Goal: Task Accomplishment & Management: Use online tool/utility

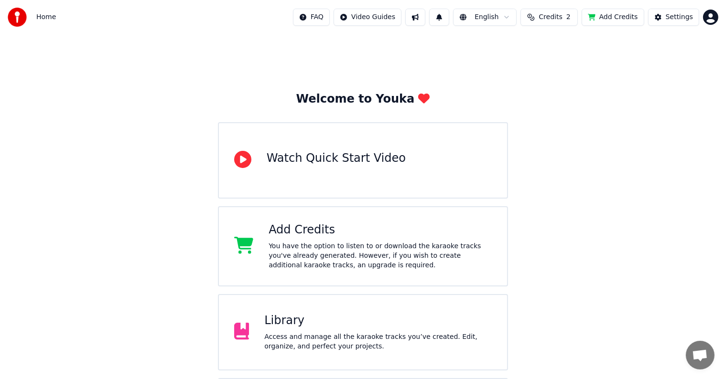
click at [294, 320] on div "Library" at bounding box center [377, 320] width 227 height 15
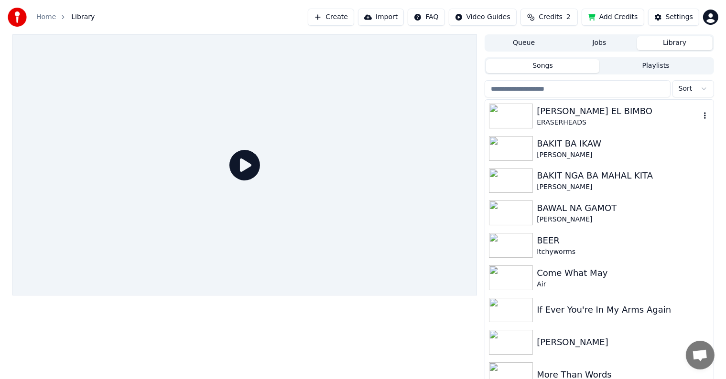
click at [565, 109] on div "[PERSON_NAME] EL BIMBO" at bounding box center [617, 111] width 163 height 13
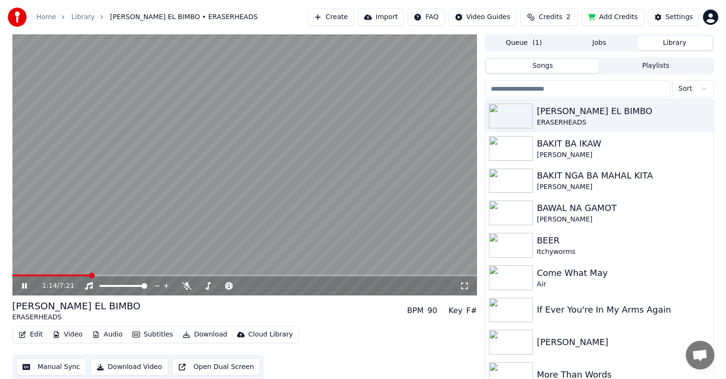
click at [91, 275] on span at bounding box center [244, 276] width 465 height 2
click at [570, 144] on div "BAKIT BA IKAW" at bounding box center [617, 143] width 163 height 13
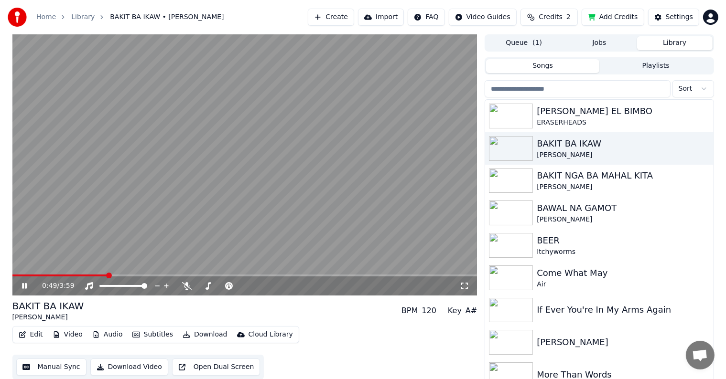
click at [107, 276] on span at bounding box center [244, 276] width 465 height 2
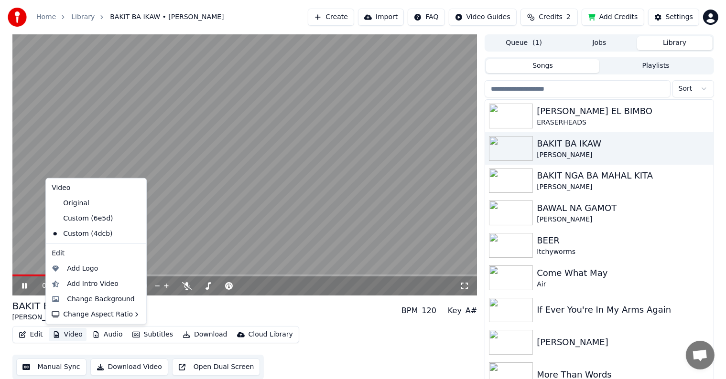
click at [71, 335] on button "Video" at bounding box center [68, 334] width 38 height 13
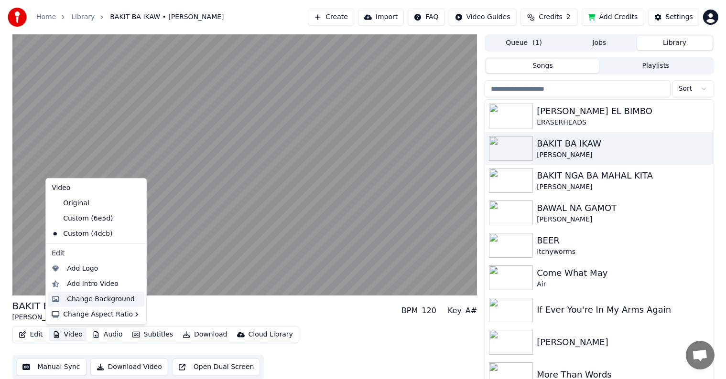
click at [90, 302] on div "Change Background" at bounding box center [101, 300] width 68 height 10
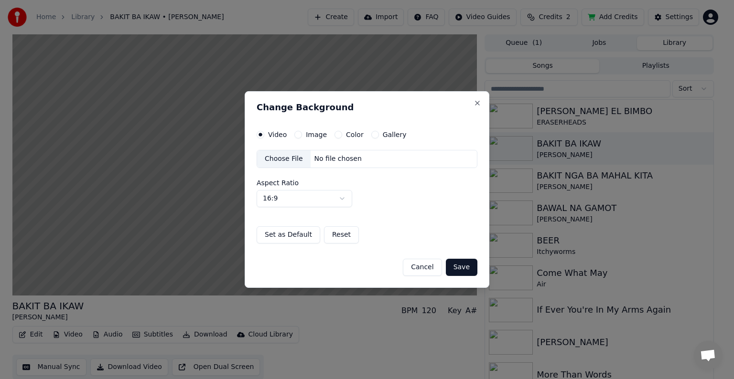
click at [287, 154] on div "Choose File" at bounding box center [283, 158] width 53 height 17
click at [461, 264] on button "Save" at bounding box center [462, 267] width 32 height 17
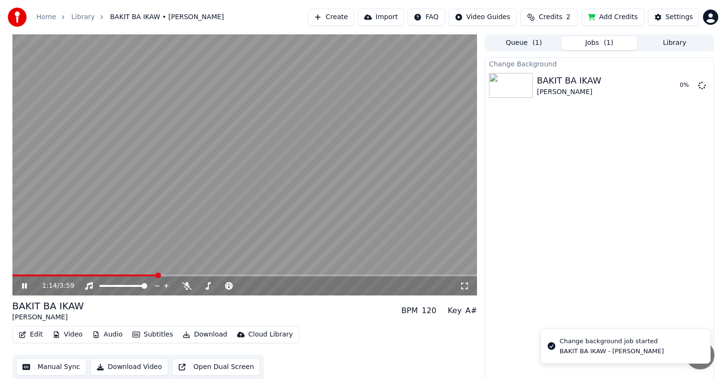
click at [22, 285] on icon at bounding box center [24, 286] width 5 height 6
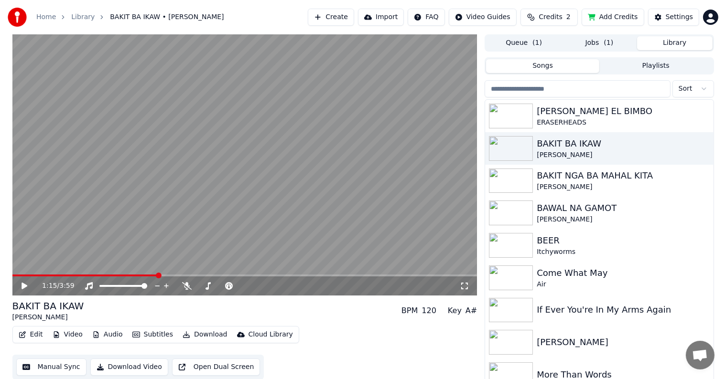
click at [669, 42] on button "Library" at bounding box center [674, 43] width 75 height 14
click at [575, 179] on div "BAKIT NGA BA MAHAL KITA" at bounding box center [617, 175] width 163 height 13
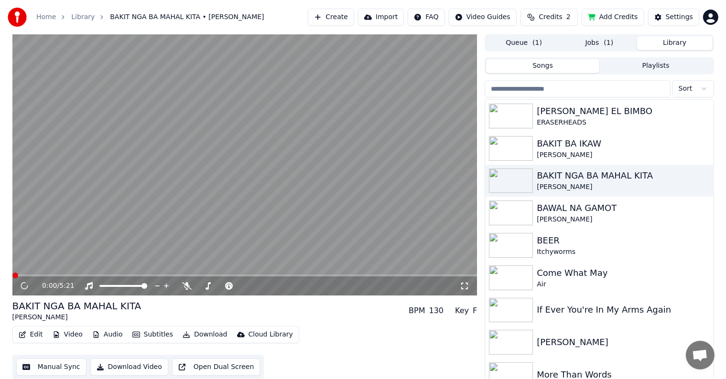
click at [127, 274] on video at bounding box center [244, 164] width 465 height 261
click at [126, 276] on span at bounding box center [244, 276] width 465 height 2
click at [65, 335] on button "Video" at bounding box center [68, 334] width 38 height 13
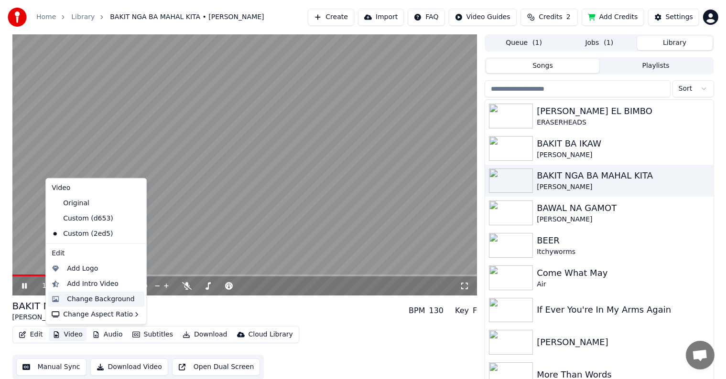
click at [73, 300] on div "Change Background" at bounding box center [101, 300] width 68 height 10
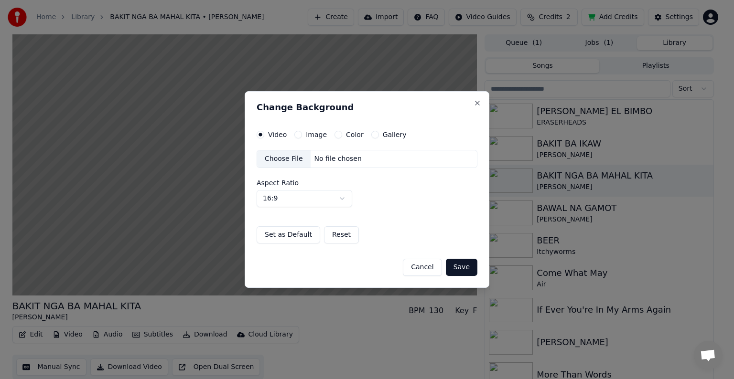
click at [289, 160] on div "Choose File" at bounding box center [283, 158] width 53 height 17
click at [460, 266] on button "Save" at bounding box center [462, 267] width 32 height 17
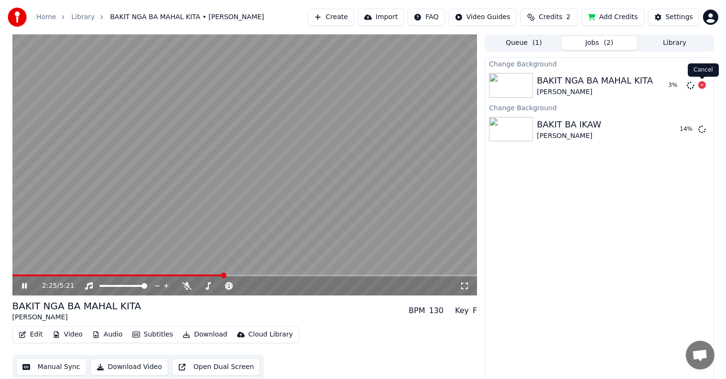
click at [701, 86] on icon at bounding box center [702, 85] width 8 height 8
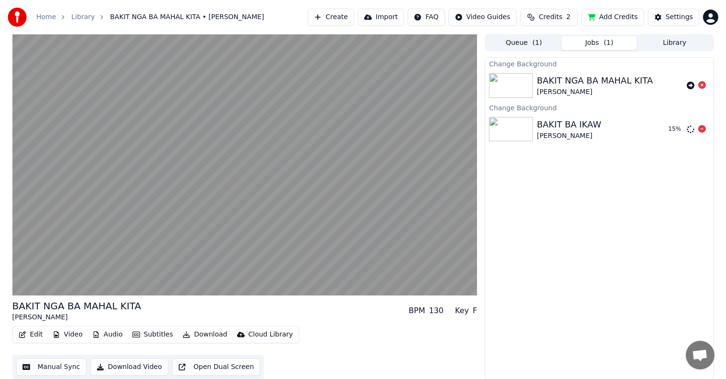
click at [703, 129] on icon at bounding box center [702, 129] width 8 height 8
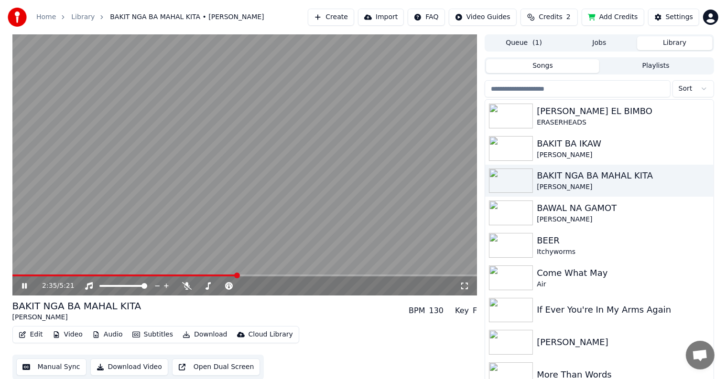
click at [677, 40] on button "Library" at bounding box center [674, 43] width 75 height 14
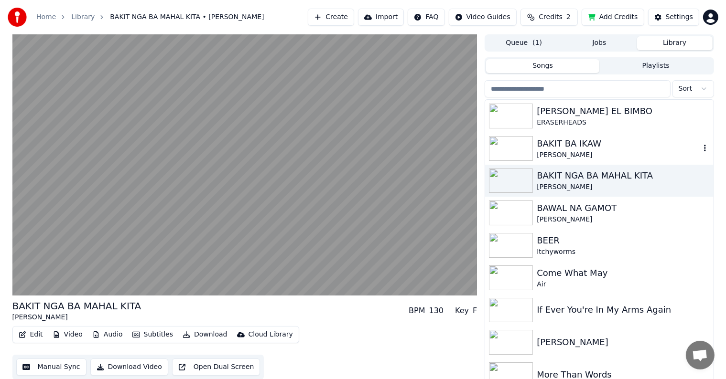
click at [577, 145] on div "BAKIT BA IKAW" at bounding box center [617, 143] width 163 height 13
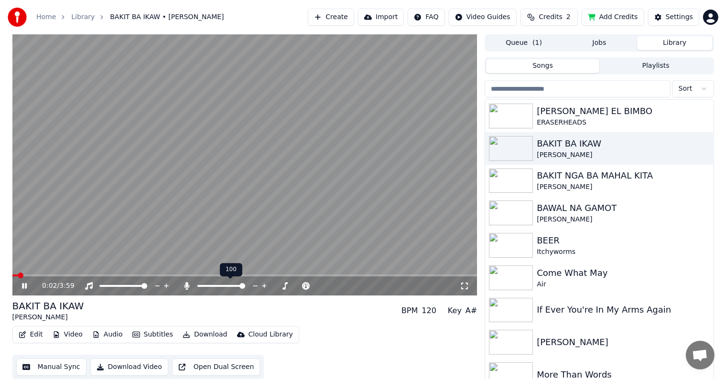
click at [245, 289] on span at bounding box center [242, 286] width 6 height 6
click at [65, 335] on button "Video" at bounding box center [68, 334] width 38 height 13
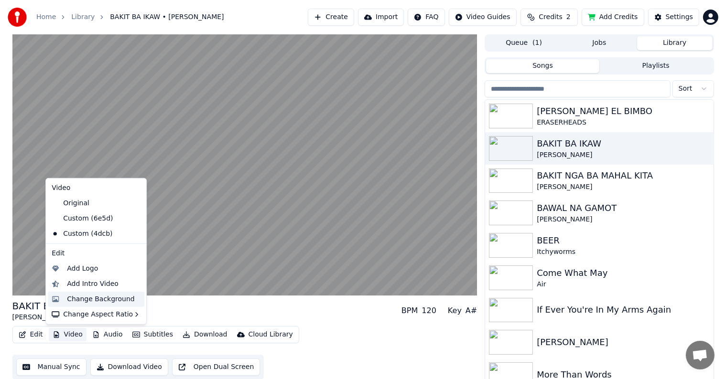
click at [80, 299] on div "Change Background" at bounding box center [101, 300] width 68 height 10
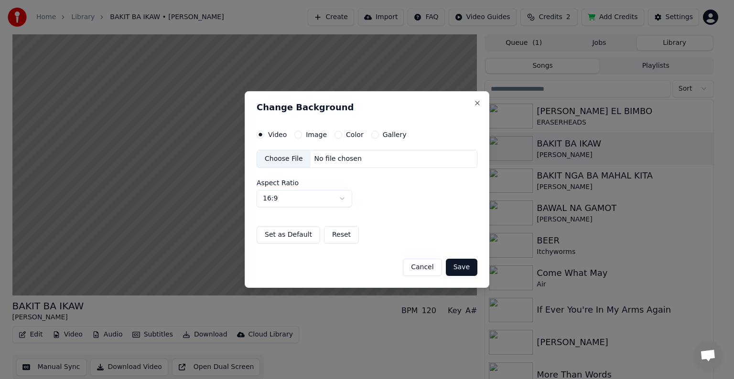
click at [274, 159] on div "Choose File" at bounding box center [283, 158] width 53 height 17
click at [464, 267] on button "Save" at bounding box center [462, 267] width 32 height 17
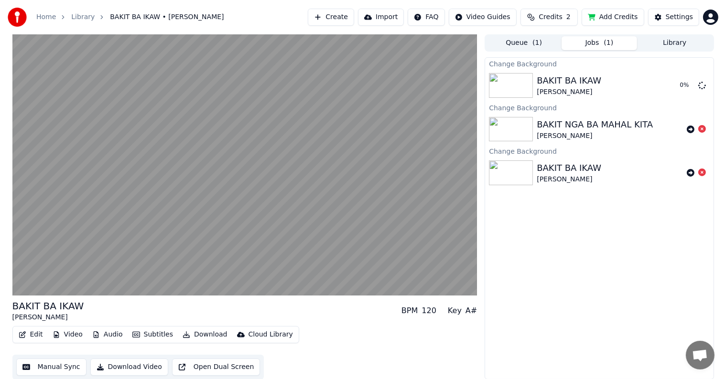
click at [670, 42] on button "Library" at bounding box center [674, 43] width 75 height 14
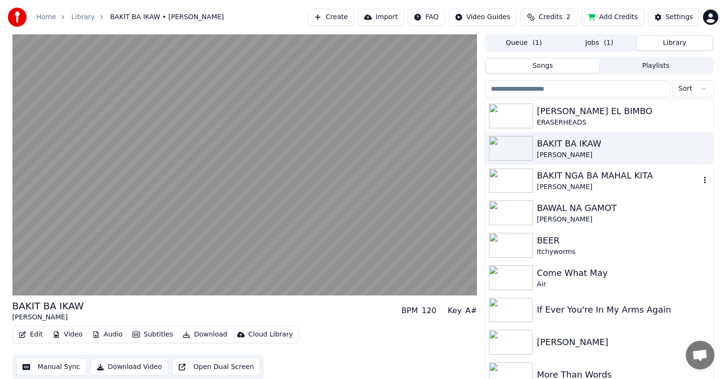
click at [560, 181] on div "BAKIT NGA BA MAHAL KITA" at bounding box center [617, 175] width 163 height 13
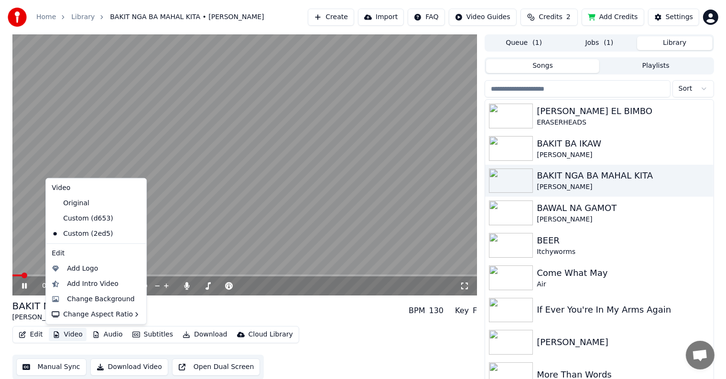
click at [63, 334] on button "Video" at bounding box center [68, 334] width 38 height 13
click at [76, 299] on div "Change Background" at bounding box center [101, 300] width 68 height 10
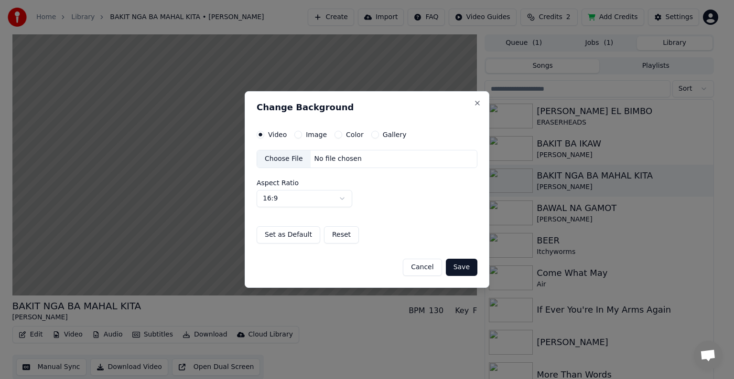
click at [291, 157] on div "Choose File" at bounding box center [283, 158] width 53 height 17
click at [461, 266] on button "Save" at bounding box center [462, 267] width 32 height 17
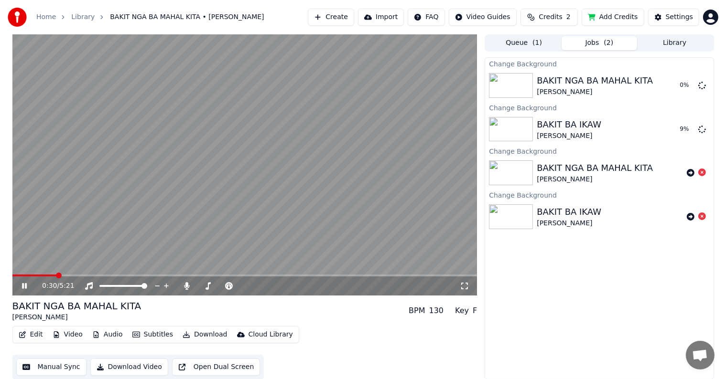
click at [23, 286] on icon at bounding box center [24, 286] width 5 height 6
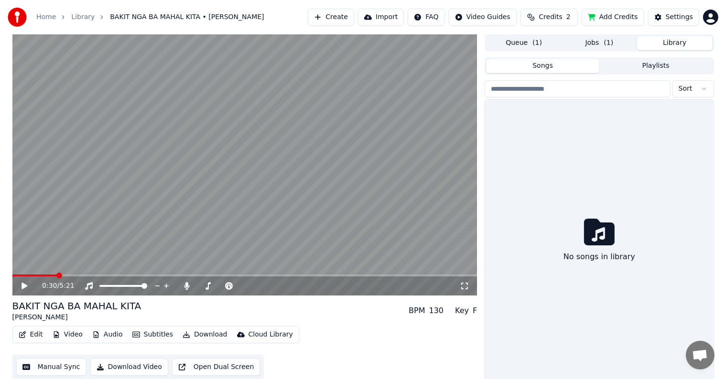
click at [673, 43] on button "Library" at bounding box center [674, 43] width 75 height 14
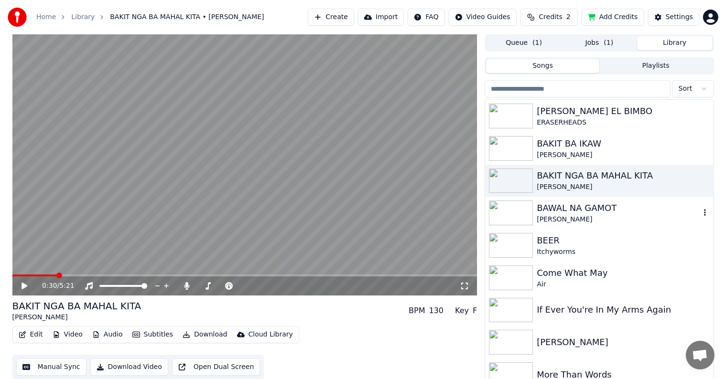
click at [543, 210] on div "BAWAL NA GAMOT" at bounding box center [617, 208] width 163 height 13
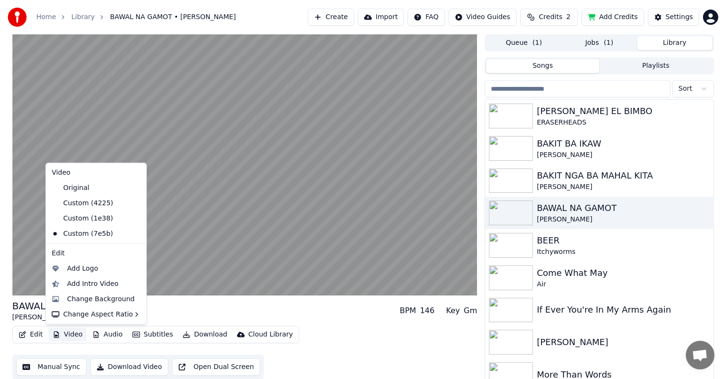
click at [73, 335] on button "Video" at bounding box center [68, 334] width 38 height 13
click at [84, 297] on div "Change Background" at bounding box center [101, 300] width 68 height 10
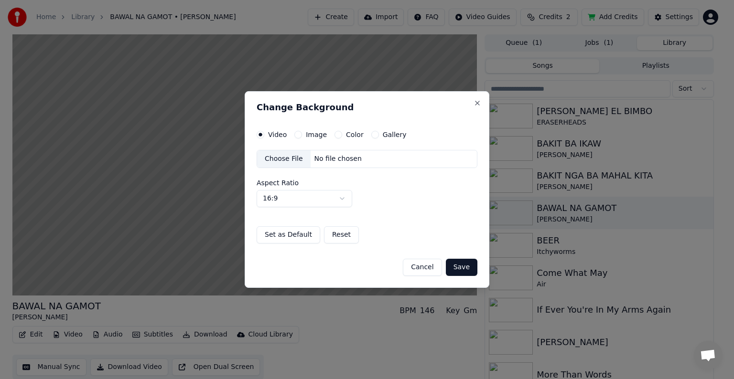
click at [279, 157] on div "Choose File" at bounding box center [283, 158] width 53 height 17
click at [458, 267] on button "Save" at bounding box center [462, 267] width 32 height 17
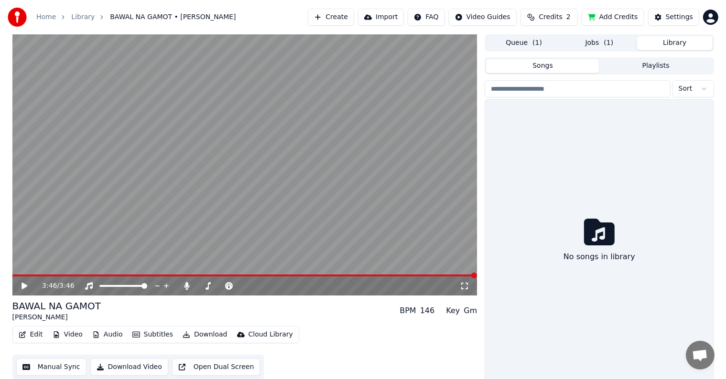
click at [664, 40] on button "Library" at bounding box center [674, 43] width 75 height 14
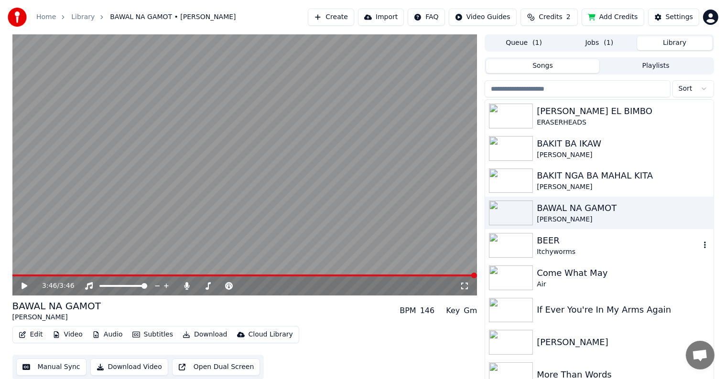
click at [554, 247] on div "Itchyworms" at bounding box center [617, 252] width 163 height 10
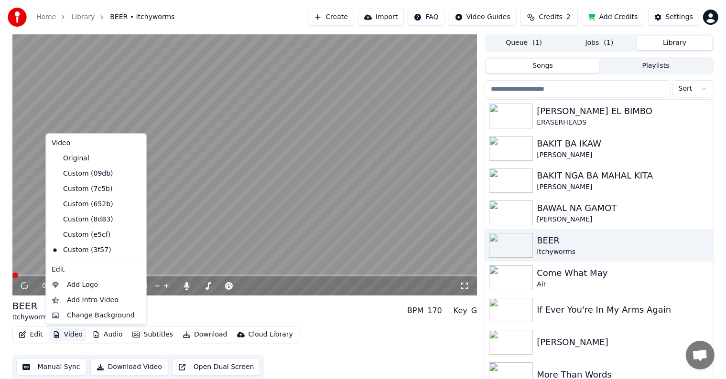
click at [70, 335] on button "Video" at bounding box center [68, 334] width 38 height 13
click at [76, 316] on div "Change Background" at bounding box center [101, 316] width 68 height 10
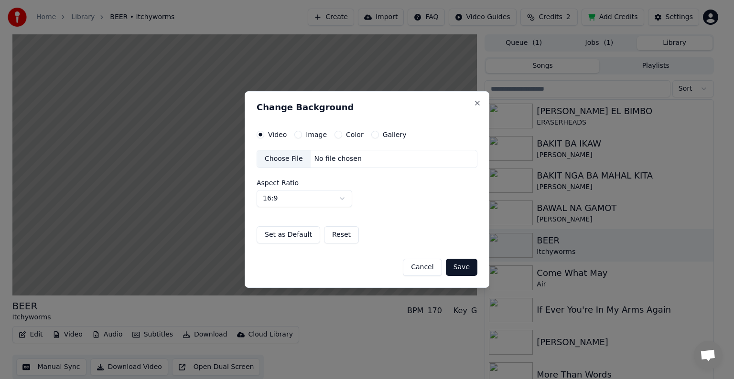
click at [287, 161] on div "Choose File" at bounding box center [283, 158] width 53 height 17
click at [461, 265] on button "Save" at bounding box center [462, 267] width 32 height 17
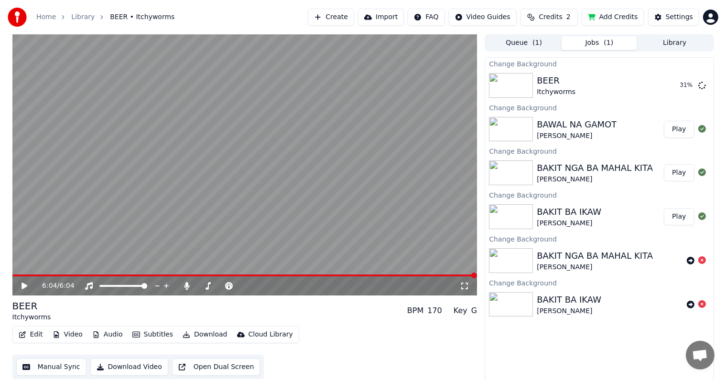
click at [671, 40] on button "Library" at bounding box center [674, 43] width 75 height 14
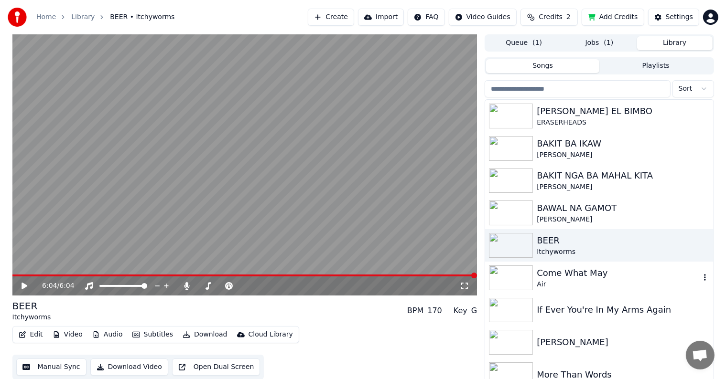
click at [530, 277] on img at bounding box center [511, 278] width 44 height 25
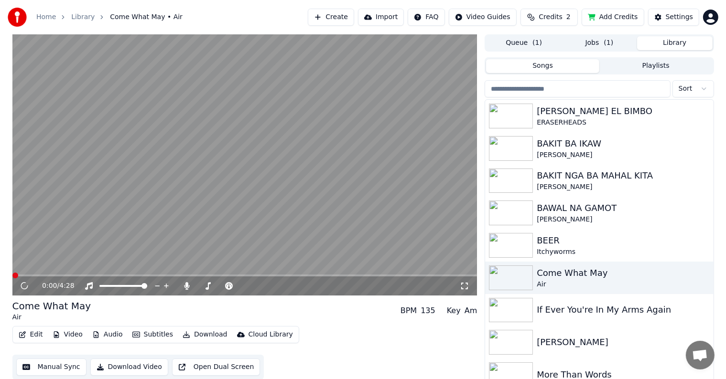
click at [72, 334] on button "Video" at bounding box center [68, 334] width 38 height 13
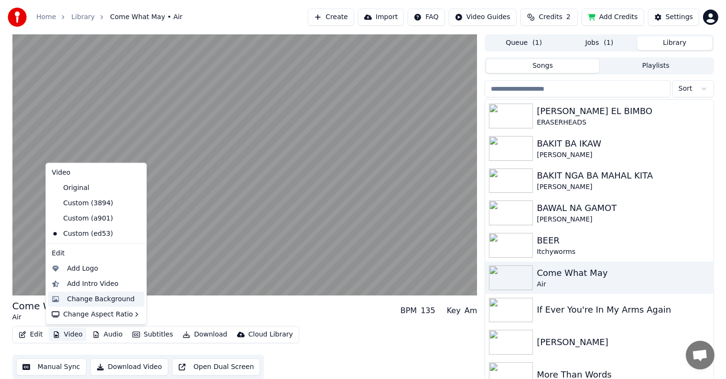
click at [85, 299] on div "Change Background" at bounding box center [101, 300] width 68 height 10
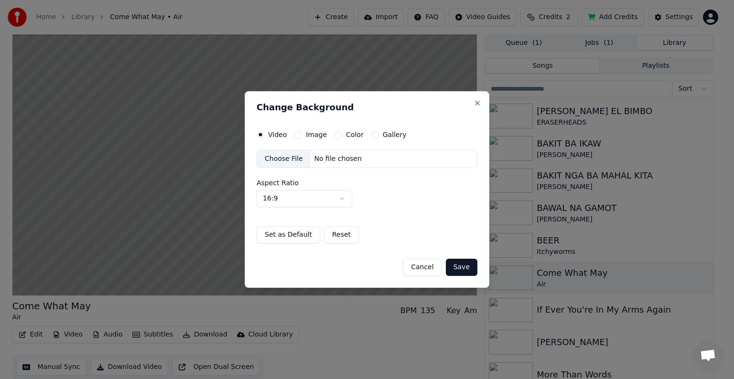
click at [283, 160] on div "Choose File" at bounding box center [283, 158] width 53 height 17
click at [462, 267] on button "Save" at bounding box center [462, 267] width 32 height 17
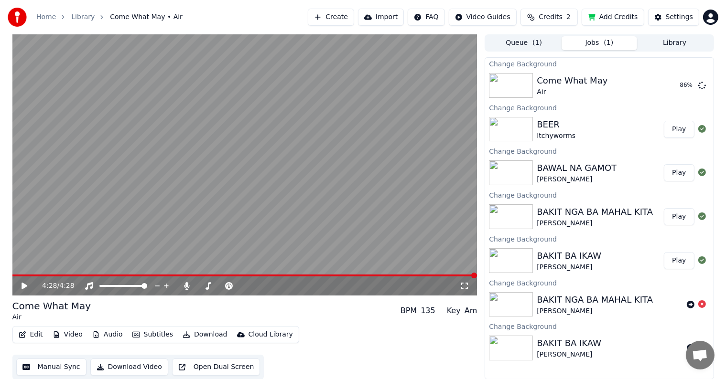
click at [672, 42] on button "Library" at bounding box center [674, 43] width 75 height 14
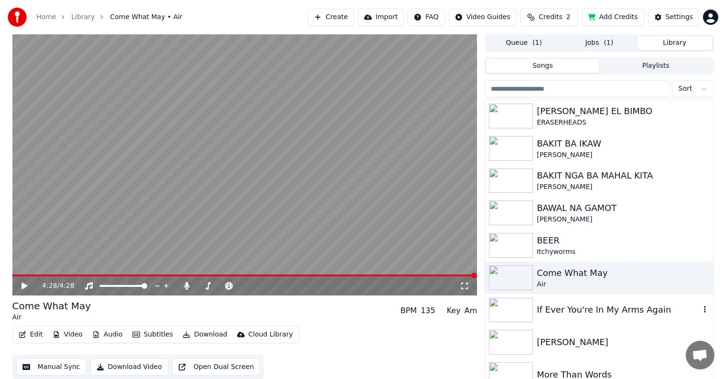
click at [554, 309] on div "If Ever You're In My Arms Again" at bounding box center [617, 309] width 163 height 13
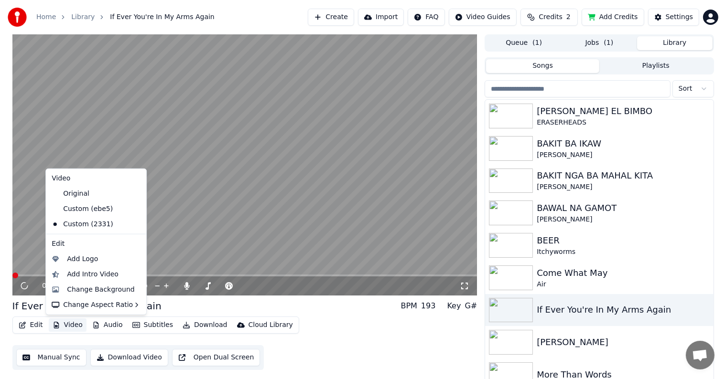
click at [73, 326] on button "Video" at bounding box center [68, 325] width 38 height 13
click at [89, 290] on div "Change Background" at bounding box center [101, 290] width 68 height 10
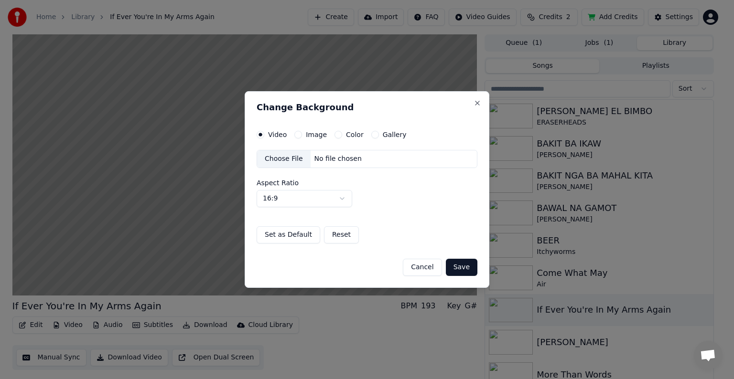
click at [292, 158] on div "Choose File" at bounding box center [283, 158] width 53 height 17
click at [468, 268] on button "Save" at bounding box center [462, 267] width 32 height 17
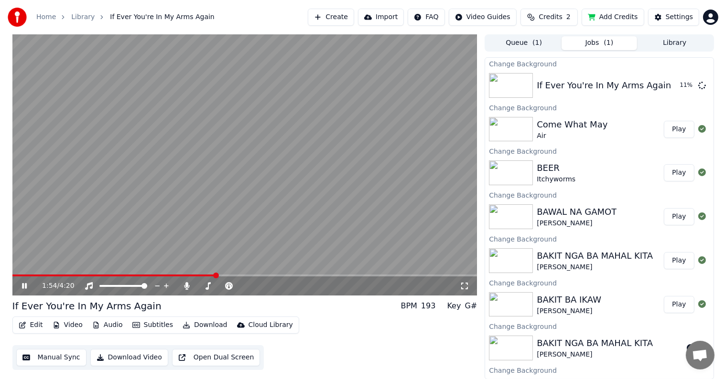
click at [669, 43] on button "Library" at bounding box center [674, 43] width 75 height 14
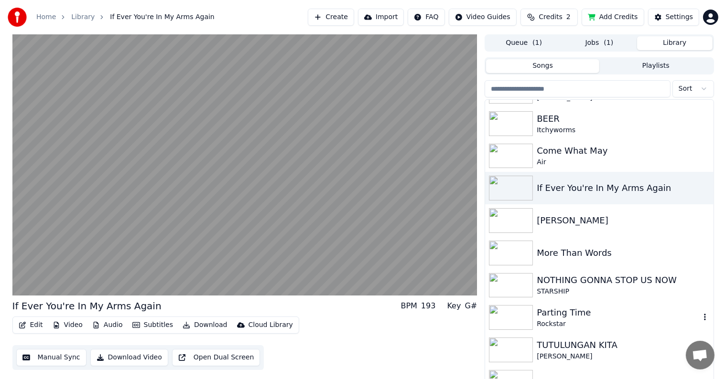
scroll to position [137, 0]
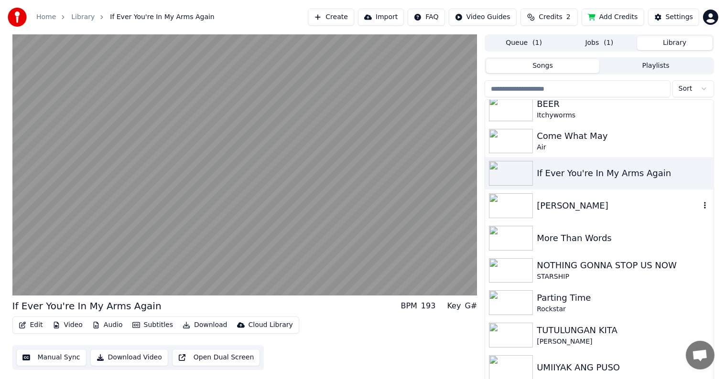
click at [553, 201] on div "[PERSON_NAME]" at bounding box center [617, 205] width 163 height 13
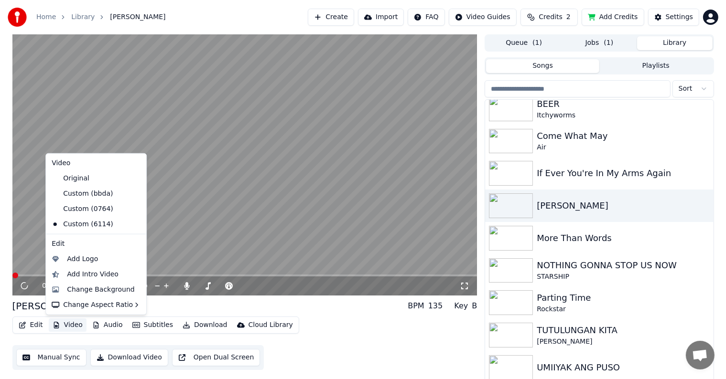
click at [71, 325] on button "Video" at bounding box center [68, 325] width 38 height 13
click at [88, 290] on div "Change Background" at bounding box center [101, 290] width 68 height 10
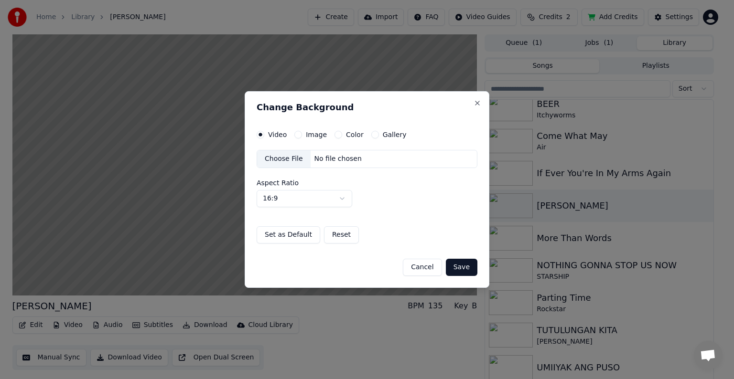
click at [290, 157] on div "Choose File" at bounding box center [283, 158] width 53 height 17
click at [465, 266] on button "Save" at bounding box center [462, 267] width 32 height 17
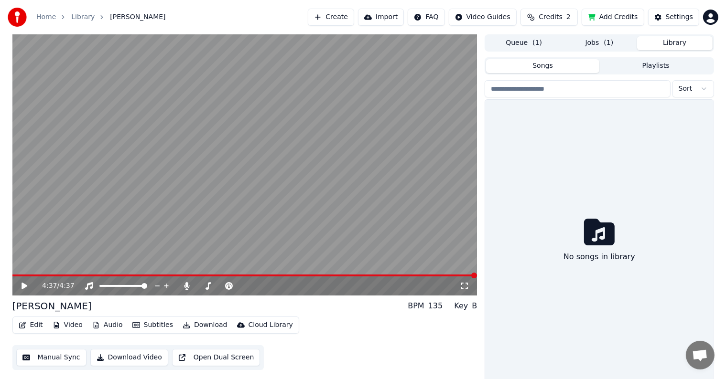
click at [676, 43] on button "Library" at bounding box center [674, 43] width 75 height 14
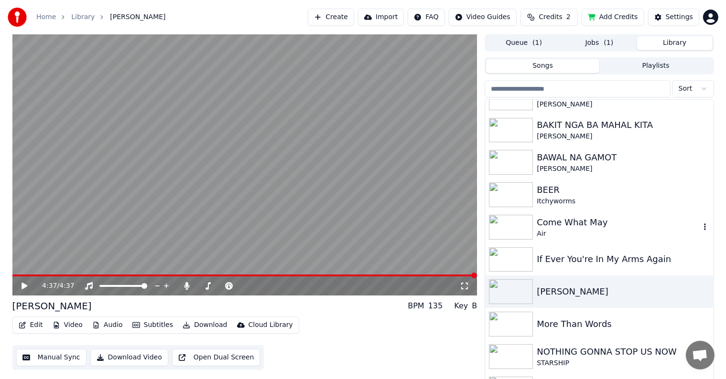
scroll to position [96, 0]
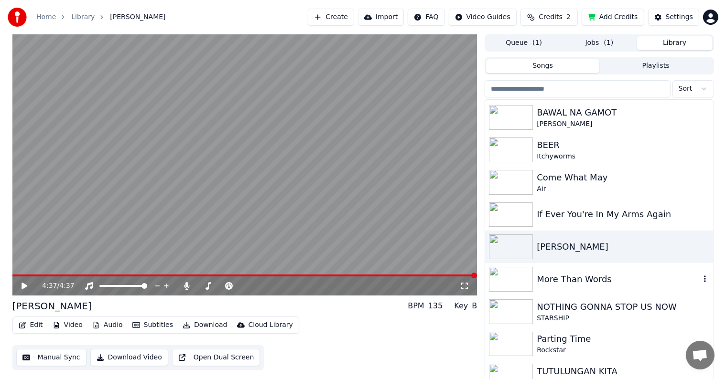
click at [558, 273] on div "More Than Words" at bounding box center [617, 279] width 163 height 13
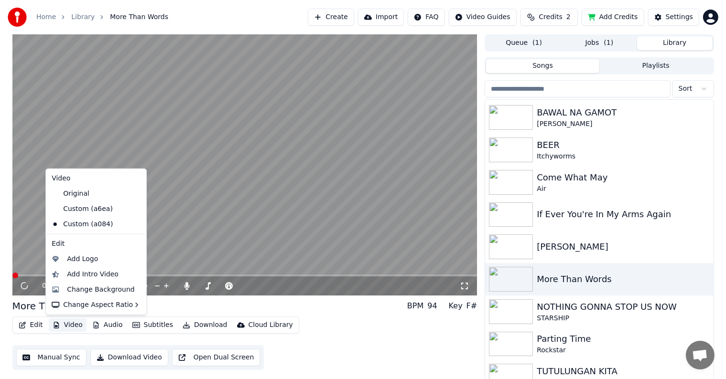
click at [75, 325] on button "Video" at bounding box center [68, 325] width 38 height 13
click at [92, 288] on div "Change Background" at bounding box center [101, 290] width 68 height 10
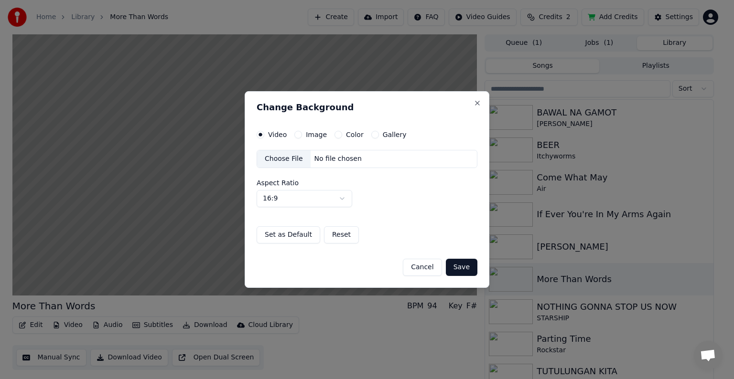
click at [279, 156] on div "Choose File" at bounding box center [283, 158] width 53 height 17
click at [462, 269] on button "Save" at bounding box center [462, 267] width 32 height 17
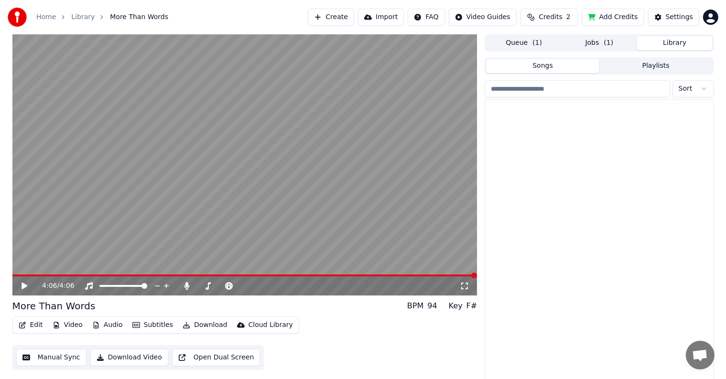
click at [675, 40] on button "Library" at bounding box center [674, 43] width 75 height 14
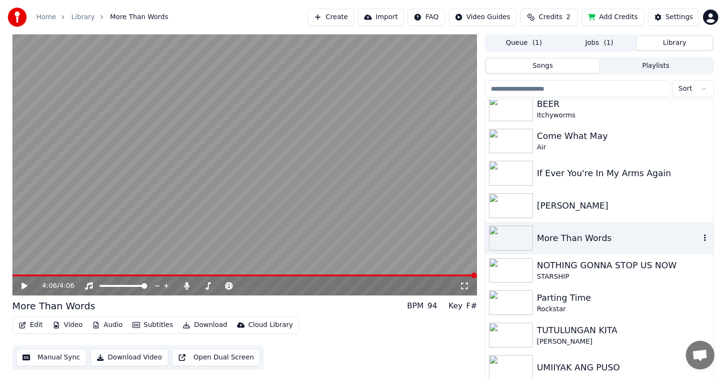
scroll to position [138, 0]
click at [560, 265] on div "NOTHING GONNA STOP US NOW" at bounding box center [617, 264] width 163 height 13
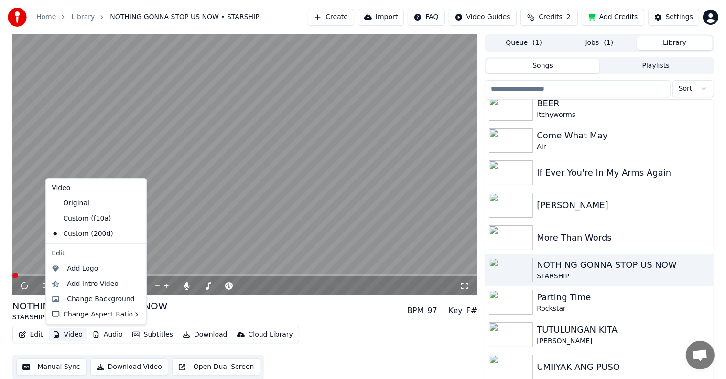
click at [66, 332] on button "Video" at bounding box center [68, 334] width 38 height 13
click at [84, 298] on div "Change Background" at bounding box center [101, 300] width 68 height 10
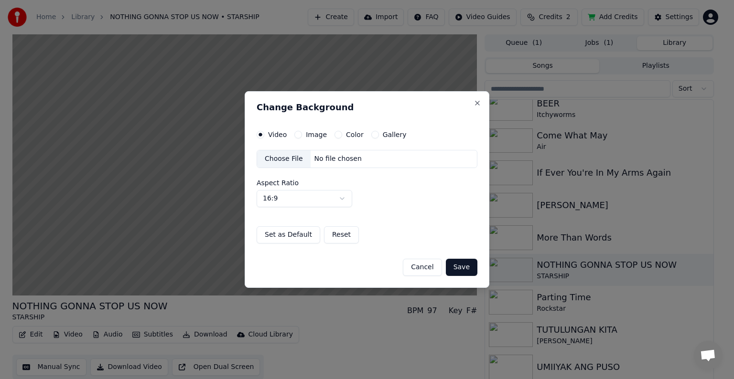
click at [283, 159] on div "Choose File" at bounding box center [283, 158] width 53 height 17
click at [460, 268] on button "Save" at bounding box center [462, 267] width 32 height 17
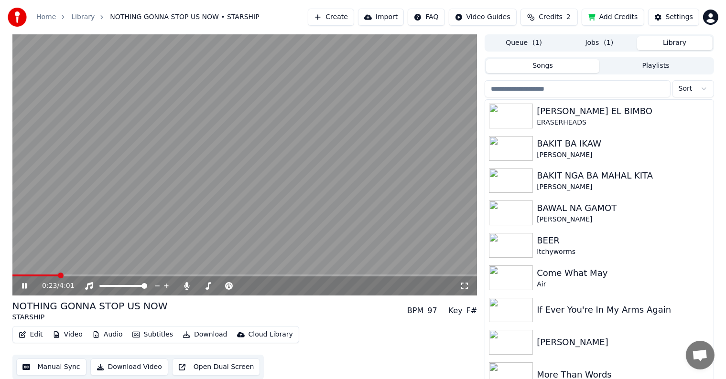
click at [658, 43] on button "Library" at bounding box center [674, 43] width 75 height 14
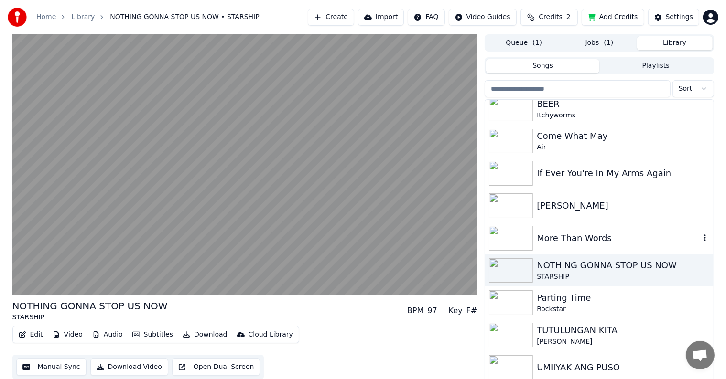
scroll to position [138, 0]
click at [555, 299] on div "Parting Time" at bounding box center [617, 297] width 163 height 13
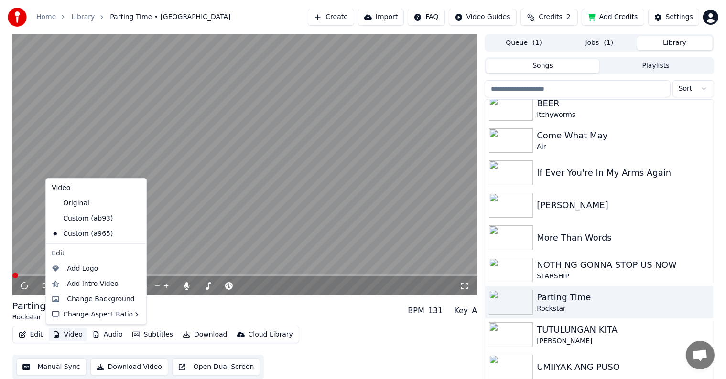
click at [66, 334] on button "Video" at bounding box center [68, 334] width 38 height 13
click at [80, 300] on div "Change Background" at bounding box center [101, 300] width 68 height 10
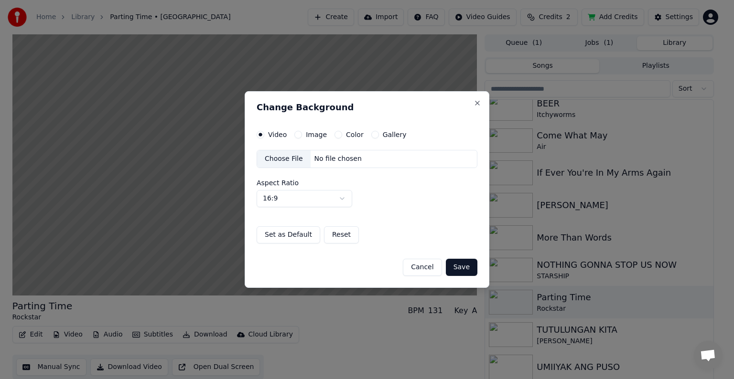
click at [287, 158] on div "Choose File" at bounding box center [283, 158] width 53 height 17
click at [461, 267] on button "Save" at bounding box center [462, 267] width 32 height 17
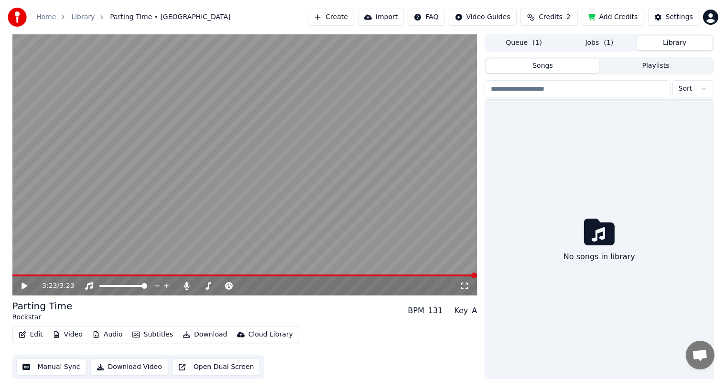
click at [658, 43] on button "Library" at bounding box center [674, 43] width 75 height 14
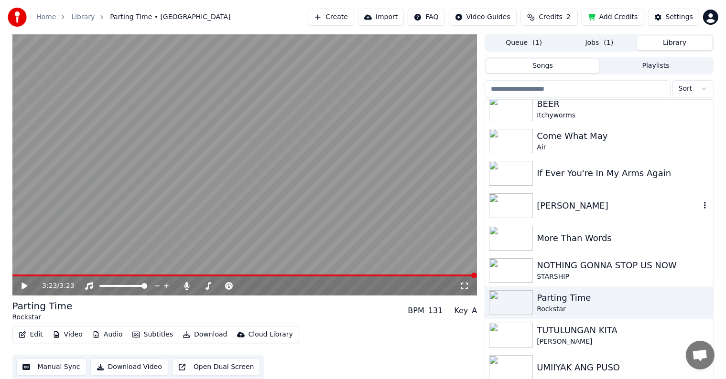
scroll to position [138, 0]
click at [570, 329] on div "TUTULUNGAN KITA" at bounding box center [617, 329] width 163 height 13
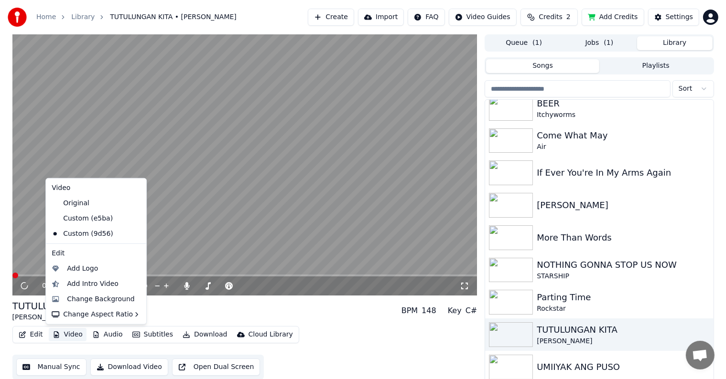
click at [66, 335] on button "Video" at bounding box center [68, 334] width 38 height 13
click at [99, 298] on div "Change Background" at bounding box center [101, 300] width 68 height 10
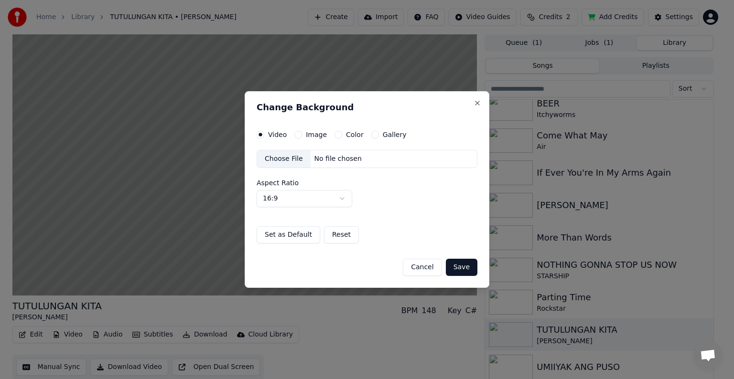
click at [275, 156] on div "Choose File" at bounding box center [283, 158] width 53 height 17
click at [460, 269] on button "Save" at bounding box center [462, 267] width 32 height 17
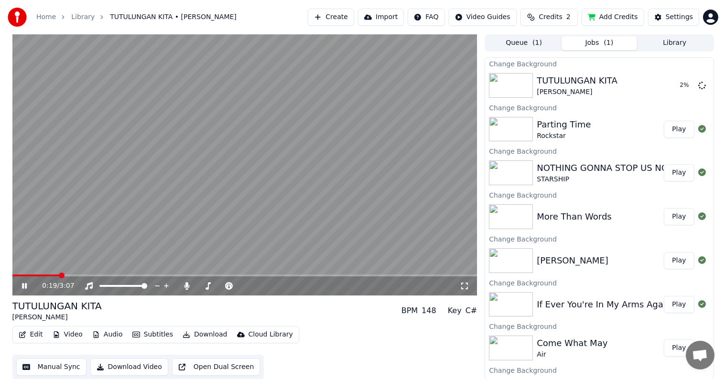
click at [672, 42] on button "Library" at bounding box center [674, 43] width 75 height 14
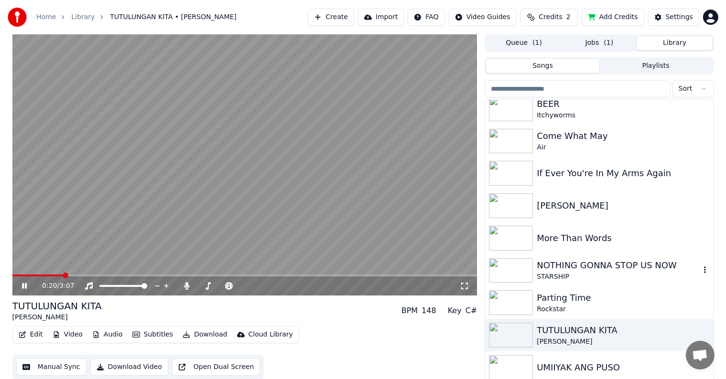
scroll to position [138, 0]
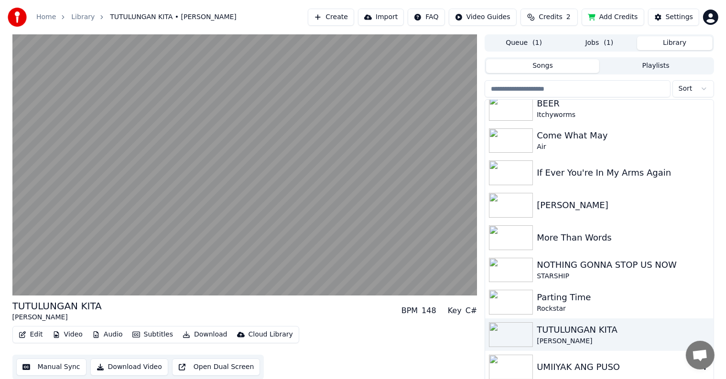
click at [563, 362] on div "UMIIYAK ANG PUSO" at bounding box center [617, 367] width 163 height 13
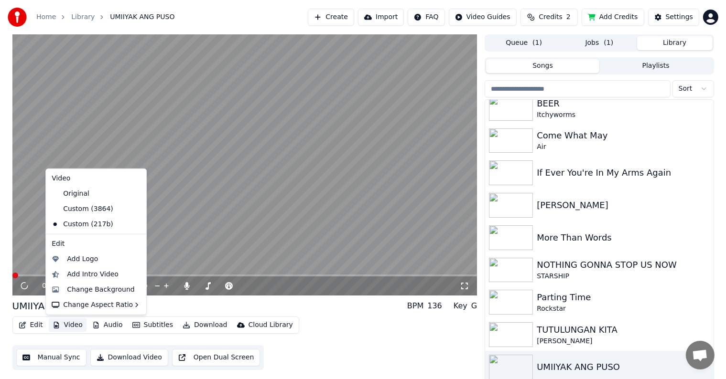
click at [69, 328] on button "Video" at bounding box center [68, 325] width 38 height 13
click at [85, 288] on div "Change Background" at bounding box center [101, 290] width 68 height 10
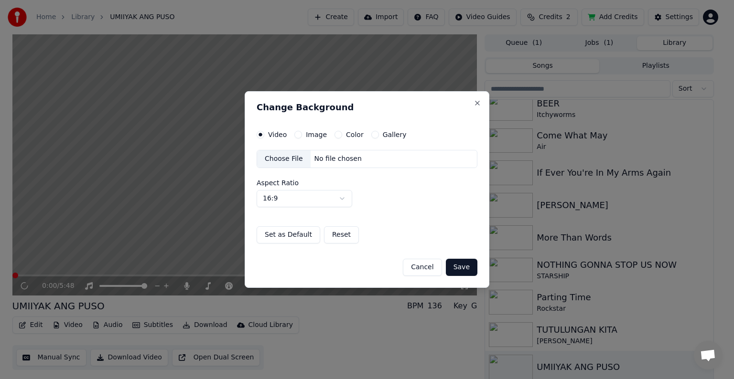
click at [288, 160] on div "Choose File" at bounding box center [283, 158] width 53 height 17
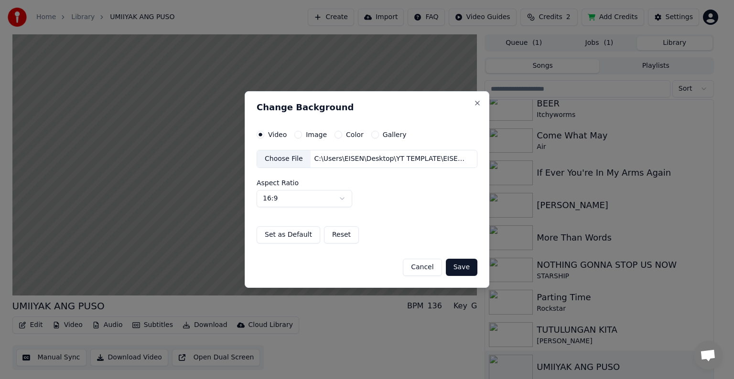
click at [460, 267] on button "Save" at bounding box center [462, 267] width 32 height 17
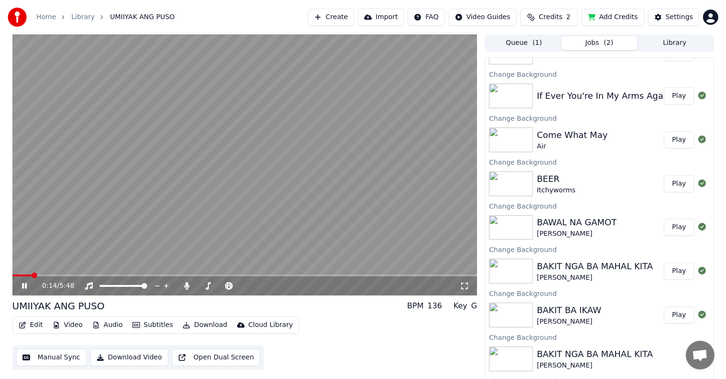
scroll to position [292, 0]
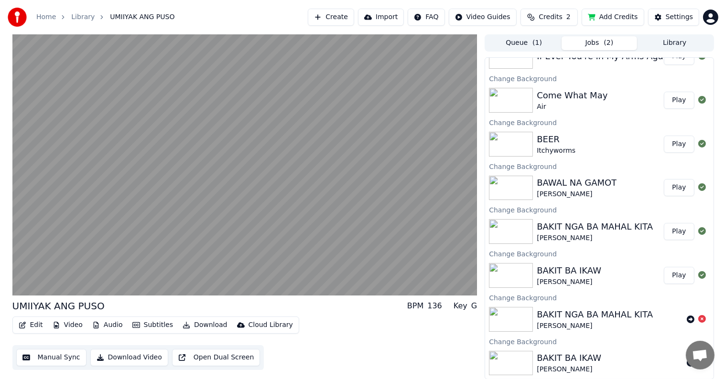
click at [665, 274] on button "Play" at bounding box center [678, 275] width 30 height 17
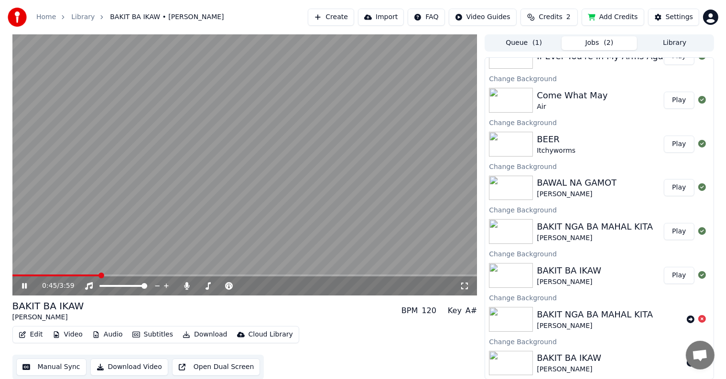
click at [28, 285] on icon at bounding box center [31, 286] width 22 height 8
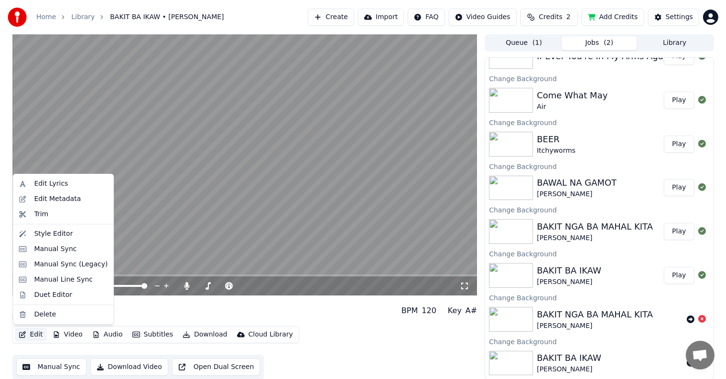
click at [32, 336] on button "Edit" at bounding box center [31, 334] width 32 height 13
click at [44, 250] on div "Manual Sync" at bounding box center [55, 250] width 43 height 10
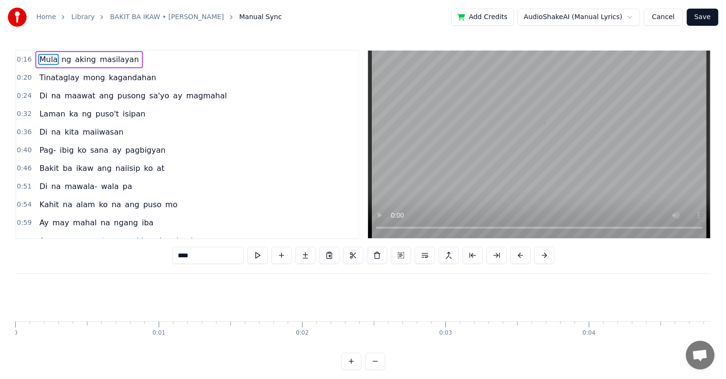
scroll to position [0, 2282]
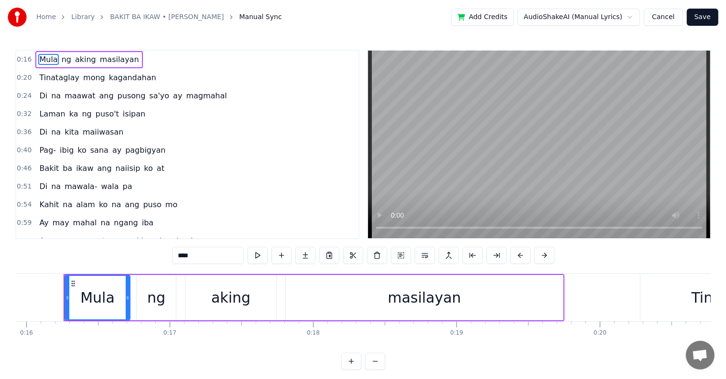
click at [111, 145] on span "ay" at bounding box center [116, 150] width 11 height 11
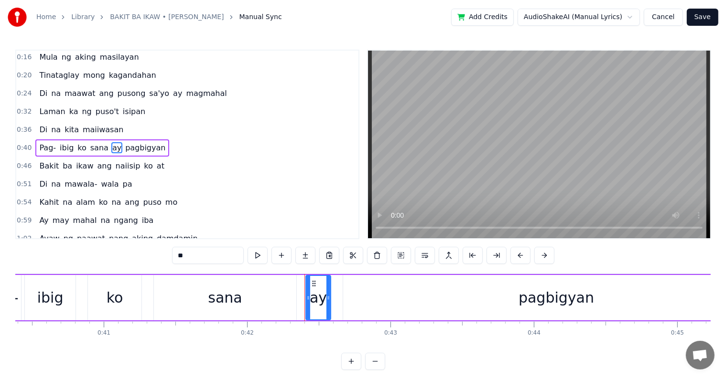
scroll to position [0, 5779]
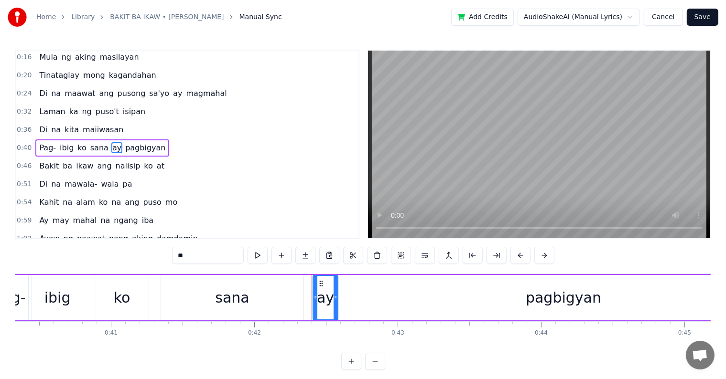
click at [108, 295] on div "ko" at bounding box center [121, 297] width 53 height 45
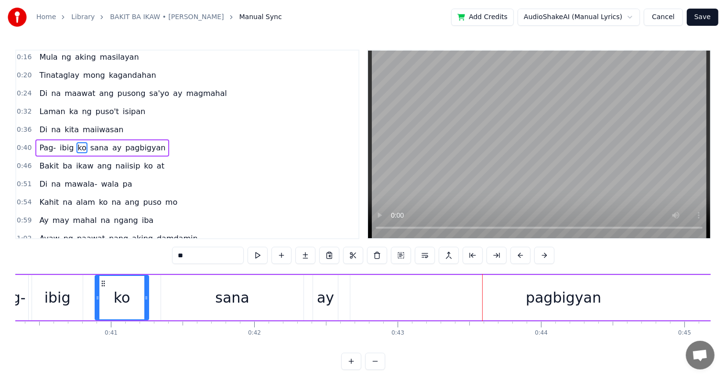
click at [328, 291] on div "ay" at bounding box center [325, 297] width 17 height 21
type input "**"
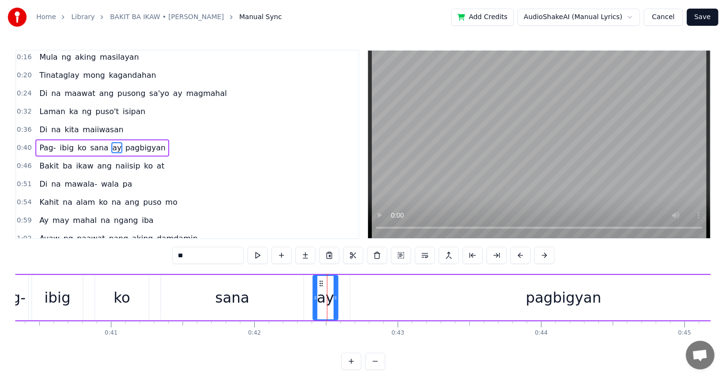
click at [155, 297] on div "Pag- ibig ko sana ay pagbigyan" at bounding box center [383, 297] width 787 height 47
click at [186, 298] on div "sana" at bounding box center [232, 297] width 142 height 45
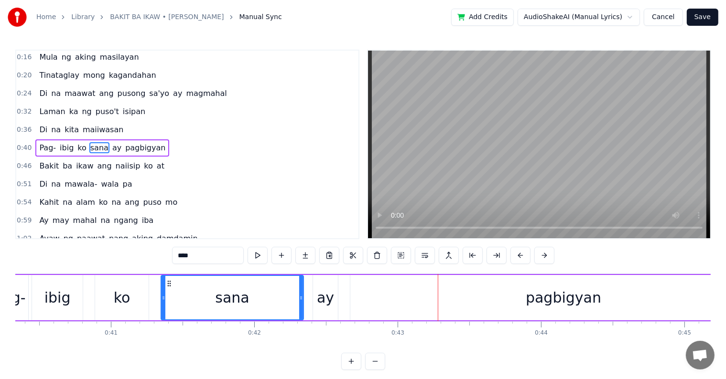
click at [398, 296] on div "pagbigyan" at bounding box center [563, 297] width 426 height 45
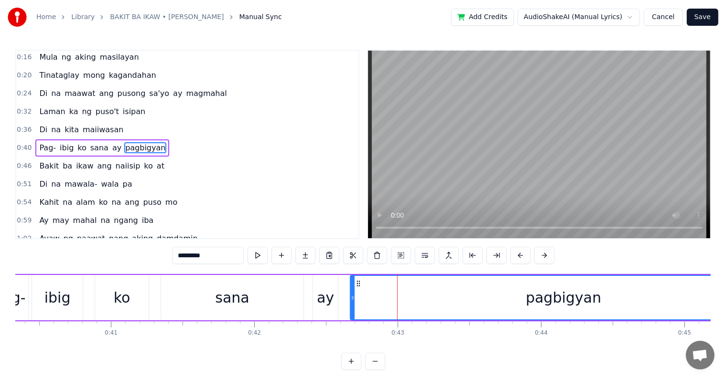
click at [328, 296] on div "ay" at bounding box center [325, 297] width 17 height 21
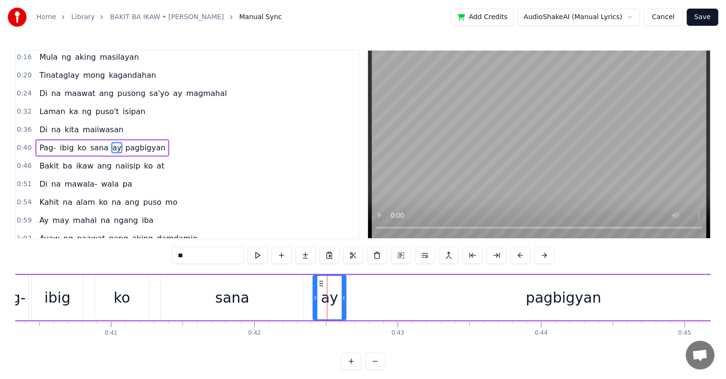
drag, startPoint x: 337, startPoint y: 292, endPoint x: 345, endPoint y: 292, distance: 8.1
click at [345, 292] on div at bounding box center [343, 297] width 4 height 43
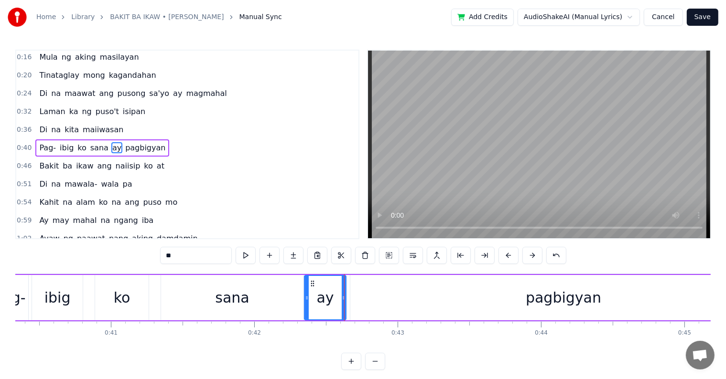
drag, startPoint x: 313, startPoint y: 298, endPoint x: 305, endPoint y: 298, distance: 8.6
click at [305, 298] on icon at bounding box center [307, 298] width 4 height 8
click at [138, 292] on div "ko" at bounding box center [121, 297] width 53 height 45
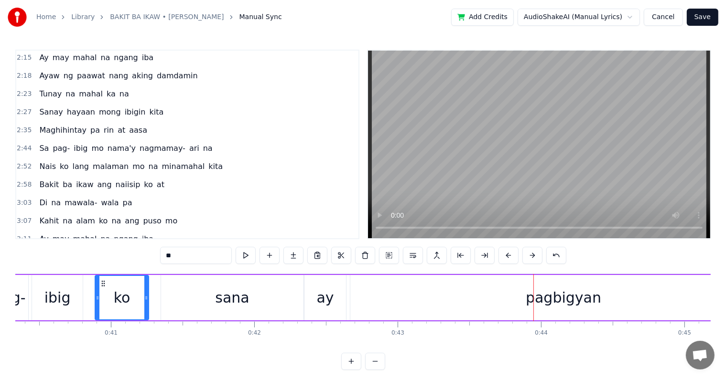
scroll to position [432, 0]
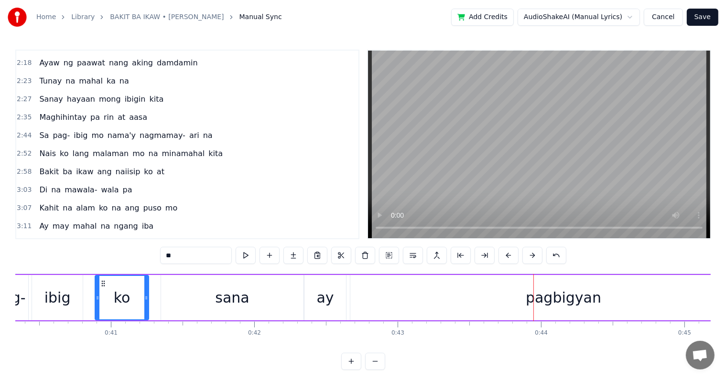
click at [84, 184] on span "mawala-" at bounding box center [81, 189] width 34 height 11
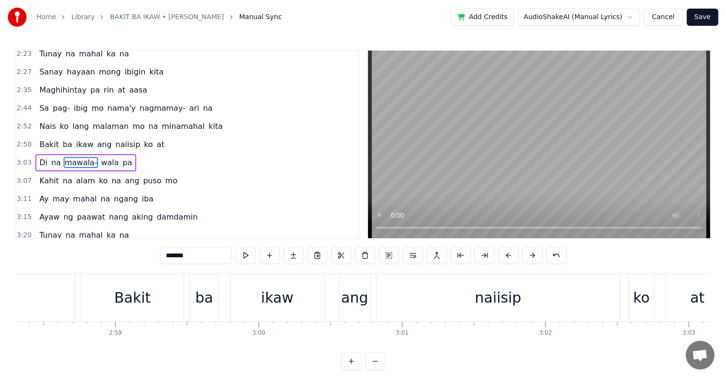
scroll to position [0, 26397]
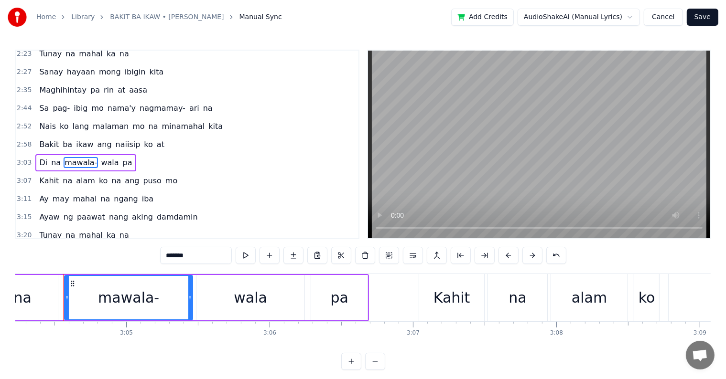
click at [196, 253] on input "*******" at bounding box center [196, 255] width 72 height 17
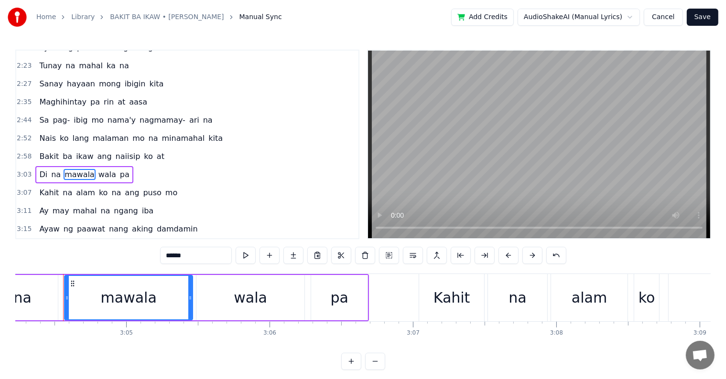
scroll to position [432, 0]
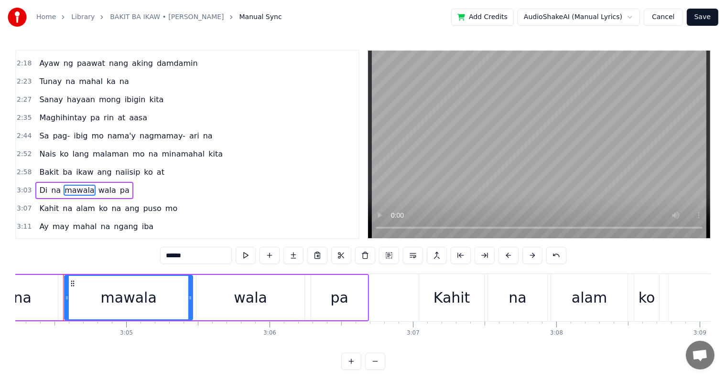
click at [61, 130] on span "pag-" at bounding box center [61, 135] width 19 height 11
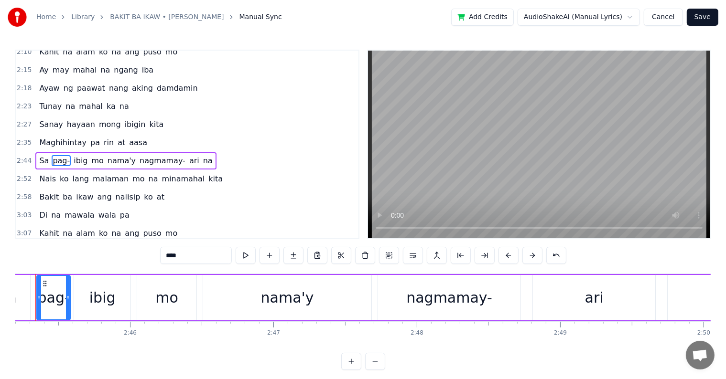
scroll to position [0, 23643]
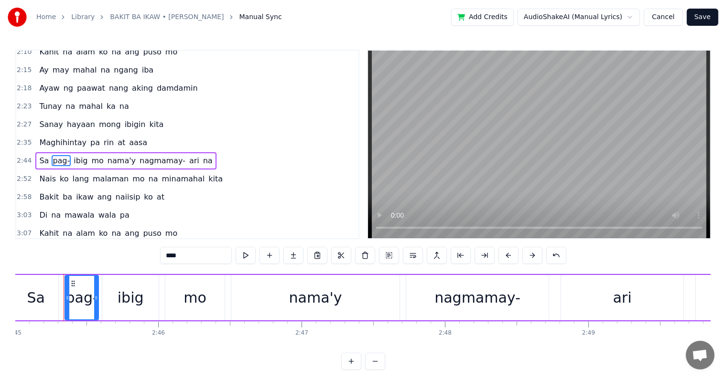
click at [185, 256] on input "****" at bounding box center [196, 255] width 72 height 17
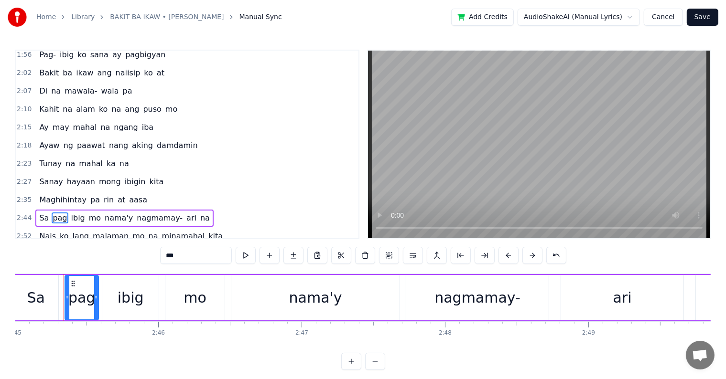
scroll to position [311, 0]
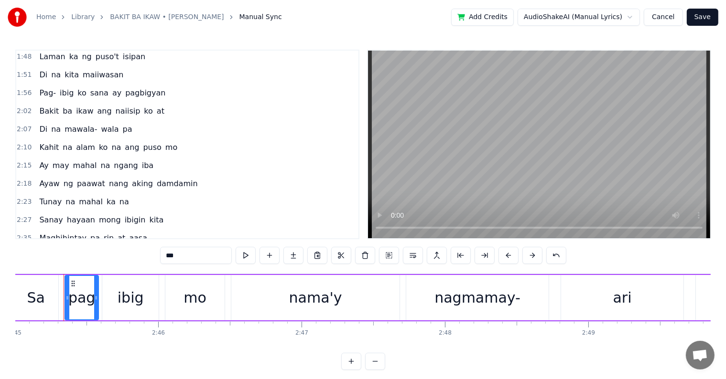
click at [78, 124] on span "mawala-" at bounding box center [81, 129] width 34 height 11
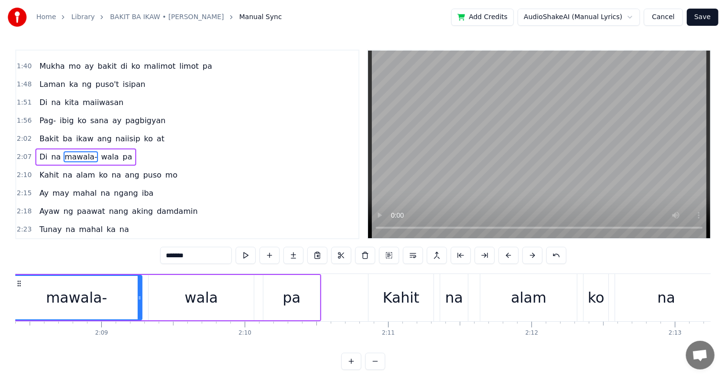
scroll to position [0, 18344]
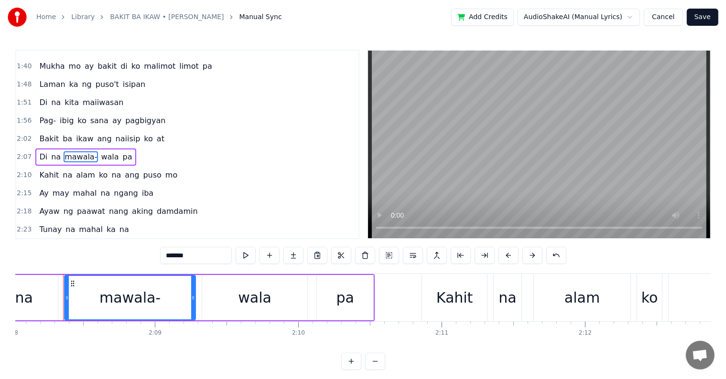
click at [192, 253] on input "*******" at bounding box center [196, 255] width 72 height 17
click at [47, 115] on span "Pag-" at bounding box center [47, 120] width 19 height 11
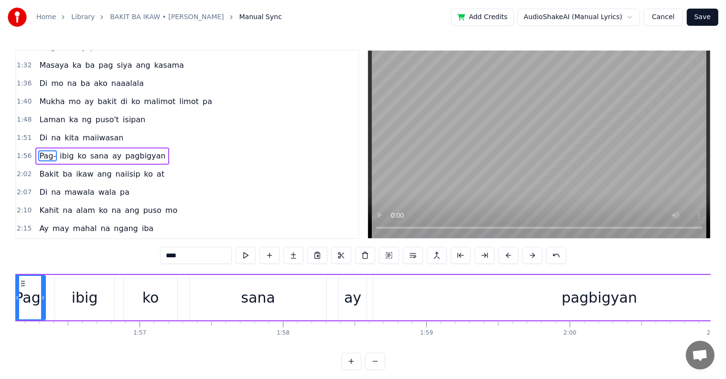
scroll to position [0, 16591]
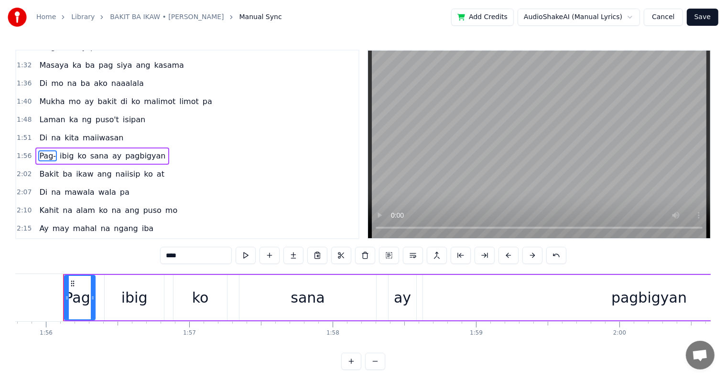
click at [186, 256] on input "****" at bounding box center [196, 255] width 72 height 17
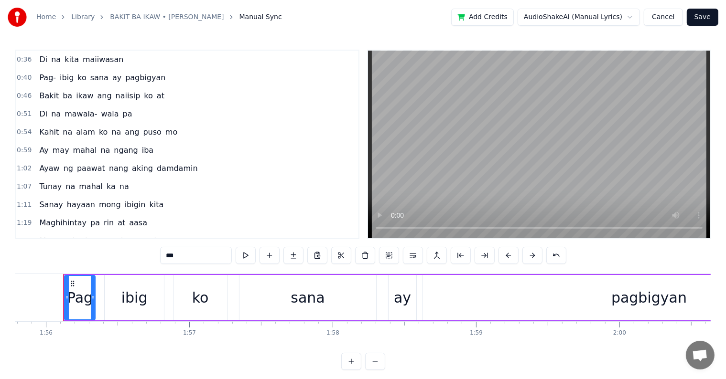
scroll to position [57, 0]
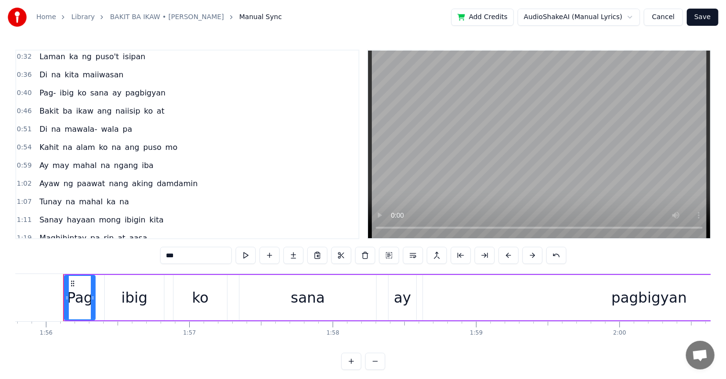
click at [75, 126] on span "mawala-" at bounding box center [81, 129] width 34 height 11
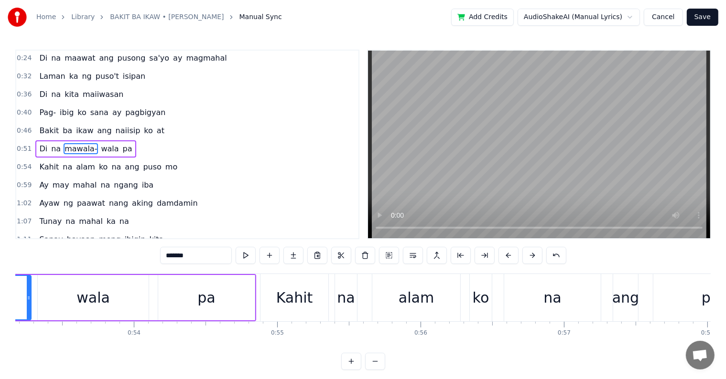
scroll to position [0, 7455]
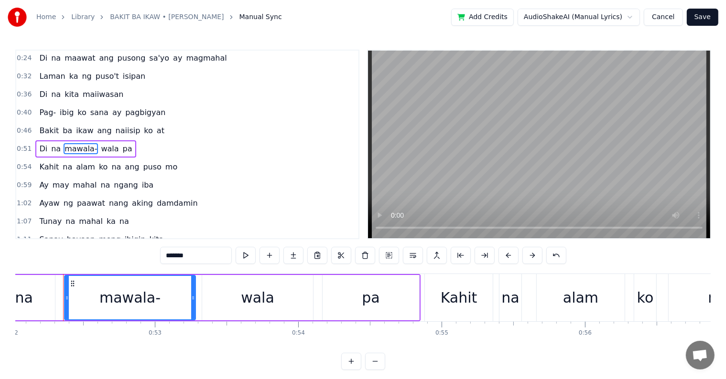
click at [201, 259] on input "*******" at bounding box center [196, 255] width 72 height 17
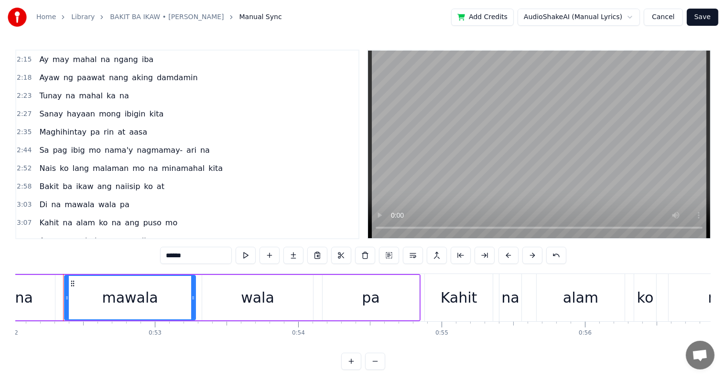
scroll to position [430, 0]
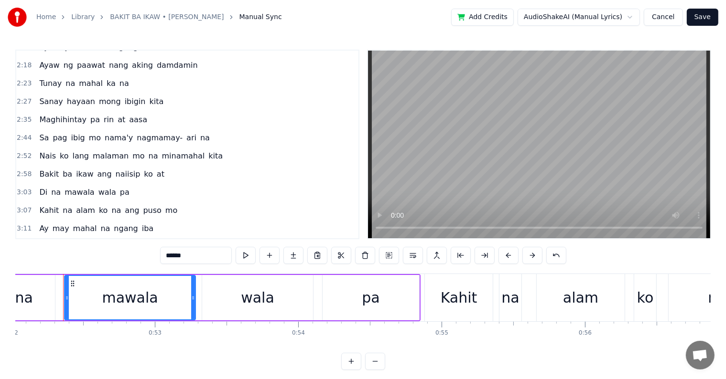
click at [155, 132] on span "nagmamay-" at bounding box center [160, 137] width 48 height 11
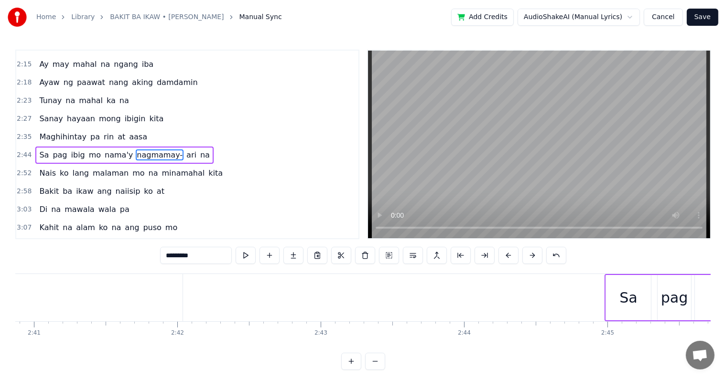
scroll to position [0, 23984]
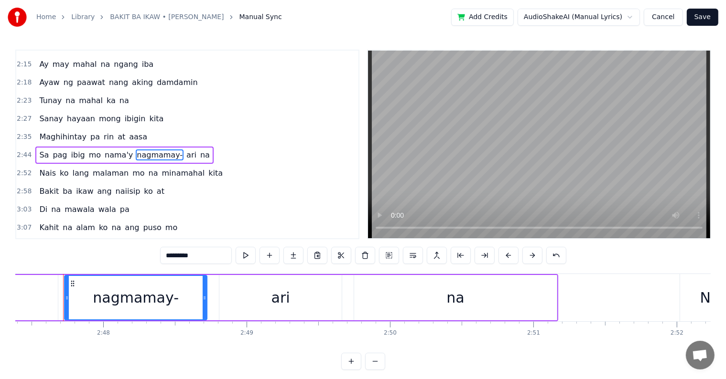
click at [210, 261] on input "*********" at bounding box center [196, 255] width 72 height 17
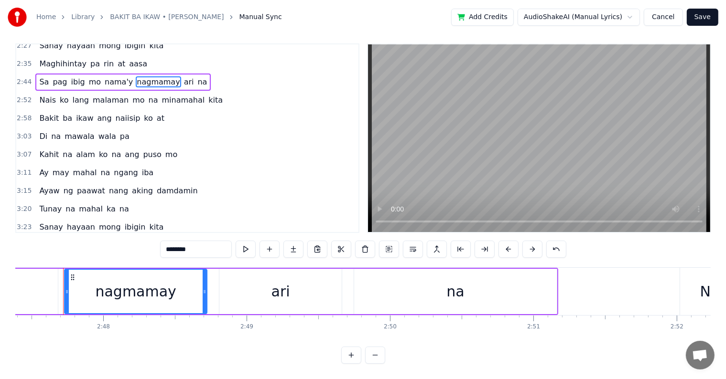
scroll to position [14, 0]
type input "********"
click at [696, 20] on button "Save" at bounding box center [702, 17] width 32 height 17
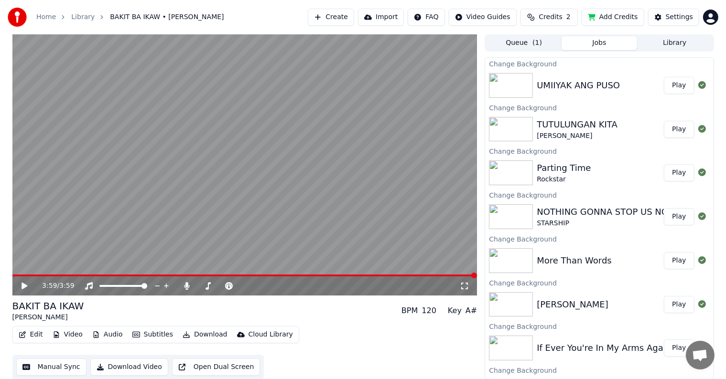
click at [565, 88] on div "UMIIYAK ANG PUSO" at bounding box center [577, 85] width 83 height 13
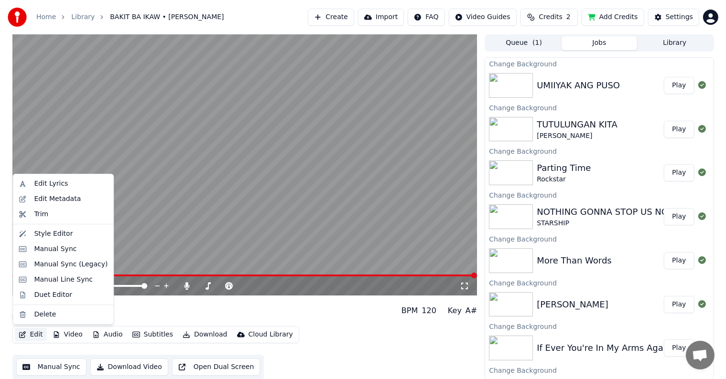
click at [36, 333] on button "Edit" at bounding box center [31, 334] width 32 height 13
click at [47, 249] on div "Manual Sync" at bounding box center [55, 250] width 43 height 10
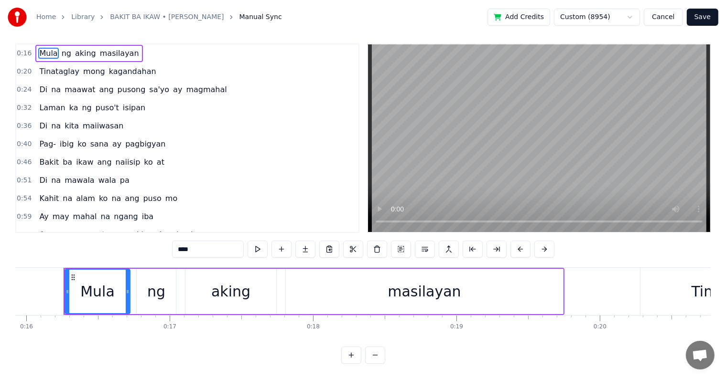
click at [707, 15] on button "Save" at bounding box center [702, 17] width 32 height 17
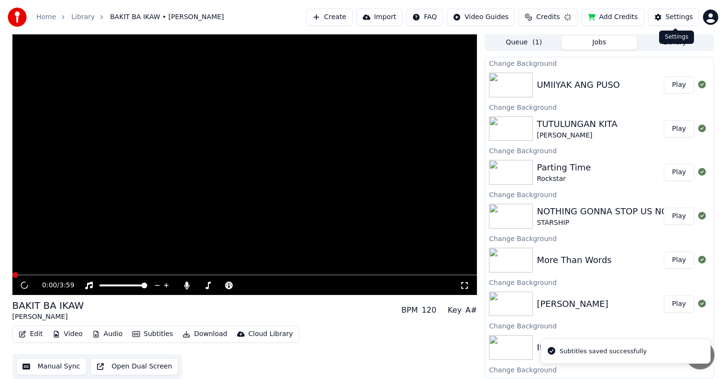
scroll to position [0, 0]
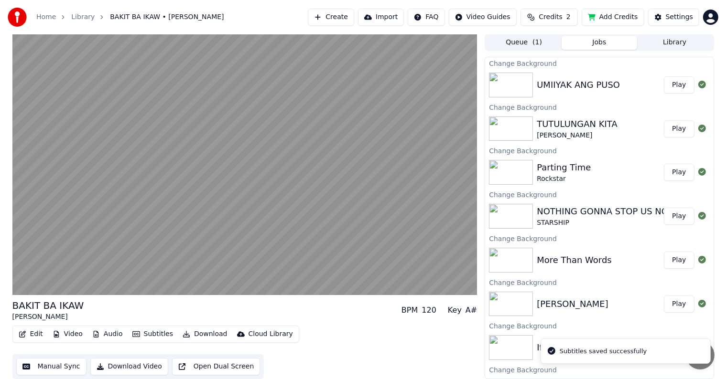
click at [589, 126] on div "TUTULUNGAN KITA" at bounding box center [576, 123] width 81 height 13
click at [671, 126] on button "Play" at bounding box center [678, 128] width 30 height 17
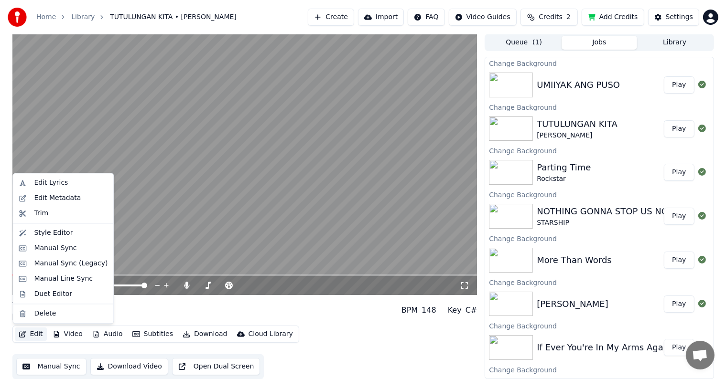
click at [33, 334] on button "Edit" at bounding box center [31, 334] width 32 height 13
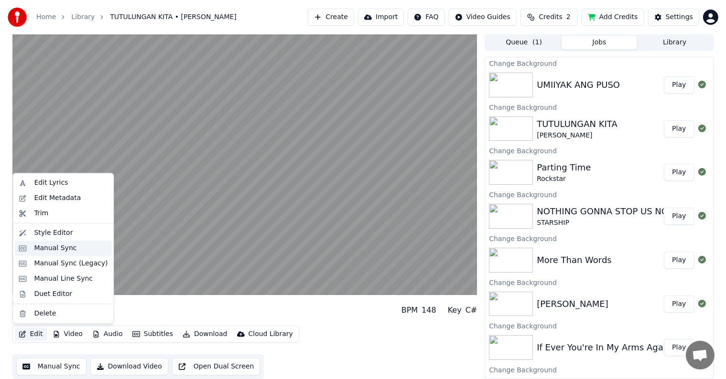
click at [49, 249] on div "Manual Sync" at bounding box center [55, 249] width 43 height 10
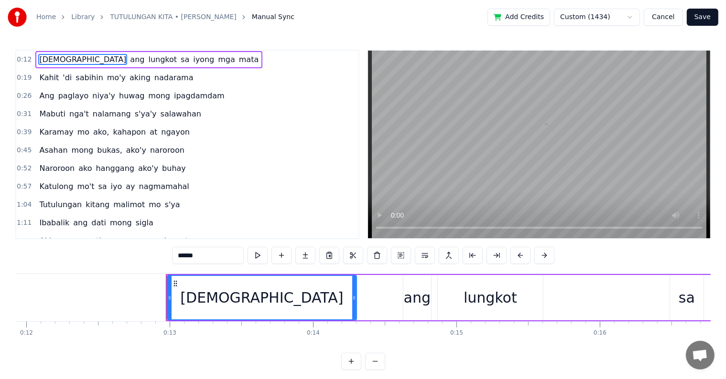
scroll to position [0, 1811]
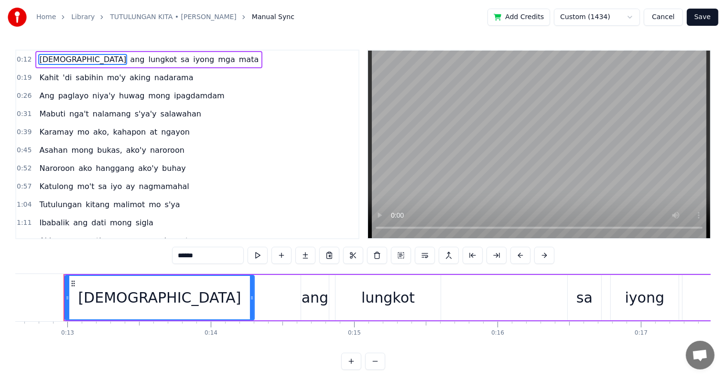
click at [92, 131] on span "ako," at bounding box center [101, 132] width 18 height 11
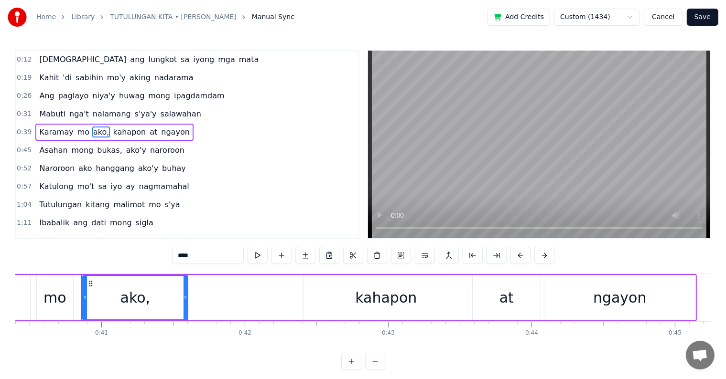
scroll to position [0, 5806]
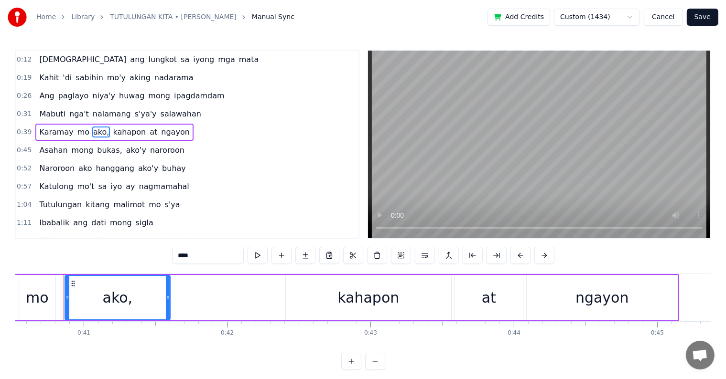
click at [195, 257] on input "****" at bounding box center [208, 255] width 72 height 17
click at [106, 147] on span "bukas," at bounding box center [109, 150] width 27 height 11
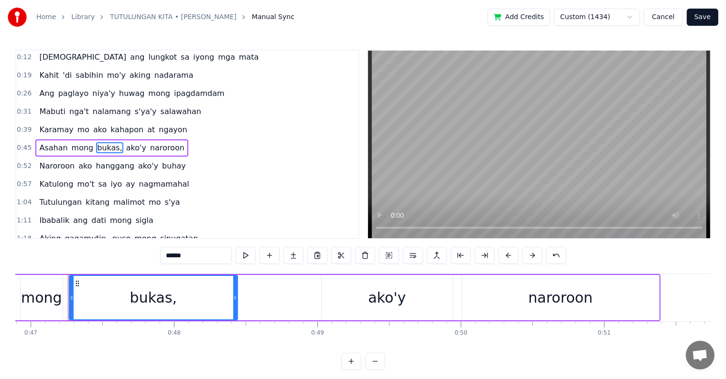
scroll to position [0, 6723]
click at [190, 259] on input "******" at bounding box center [196, 255] width 72 height 17
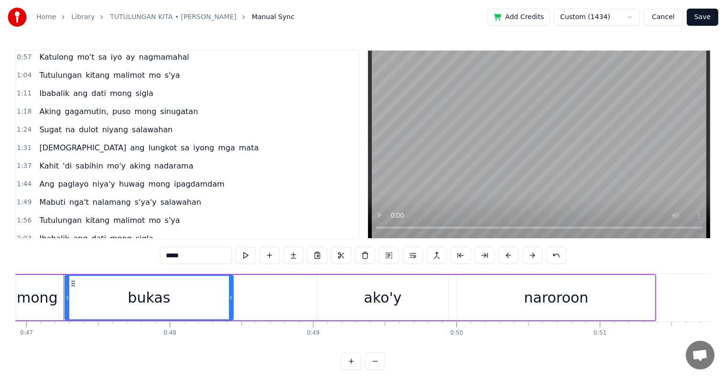
scroll to position [146, 0]
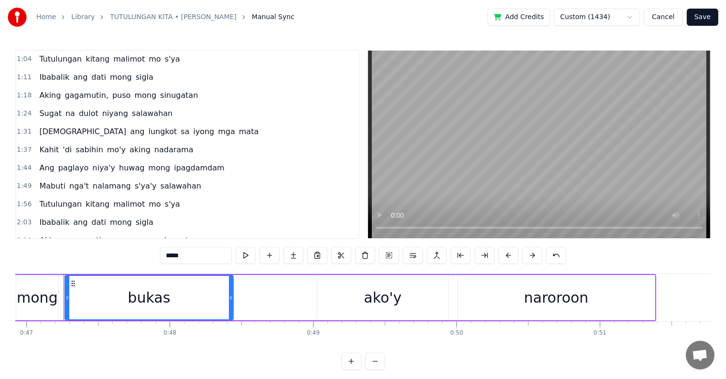
click at [92, 90] on span "gagamutin," at bounding box center [87, 95] width 46 height 11
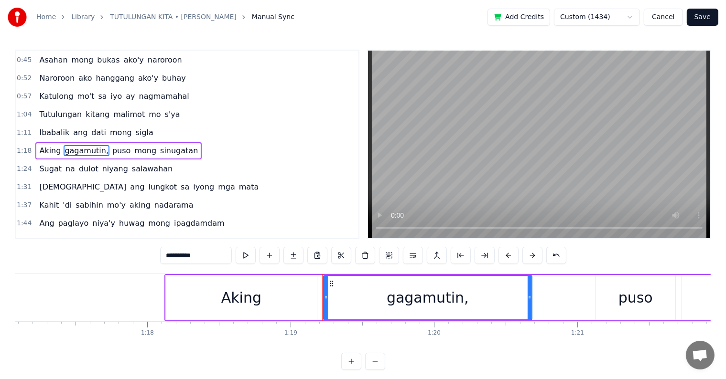
scroll to position [0, 11303]
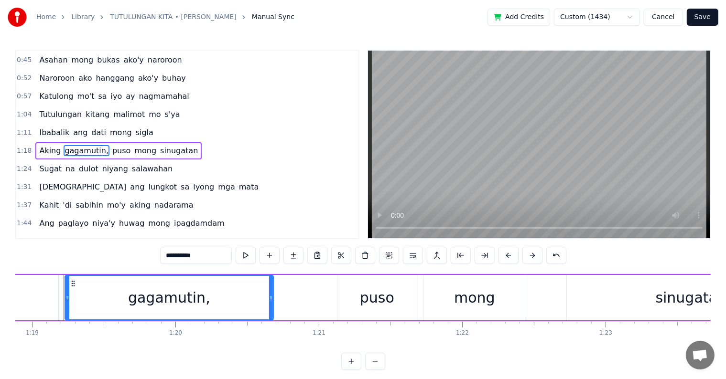
click at [204, 259] on input "**********" at bounding box center [196, 255] width 72 height 17
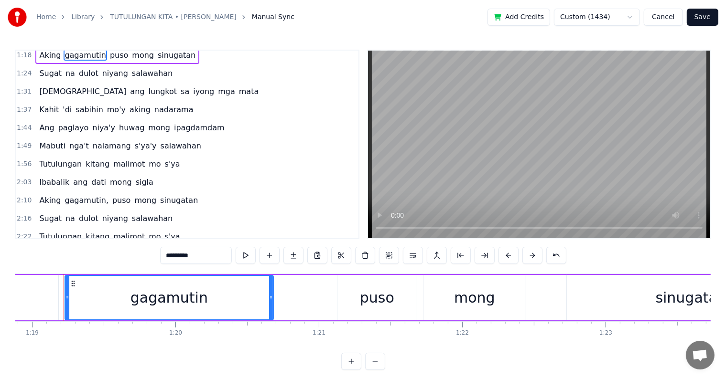
scroll to position [234, 0]
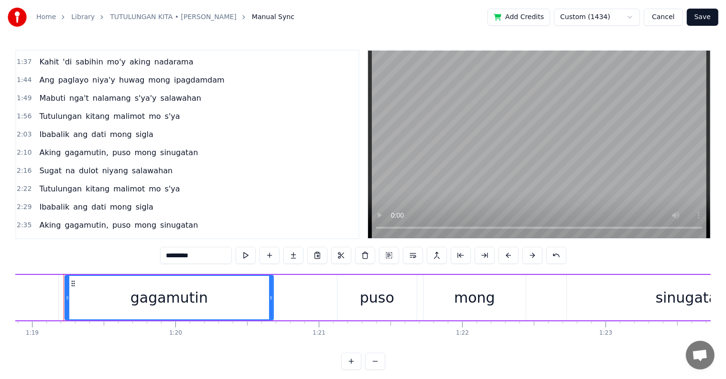
click at [92, 147] on span "gagamutin," at bounding box center [87, 152] width 46 height 11
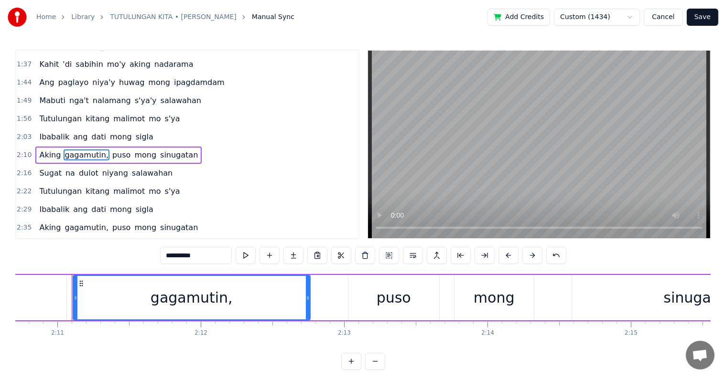
scroll to position [0, 18736]
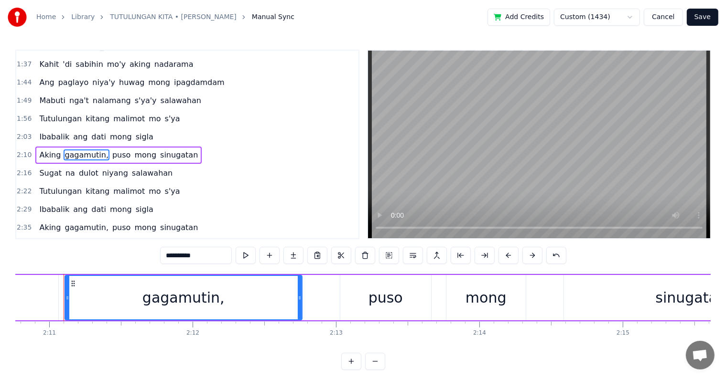
click at [204, 258] on input "**********" at bounding box center [196, 255] width 72 height 17
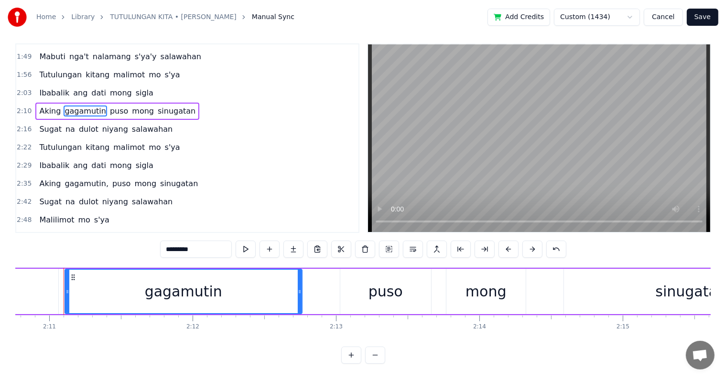
scroll to position [14, 0]
click at [88, 178] on span "gagamutin," at bounding box center [87, 183] width 46 height 11
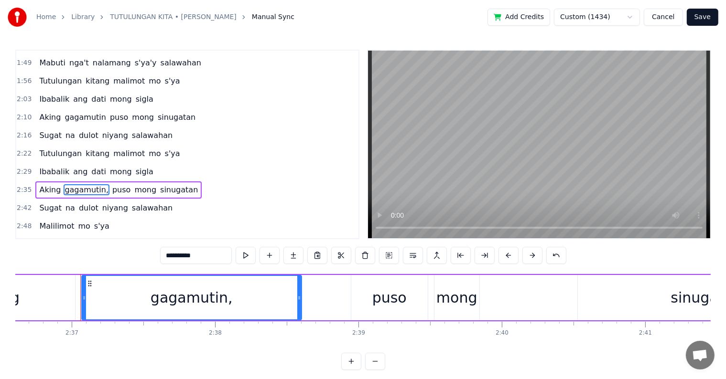
scroll to position [0, 22456]
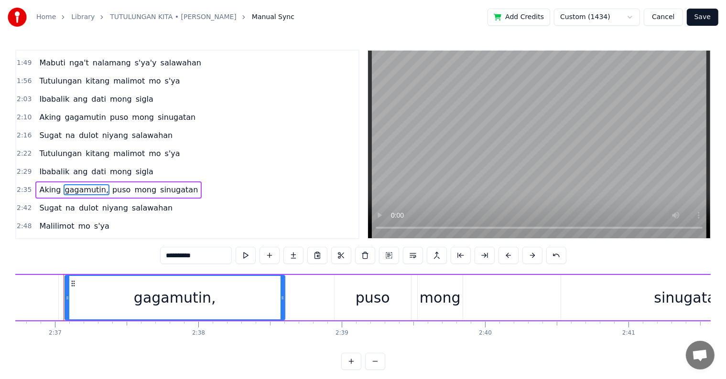
click at [208, 257] on input "**********" at bounding box center [196, 255] width 72 height 17
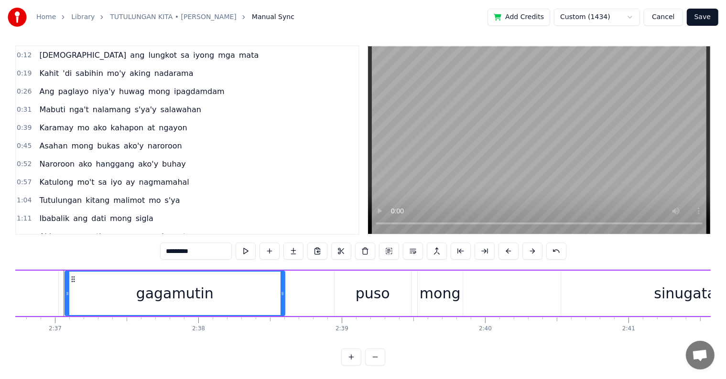
scroll to position [0, 0]
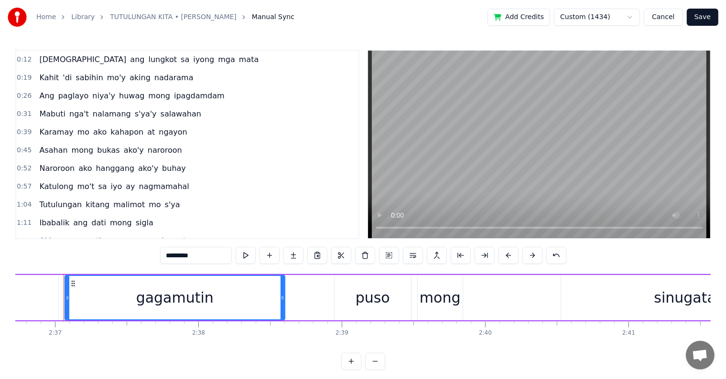
type input "*********"
click at [705, 17] on button "Save" at bounding box center [702, 17] width 32 height 17
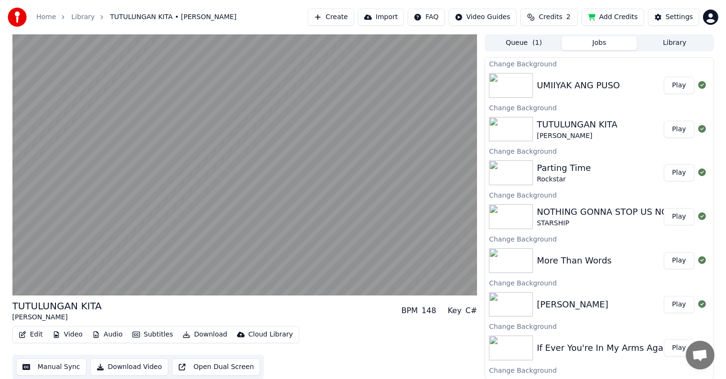
click at [671, 42] on button "Library" at bounding box center [674, 43] width 75 height 14
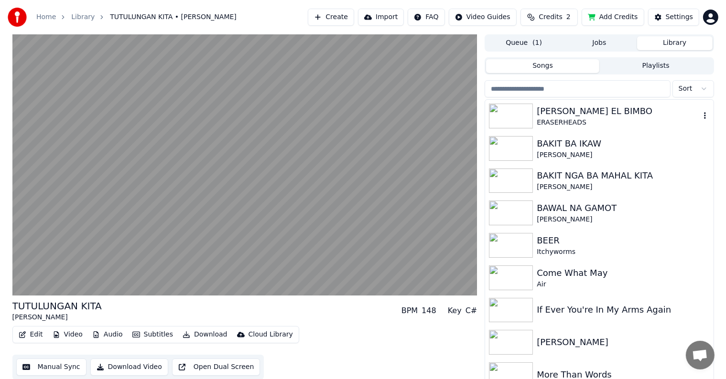
click at [558, 107] on div "[PERSON_NAME] EL BIMBO" at bounding box center [617, 111] width 163 height 13
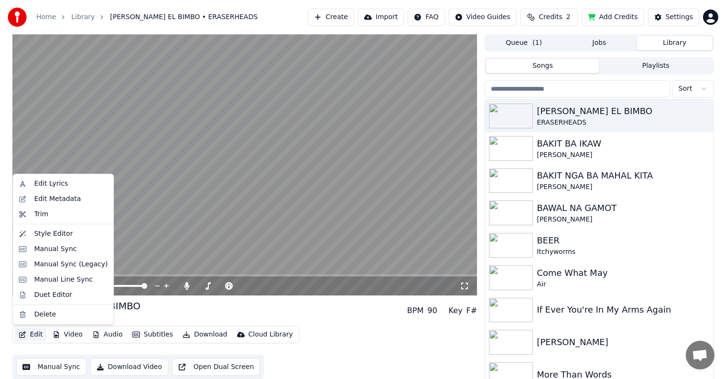
click at [34, 334] on button "Edit" at bounding box center [31, 334] width 32 height 13
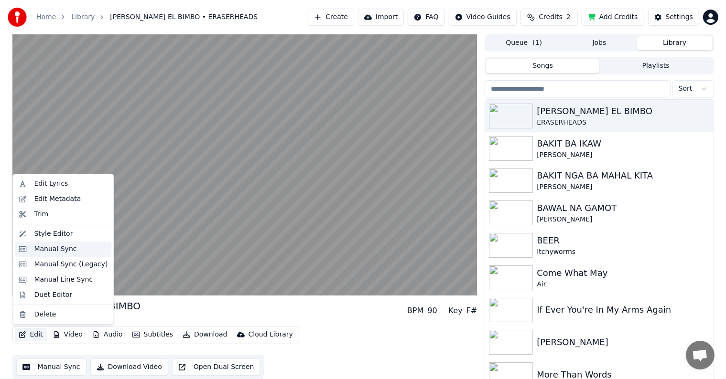
click at [47, 247] on div "Manual Sync" at bounding box center [55, 250] width 43 height 10
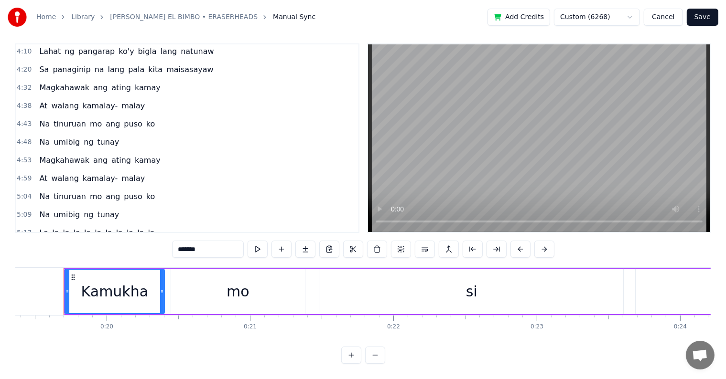
scroll to position [14, 0]
click at [697, 18] on button "Save" at bounding box center [702, 17] width 32 height 17
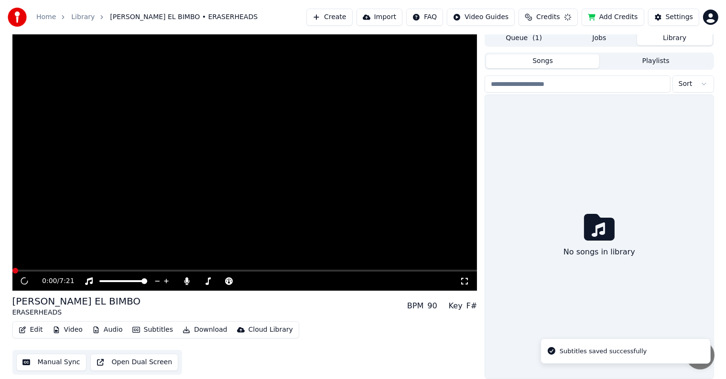
scroll to position [4, 0]
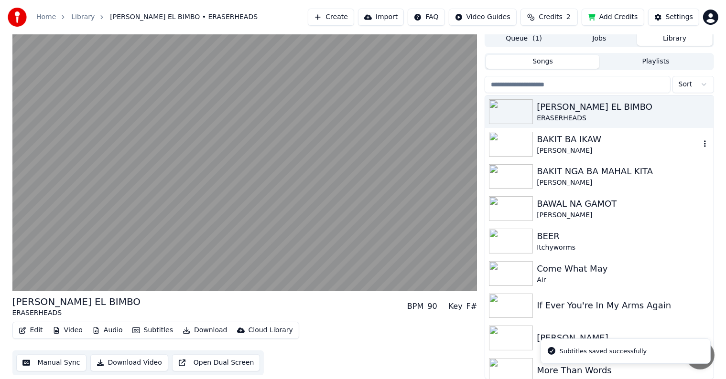
click at [567, 144] on div "BAKIT BA IKAW" at bounding box center [617, 139] width 163 height 13
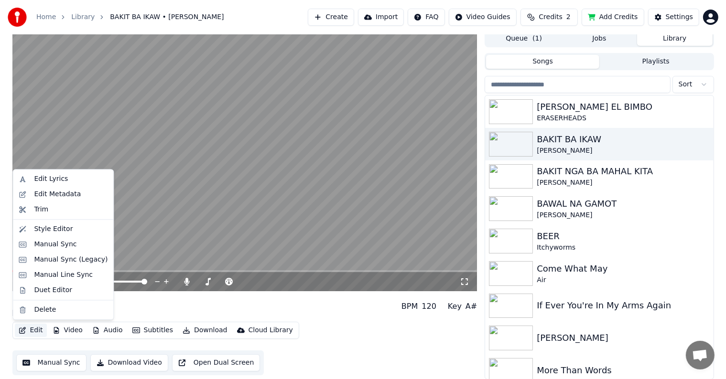
click at [34, 331] on button "Edit" at bounding box center [31, 330] width 32 height 13
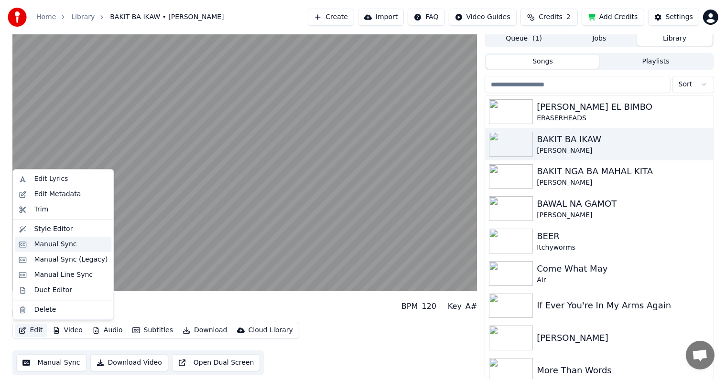
click at [44, 242] on div "Manual Sync" at bounding box center [55, 245] width 43 height 10
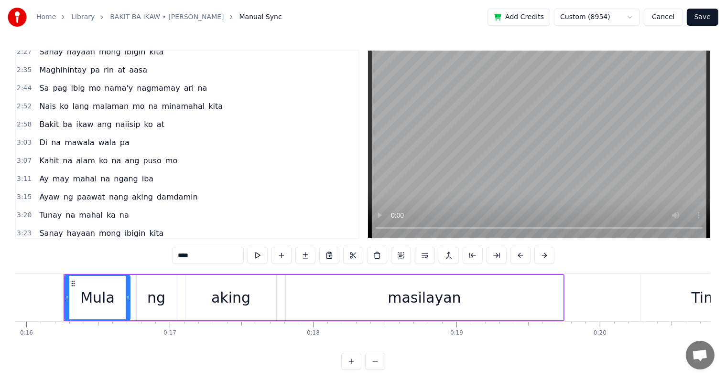
scroll to position [480, 0]
click at [699, 20] on button "Save" at bounding box center [702, 17] width 32 height 17
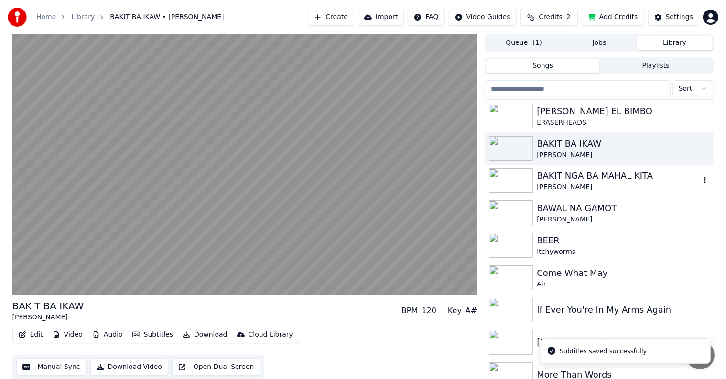
click at [554, 180] on div "BAKIT NGA BA MAHAL KITA" at bounding box center [617, 175] width 163 height 13
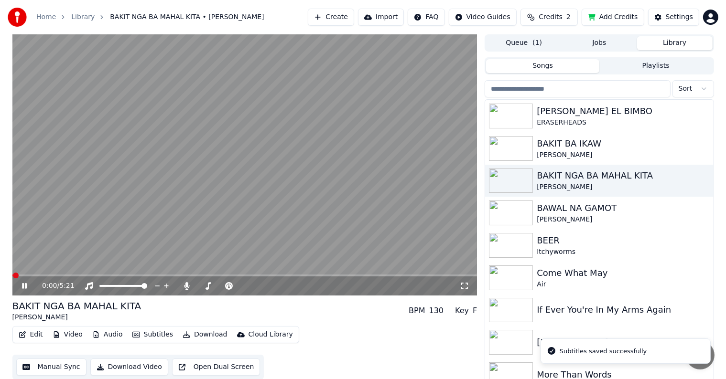
click at [32, 335] on button "Edit" at bounding box center [31, 334] width 32 height 13
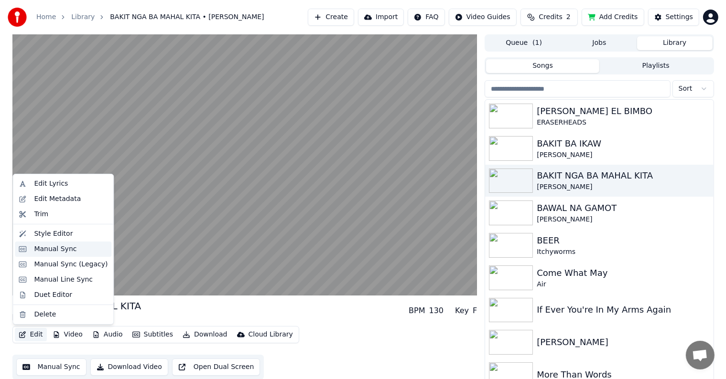
click at [49, 248] on div "Manual Sync" at bounding box center [55, 250] width 43 height 10
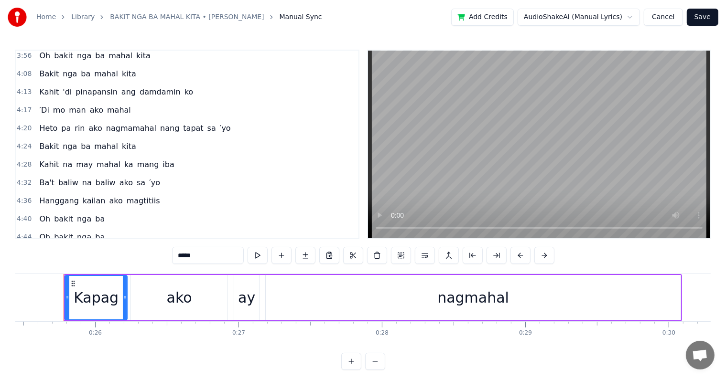
scroll to position [14, 0]
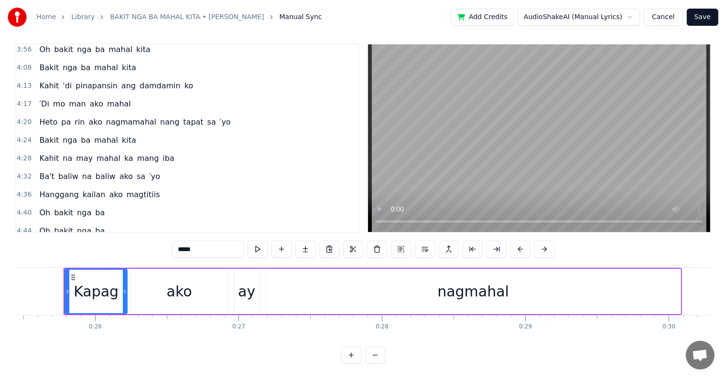
click at [709, 15] on button "Save" at bounding box center [702, 17] width 32 height 17
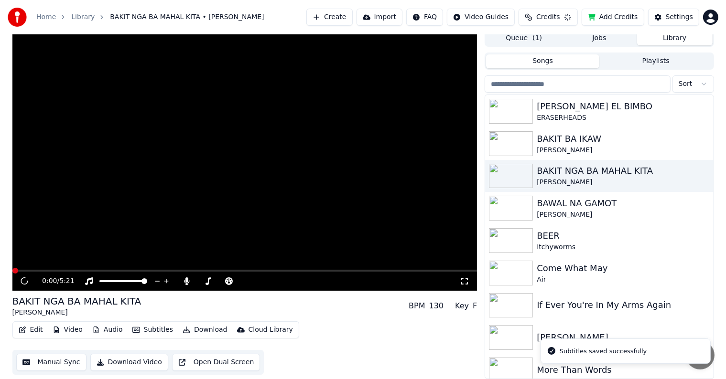
scroll to position [4, 0]
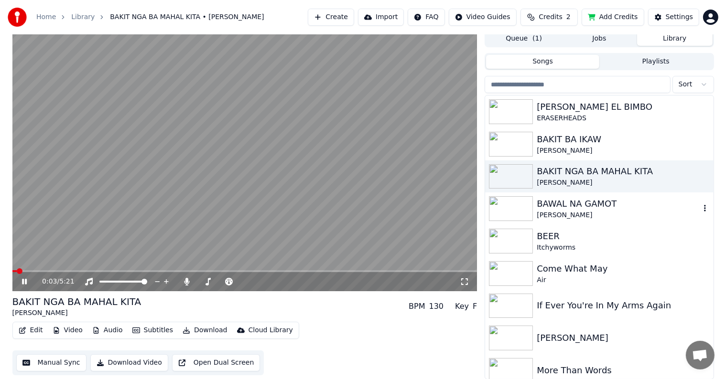
click at [551, 209] on div "BAWAL NA GAMOT" at bounding box center [617, 203] width 163 height 13
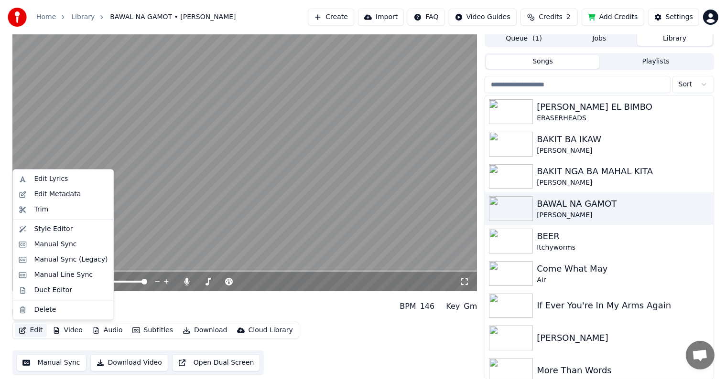
click at [33, 331] on button "Edit" at bounding box center [31, 330] width 32 height 13
click at [48, 245] on div "Manual Sync" at bounding box center [55, 245] width 43 height 10
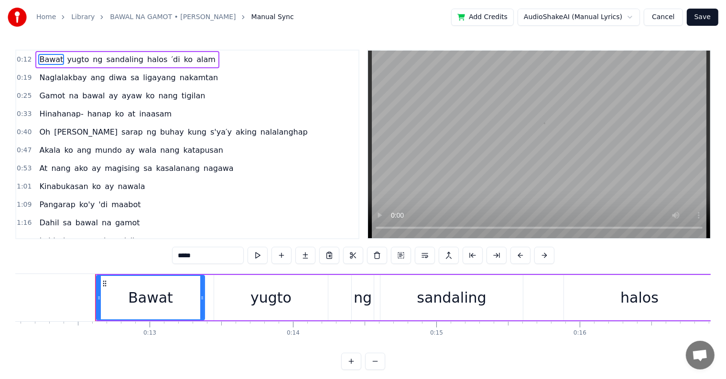
scroll to position [0, 1760]
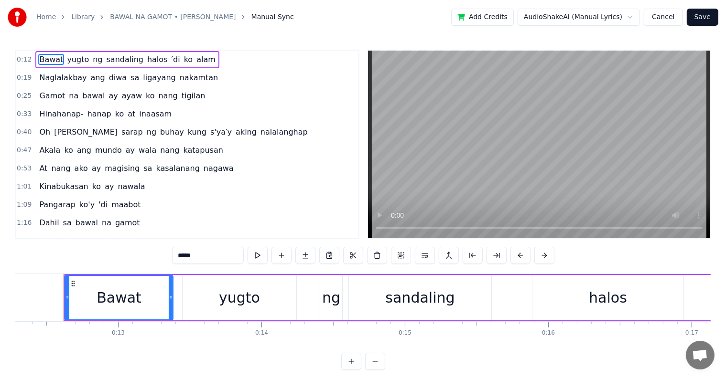
click at [71, 113] on span "Hinahanap-" at bounding box center [61, 113] width 46 height 11
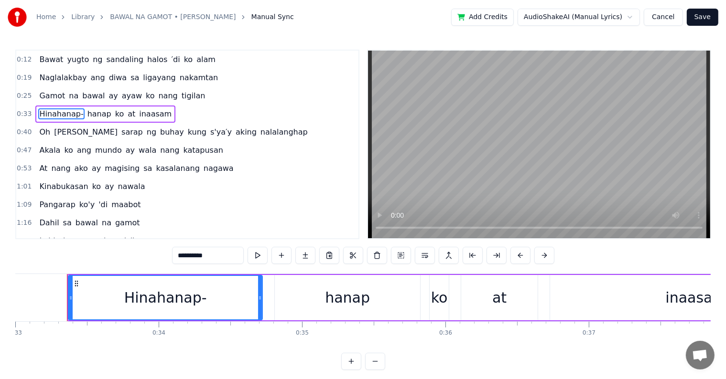
scroll to position [0, 4732]
click at [215, 257] on input "**********" at bounding box center [208, 255] width 72 height 17
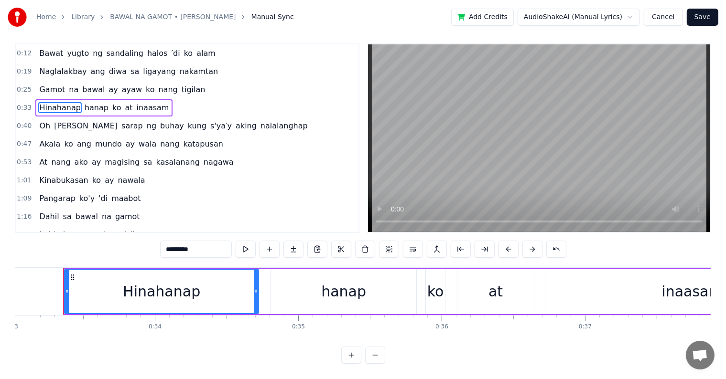
scroll to position [0, 0]
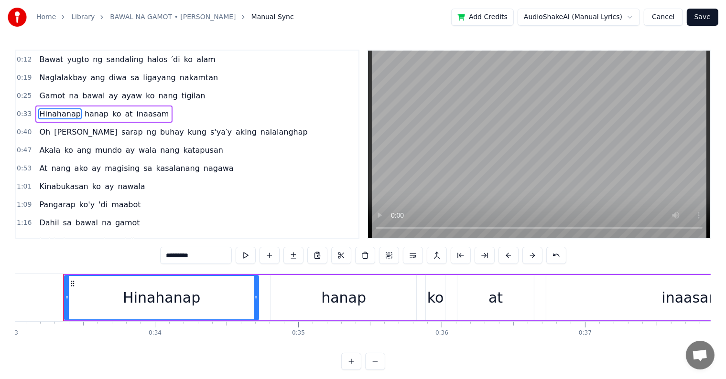
type input "*********"
click at [703, 15] on button "Save" at bounding box center [702, 17] width 32 height 17
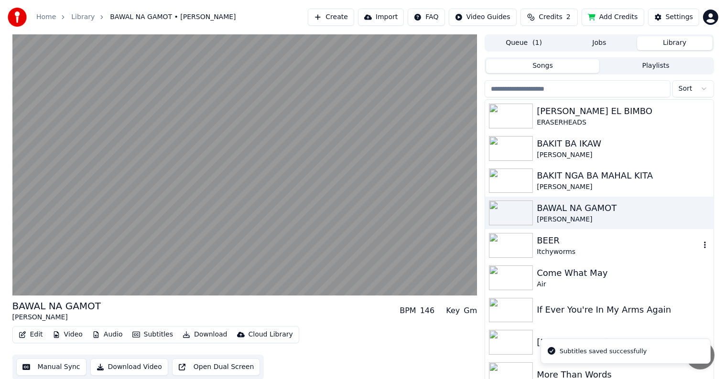
click at [554, 243] on div "BEER" at bounding box center [617, 240] width 163 height 13
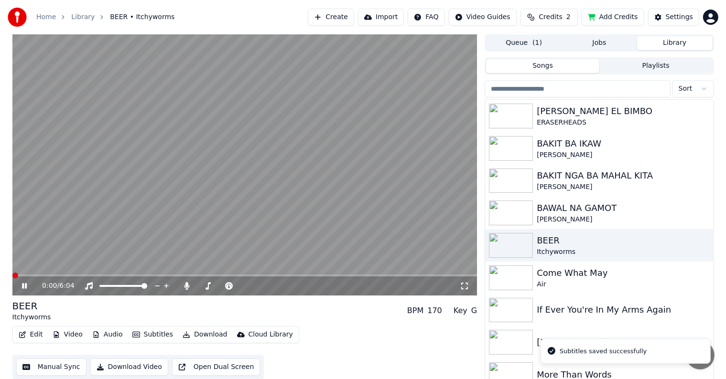
click at [30, 335] on button "Edit" at bounding box center [31, 334] width 32 height 13
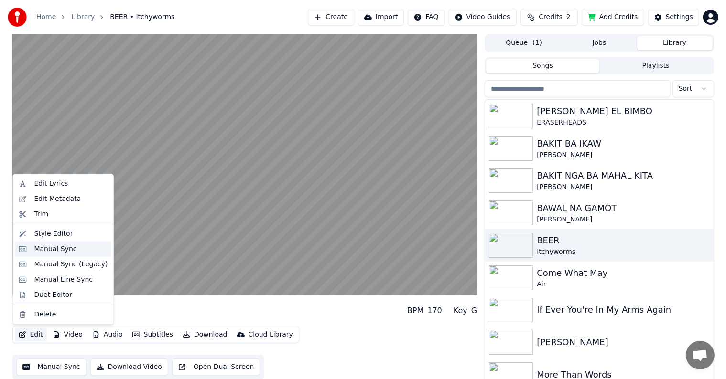
click at [42, 250] on div "Manual Sync" at bounding box center [55, 250] width 43 height 10
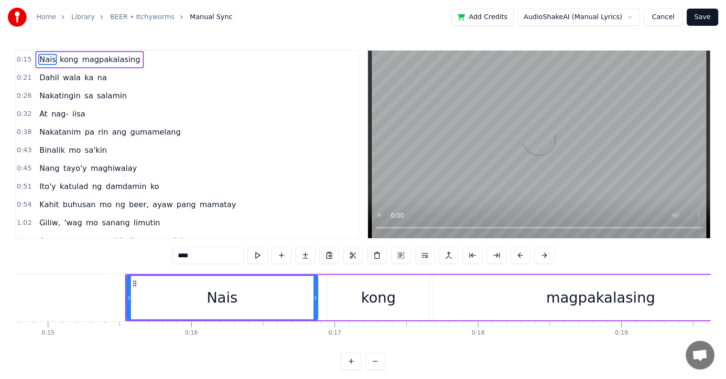
scroll to position [0, 2178]
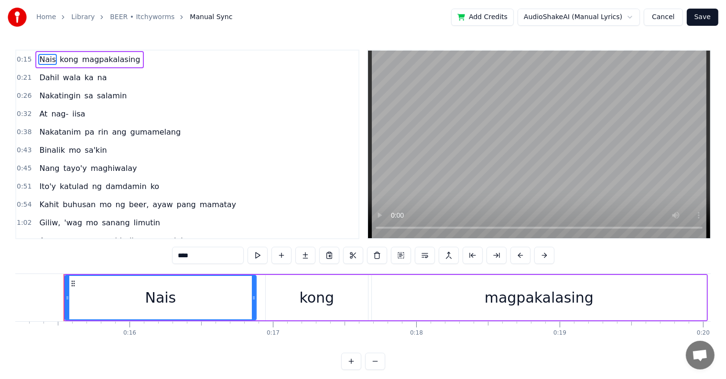
click at [58, 113] on span "nag-" at bounding box center [59, 113] width 19 height 11
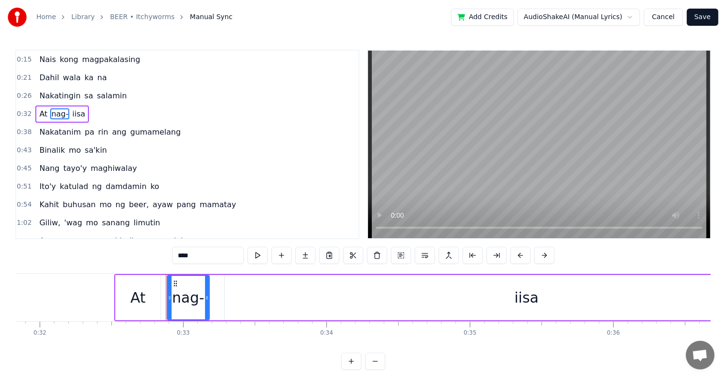
scroll to position [0, 4663]
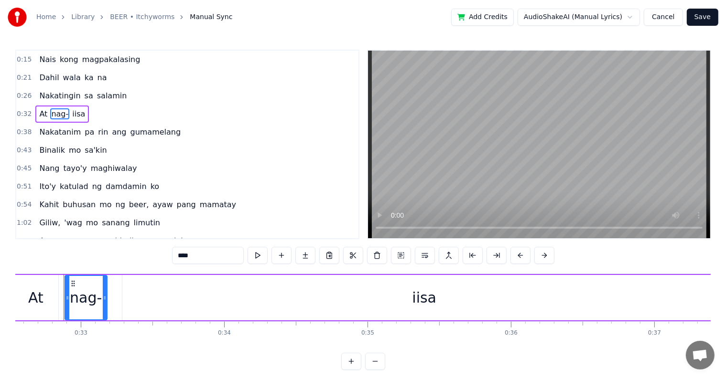
click at [203, 255] on input "****" at bounding box center [208, 255] width 72 height 17
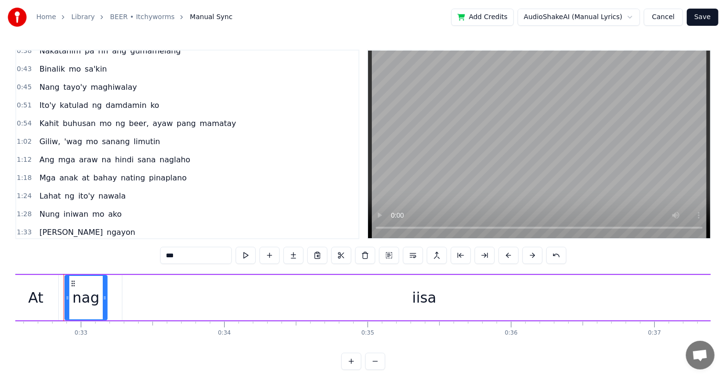
scroll to position [96, 0]
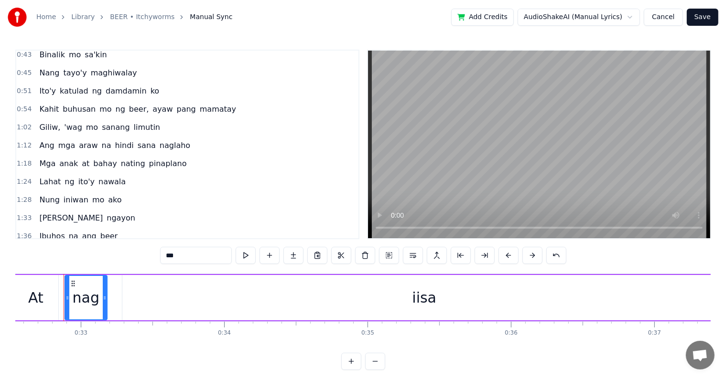
click at [46, 124] on span "Giliw," at bounding box center [49, 127] width 23 height 11
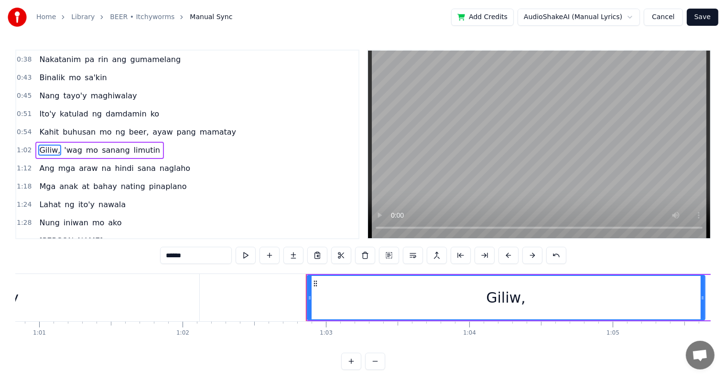
scroll to position [0, 8958]
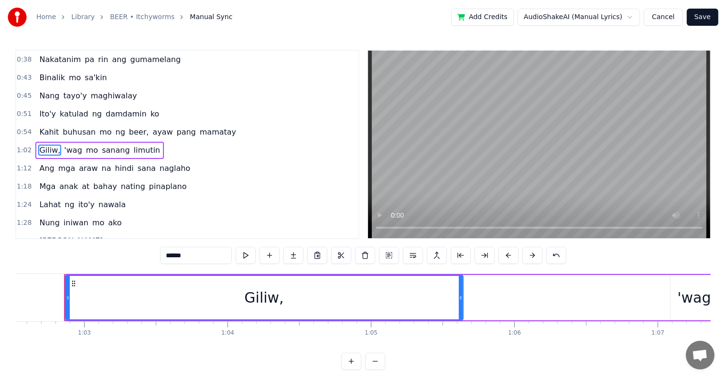
click at [186, 257] on input "******" at bounding box center [196, 255] width 72 height 17
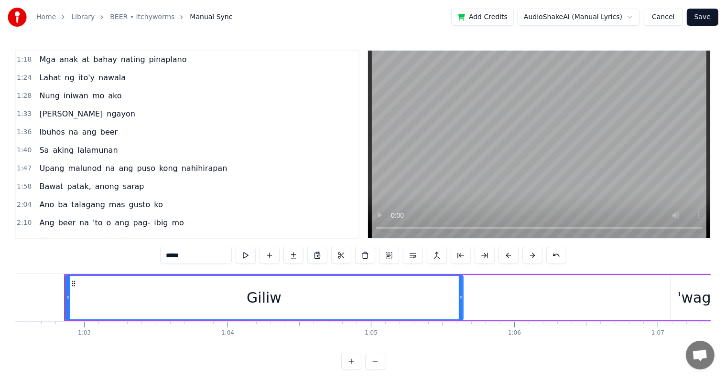
scroll to position [216, 0]
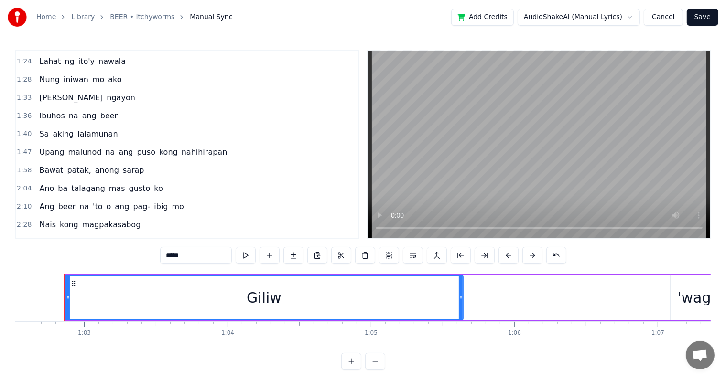
click at [72, 165] on span "patak," at bounding box center [79, 170] width 26 height 11
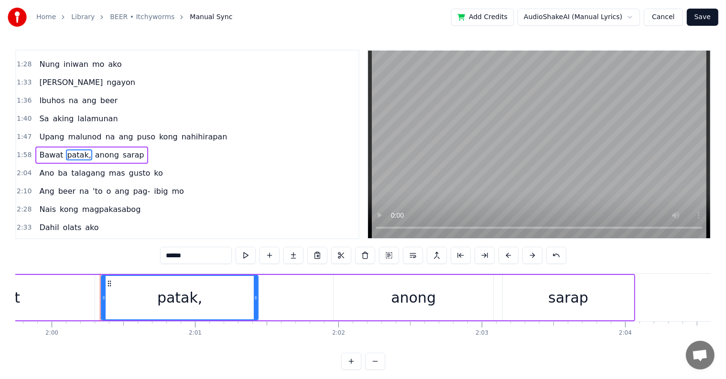
scroll to position [0, 17194]
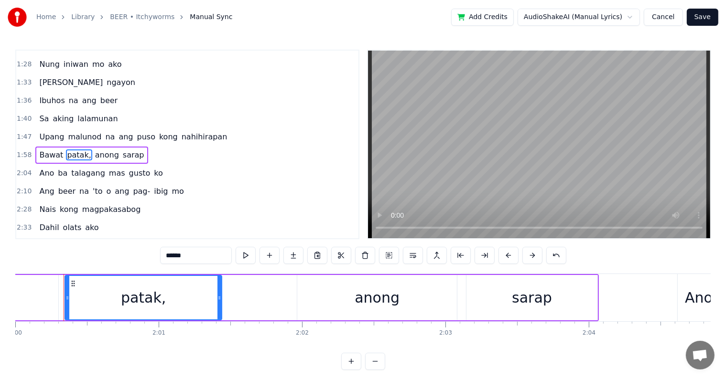
click at [190, 259] on input "******" at bounding box center [196, 255] width 72 height 17
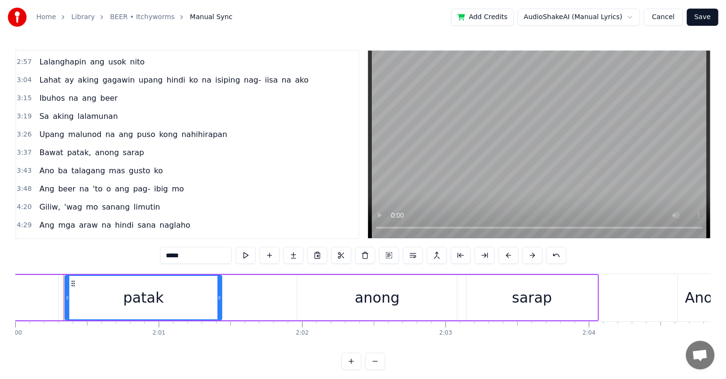
scroll to position [470, 0]
click at [73, 147] on span "patak," at bounding box center [79, 152] width 26 height 11
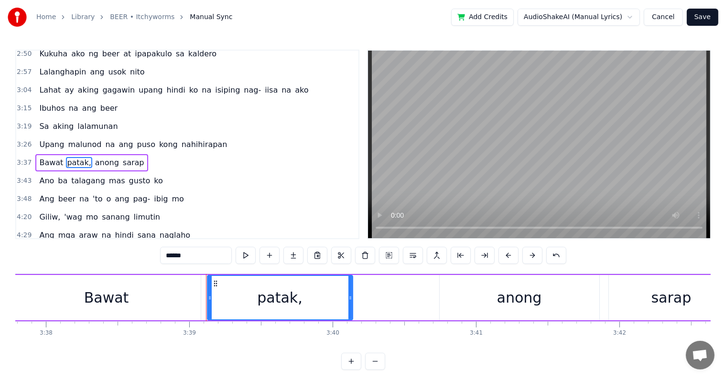
scroll to position [0, 31348]
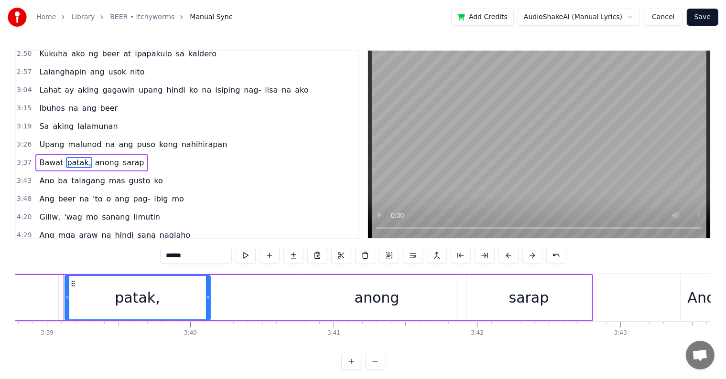
click at [192, 256] on input "******" at bounding box center [196, 255] width 72 height 17
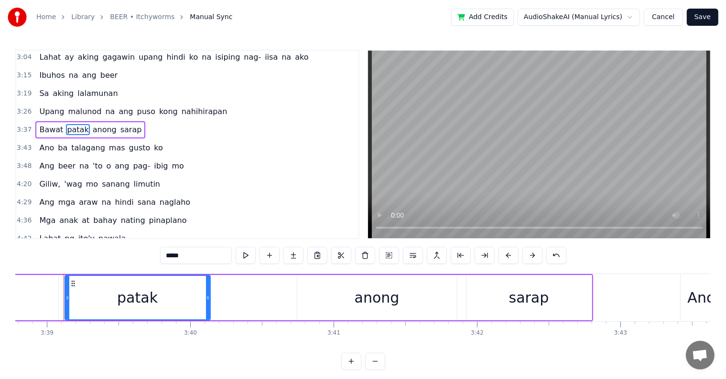
scroll to position [507, 0]
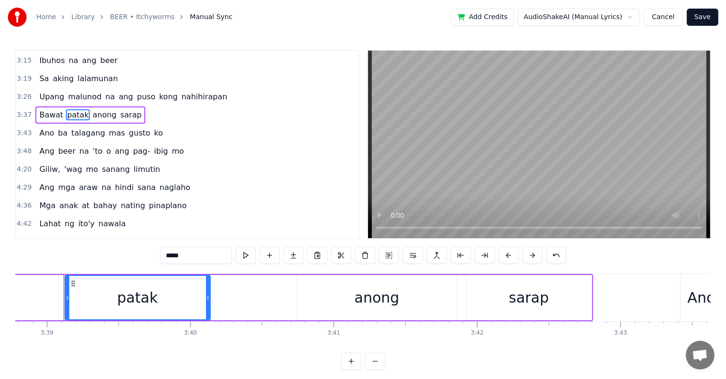
click at [132, 146] on span "pag-" at bounding box center [141, 151] width 19 height 11
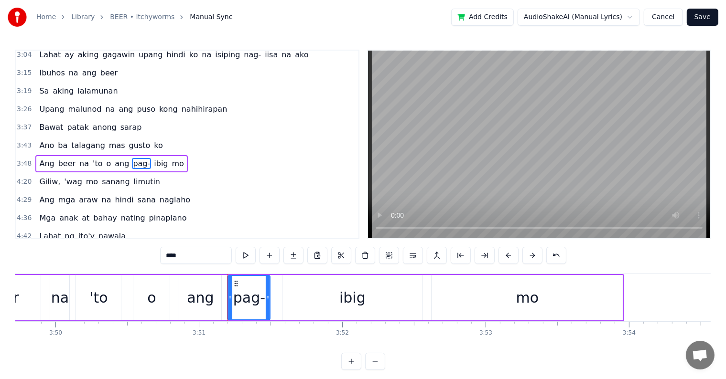
scroll to position [0, 33079]
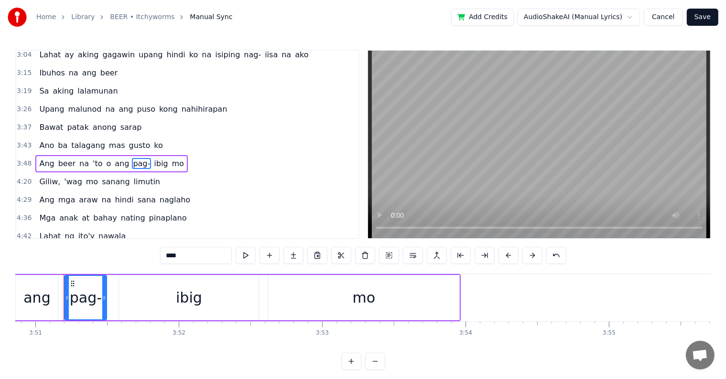
click at [185, 256] on input "****" at bounding box center [196, 255] width 72 height 17
click at [45, 176] on span "Giliw," at bounding box center [49, 181] width 23 height 11
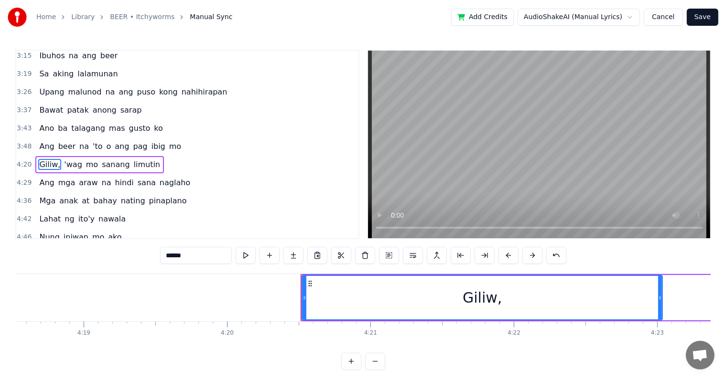
scroll to position [0, 37279]
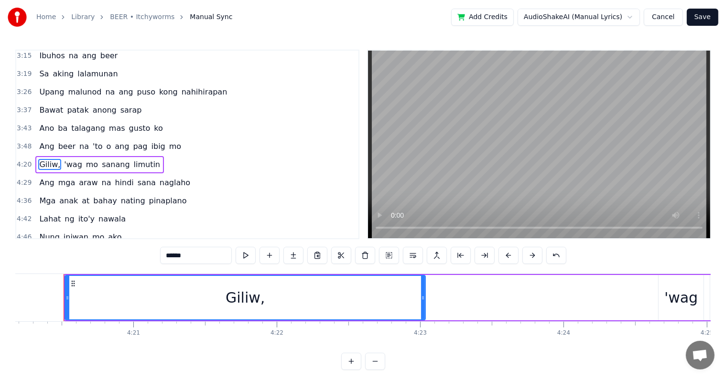
click at [187, 257] on input "******" at bounding box center [196, 255] width 72 height 17
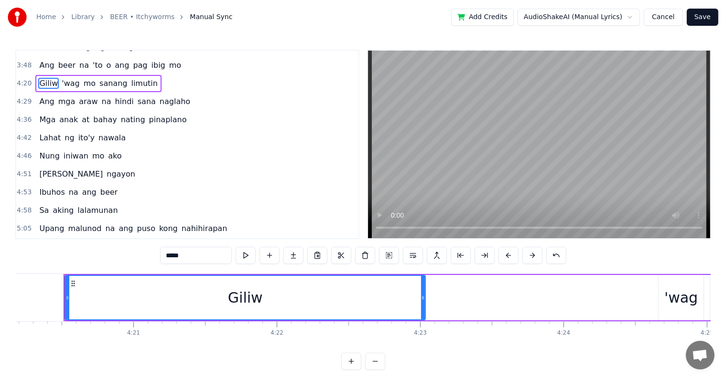
scroll to position [608, 0]
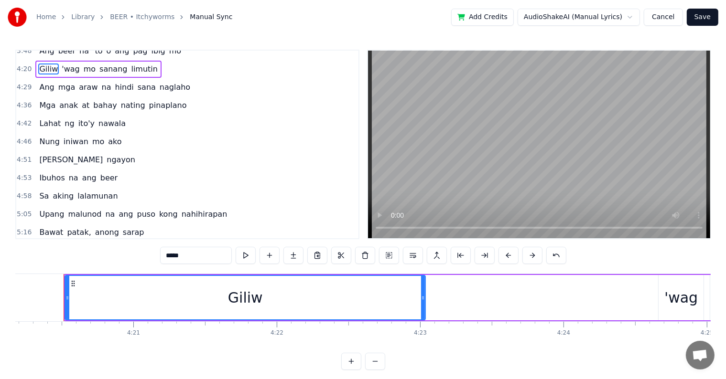
click at [74, 227] on span "patak," at bounding box center [79, 232] width 26 height 11
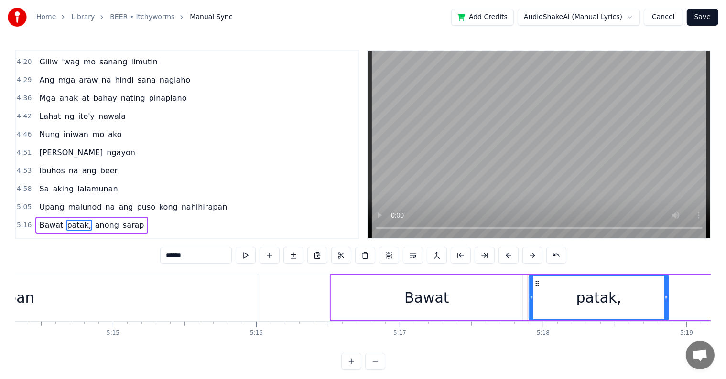
scroll to position [0, 45501]
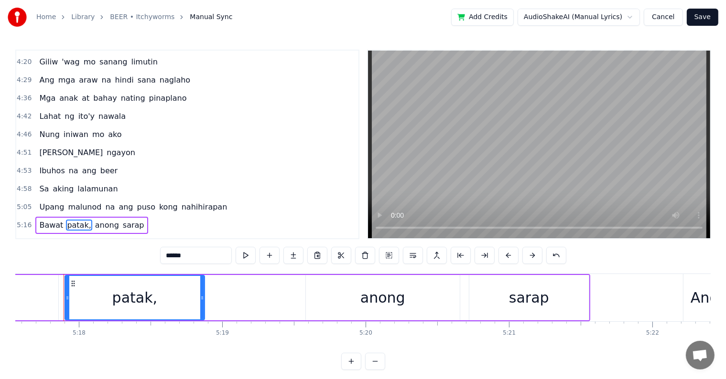
click at [197, 260] on input "******" at bounding box center [196, 255] width 72 height 17
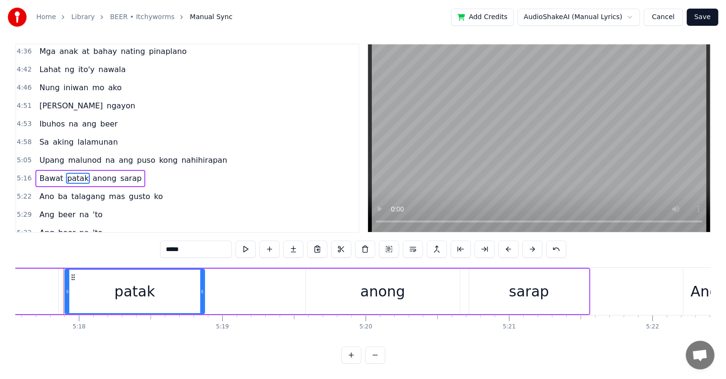
scroll to position [14, 0]
click at [132, 245] on span "pag-" at bounding box center [141, 250] width 19 height 11
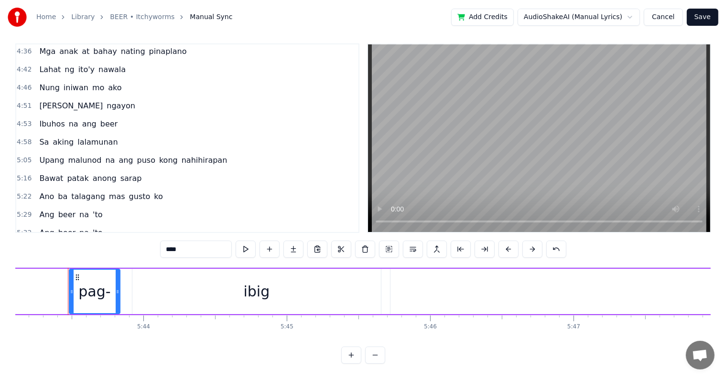
scroll to position [0, 49166]
click at [187, 246] on input "****" at bounding box center [196, 249] width 72 height 17
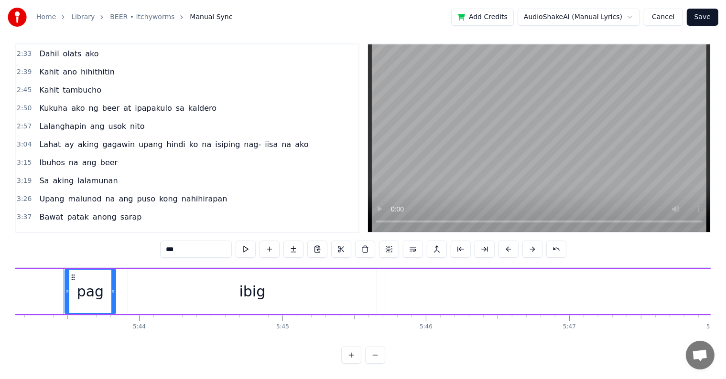
scroll to position [369, 0]
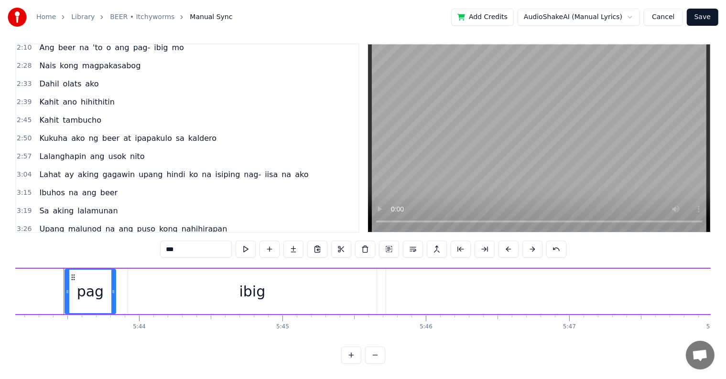
click at [243, 169] on span "nag-" at bounding box center [252, 174] width 19 height 11
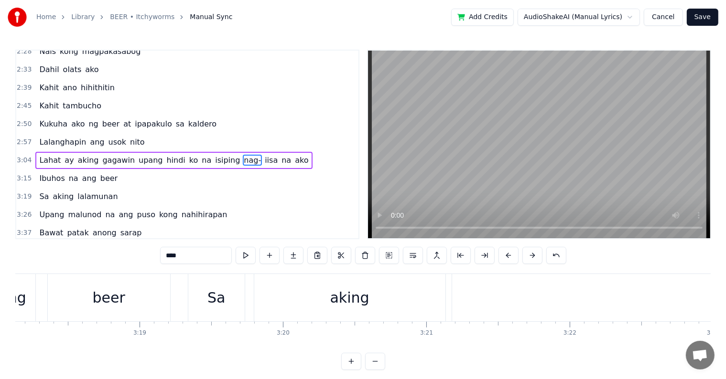
scroll to position [0, 27153]
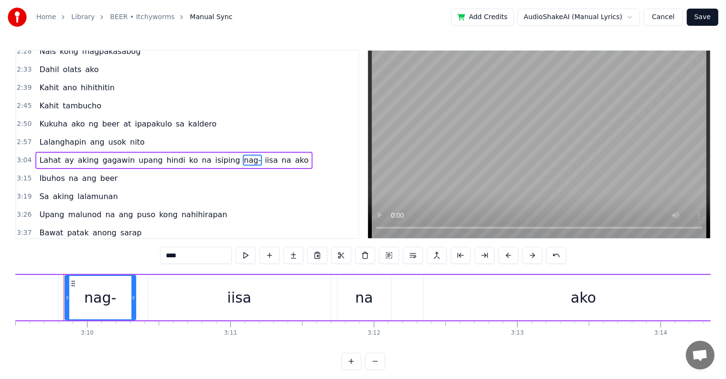
click at [185, 255] on input "****" at bounding box center [196, 255] width 72 height 17
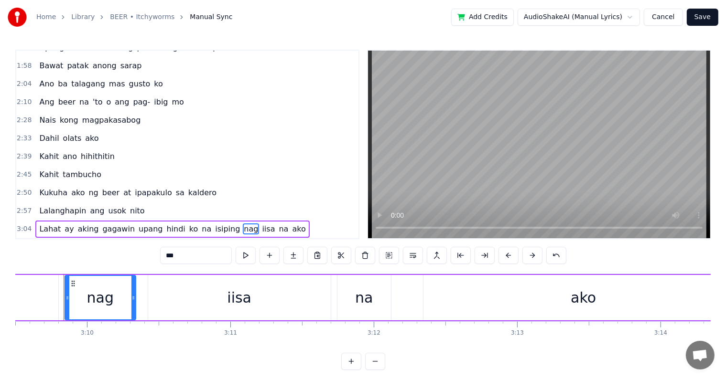
scroll to position [294, 0]
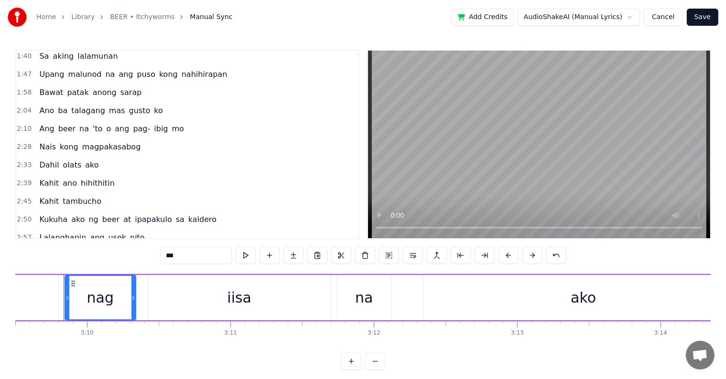
click at [132, 123] on span "pag-" at bounding box center [141, 128] width 19 height 11
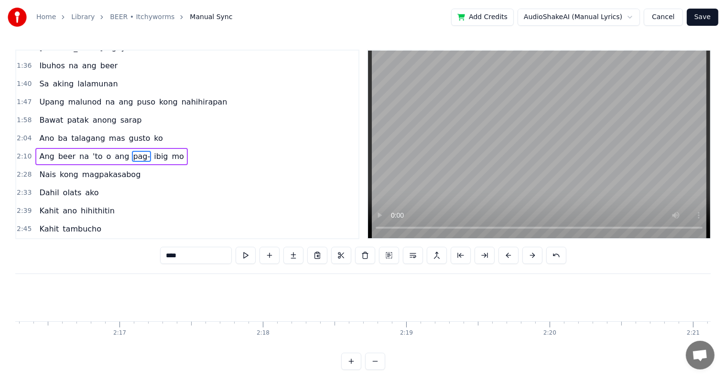
scroll to position [0, 18917]
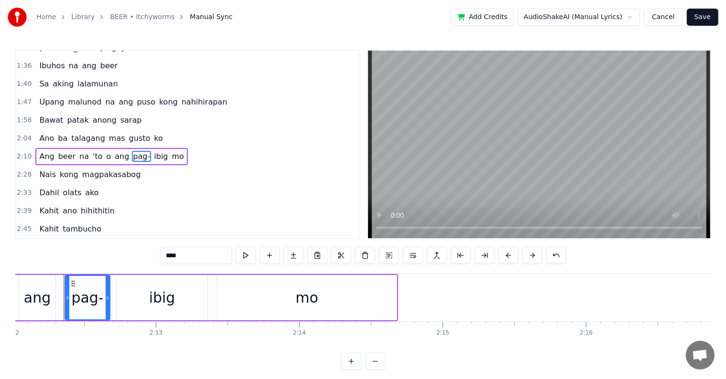
click at [185, 256] on input "****" at bounding box center [196, 255] width 72 height 17
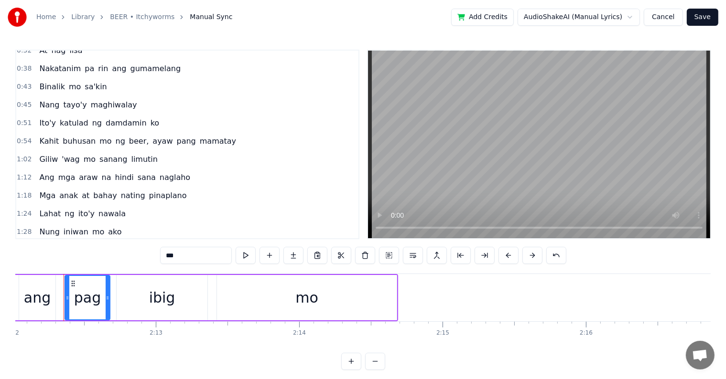
scroll to position [27, 0]
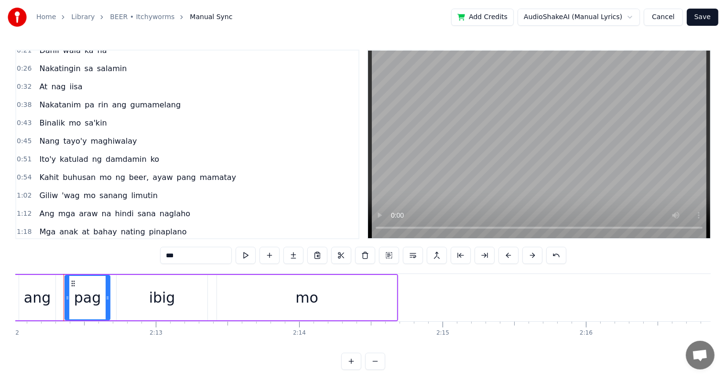
click at [128, 173] on span "beer," at bounding box center [139, 177] width 22 height 11
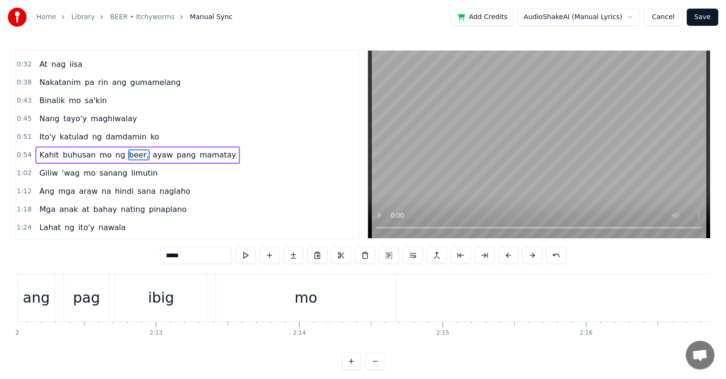
scroll to position [55, 0]
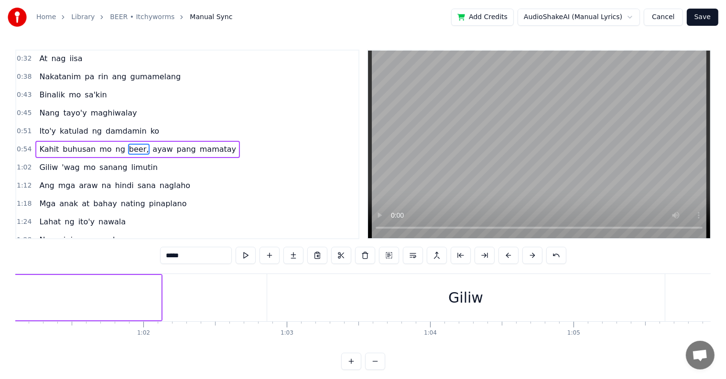
click at [185, 258] on input "*****" at bounding box center [196, 255] width 72 height 17
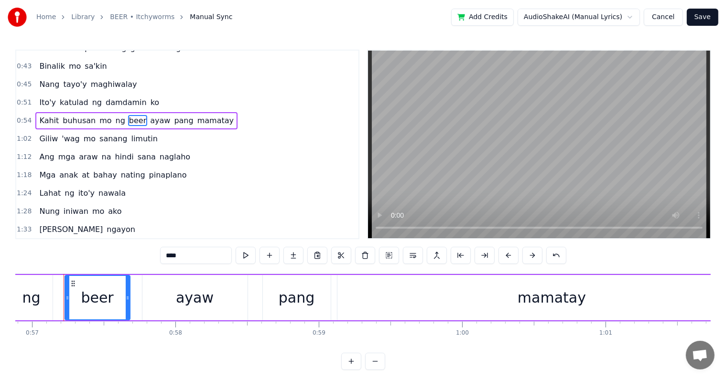
scroll to position [96, 0]
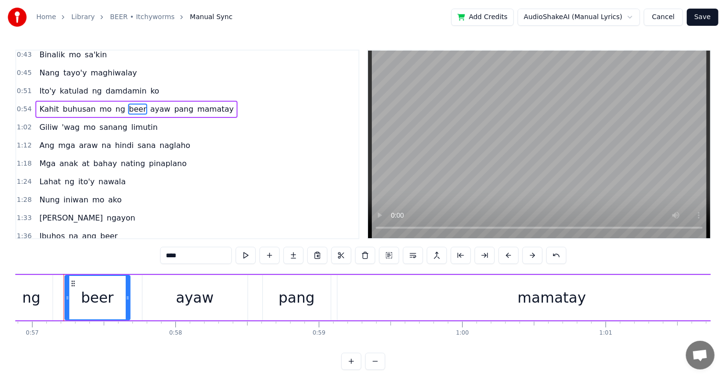
type input "****"
click at [697, 17] on button "Save" at bounding box center [702, 17] width 32 height 17
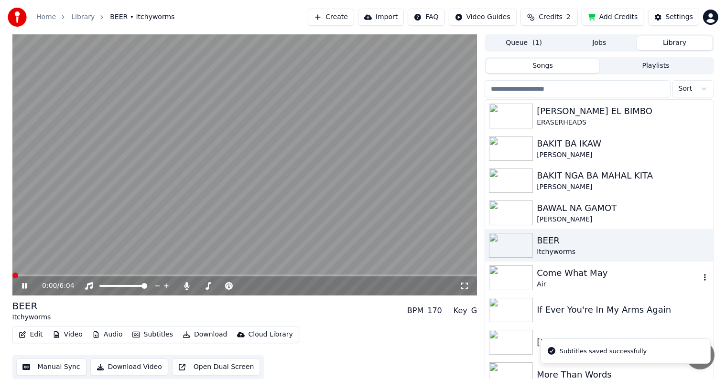
click at [576, 270] on div "Come What May" at bounding box center [617, 273] width 163 height 13
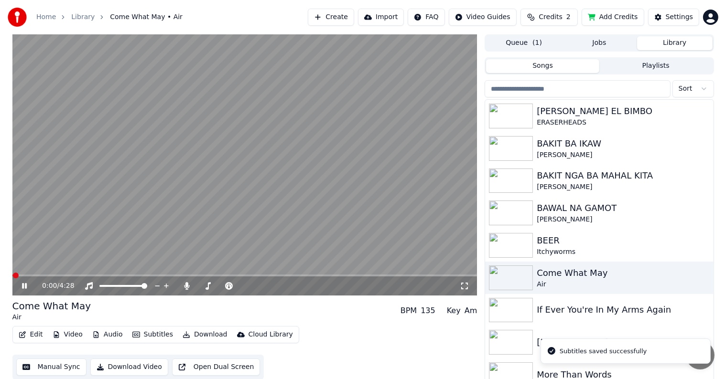
click at [35, 334] on button "Edit" at bounding box center [31, 334] width 32 height 13
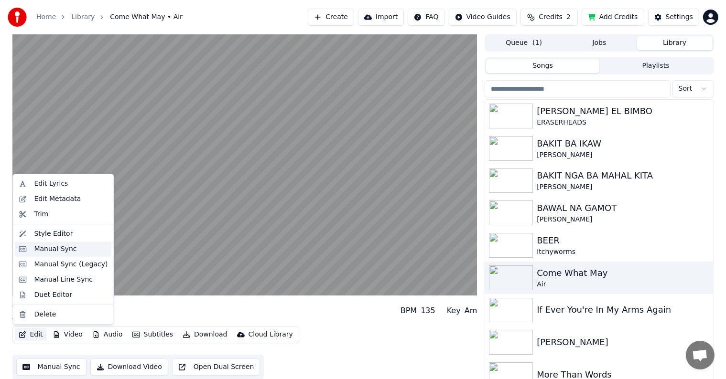
click at [40, 250] on div "Manual Sync" at bounding box center [55, 250] width 43 height 10
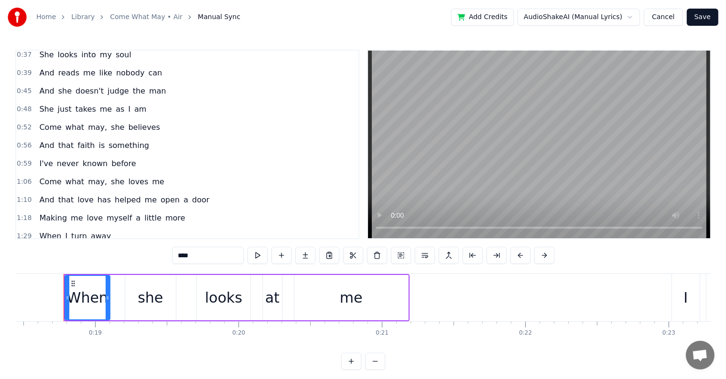
scroll to position [143, 0]
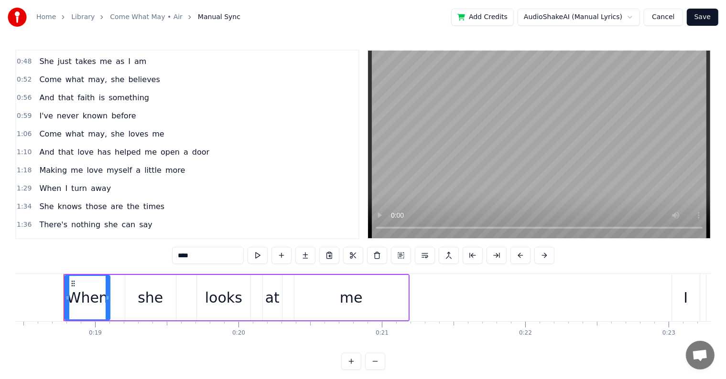
click at [91, 128] on span "may," at bounding box center [97, 133] width 21 height 11
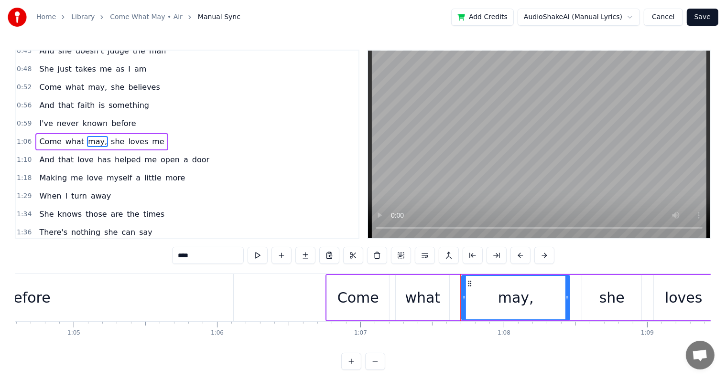
scroll to position [0, 9652]
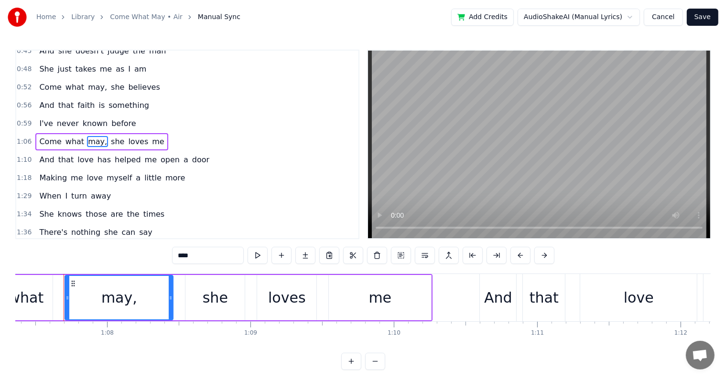
click at [197, 258] on input "****" at bounding box center [208, 255] width 72 height 17
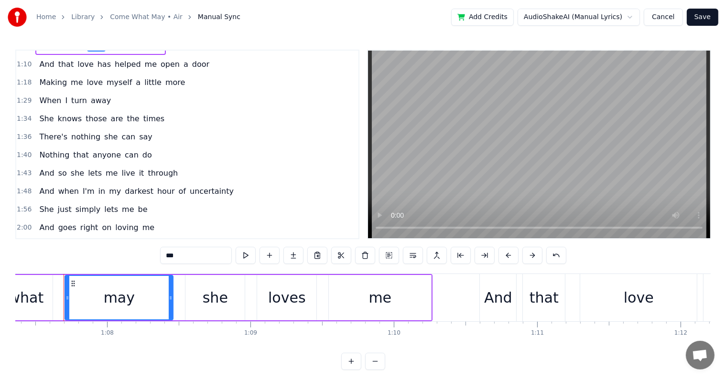
scroll to position [279, 0]
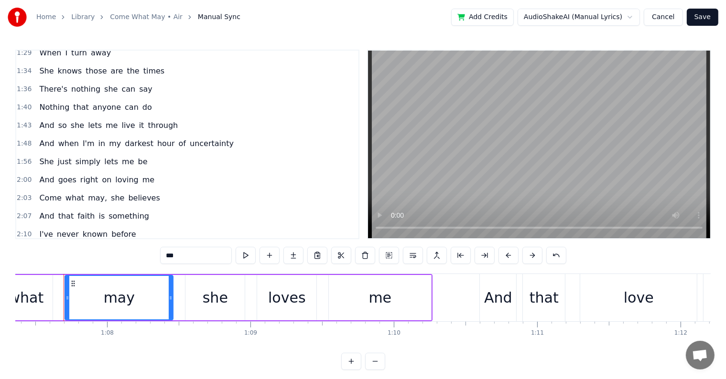
click at [87, 192] on span "may," at bounding box center [97, 197] width 21 height 11
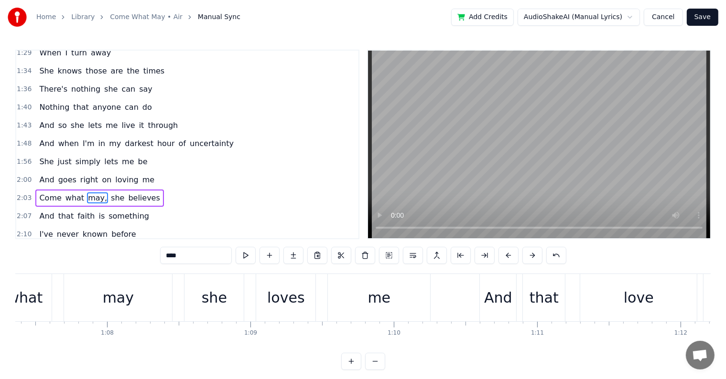
scroll to position [319, 0]
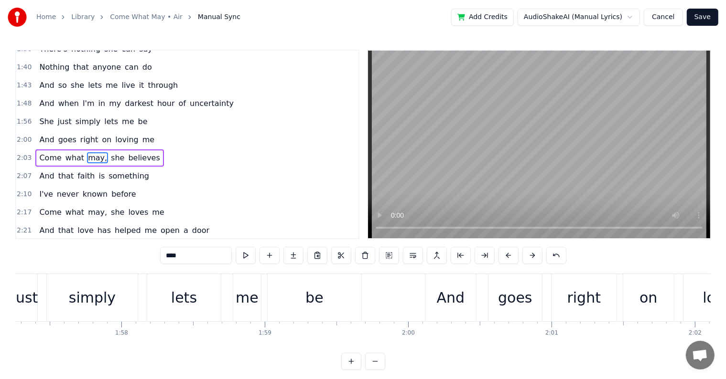
click at [187, 260] on input "****" at bounding box center [196, 255] width 72 height 17
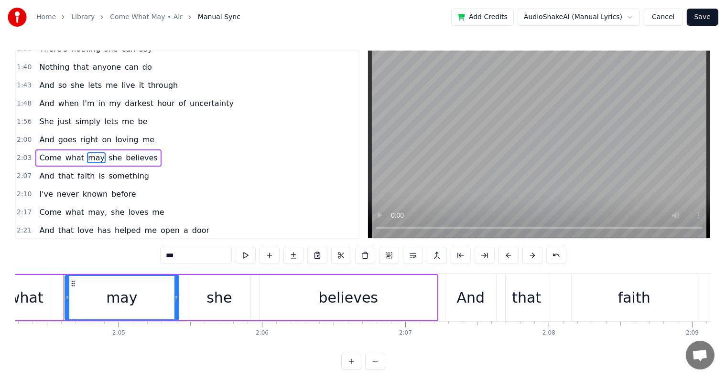
scroll to position [367, 0]
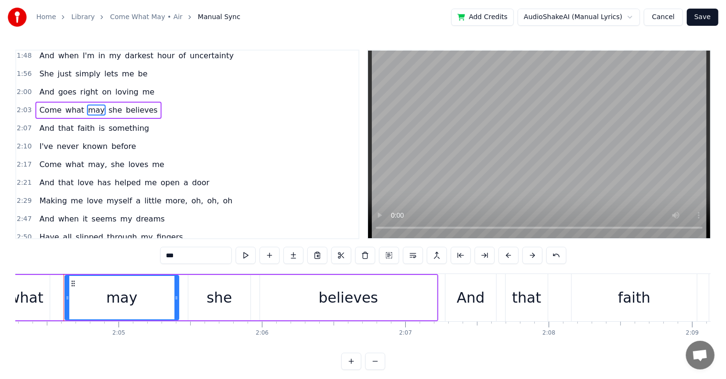
click at [90, 159] on span "may," at bounding box center [97, 164] width 21 height 11
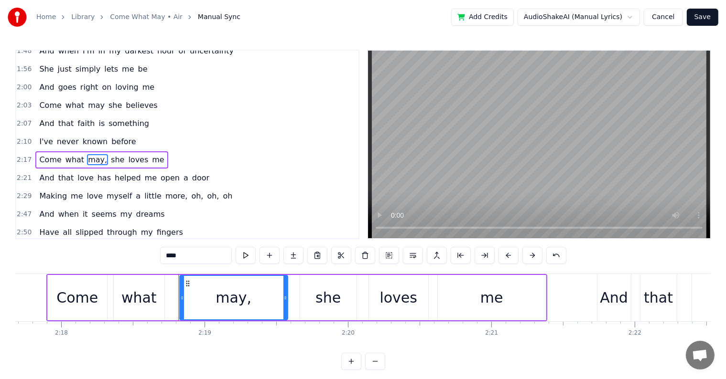
scroll to position [0, 19842]
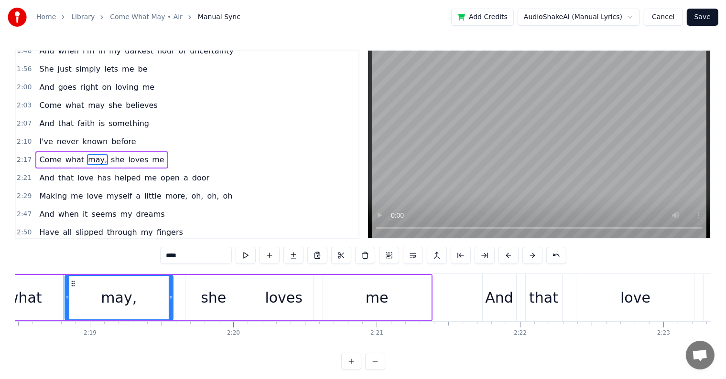
click at [190, 258] on input "****" at bounding box center [196, 255] width 72 height 17
click at [164, 191] on span "more," at bounding box center [176, 196] width 24 height 11
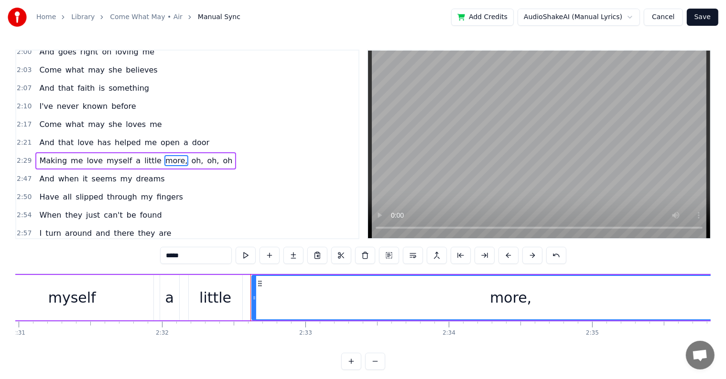
scroll to position [0, 21819]
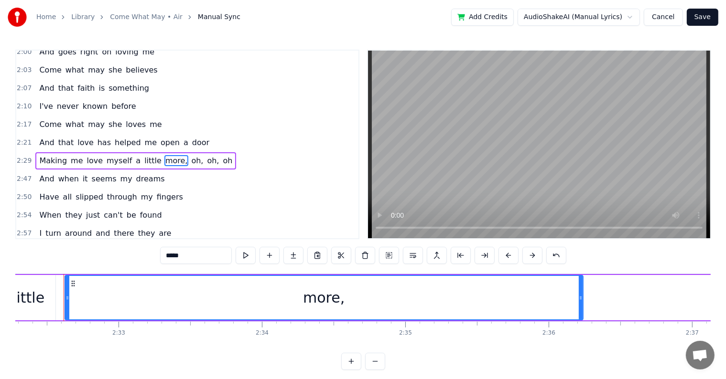
click at [188, 257] on input "*****" at bounding box center [196, 255] width 72 height 17
click at [188, 155] on span "oh," at bounding box center [195, 160] width 14 height 11
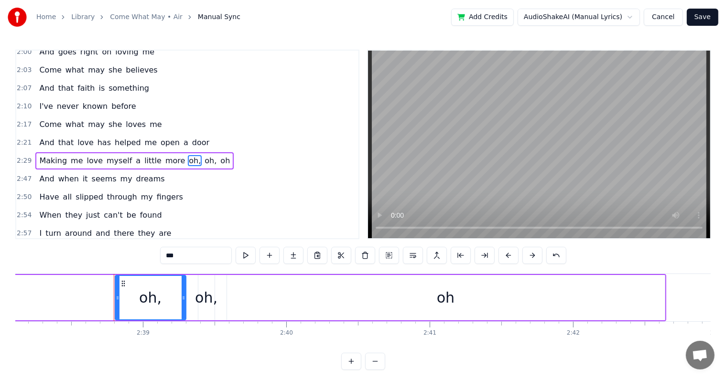
scroll to position [0, 22705]
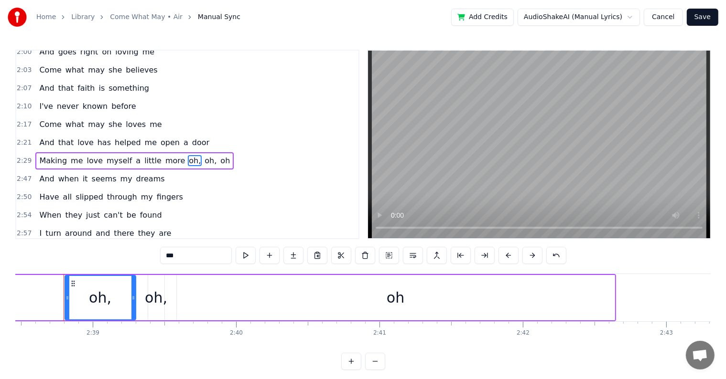
click at [184, 258] on input "***" at bounding box center [196, 255] width 72 height 17
click at [201, 155] on span "oh," at bounding box center [208, 160] width 14 height 11
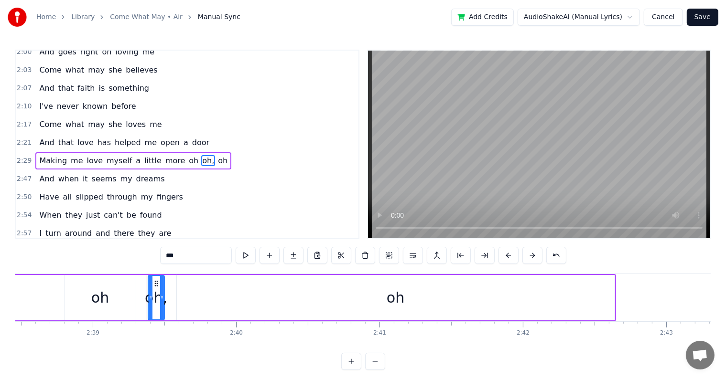
click at [184, 257] on input "***" at bounding box center [196, 255] width 72 height 17
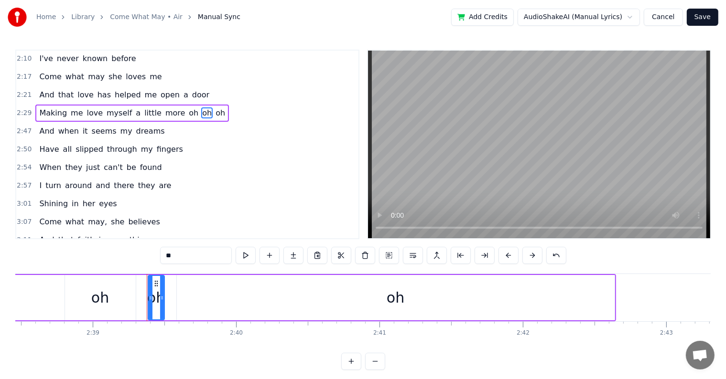
scroll to position [502, 0]
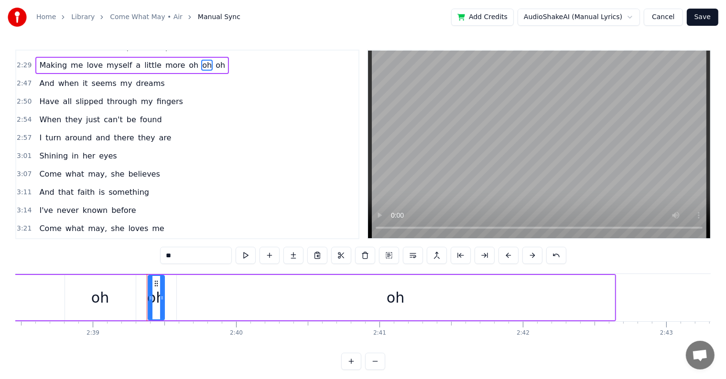
click at [94, 169] on span "may," at bounding box center [97, 174] width 21 height 11
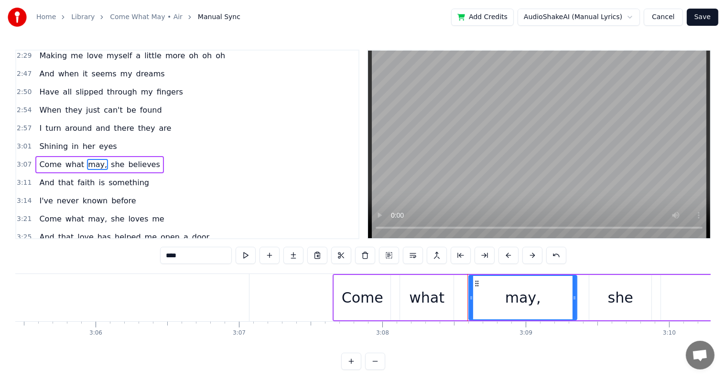
scroll to position [0, 26974]
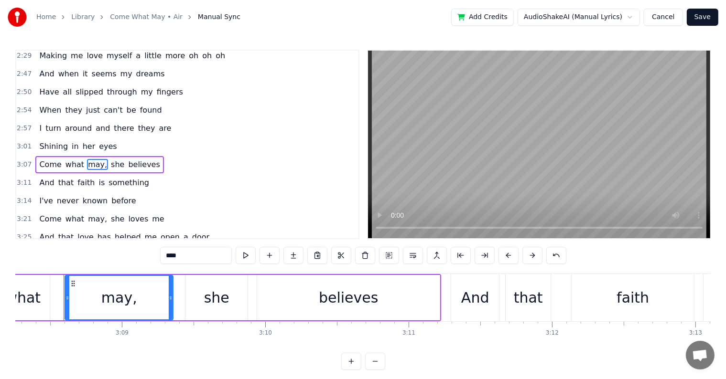
click at [188, 258] on input "****" at bounding box center [196, 255] width 72 height 17
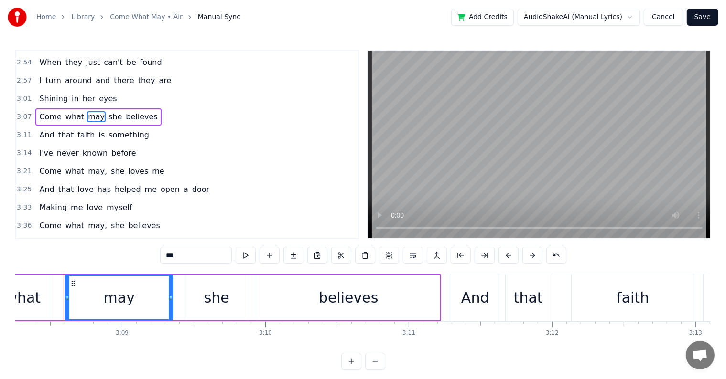
click at [91, 166] on span "may," at bounding box center [97, 171] width 21 height 11
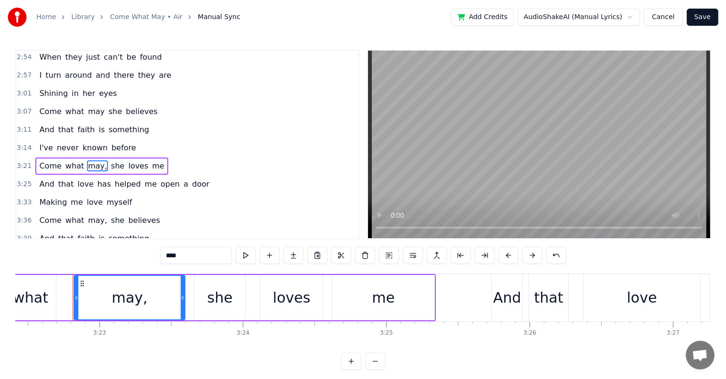
scroll to position [0, 29012]
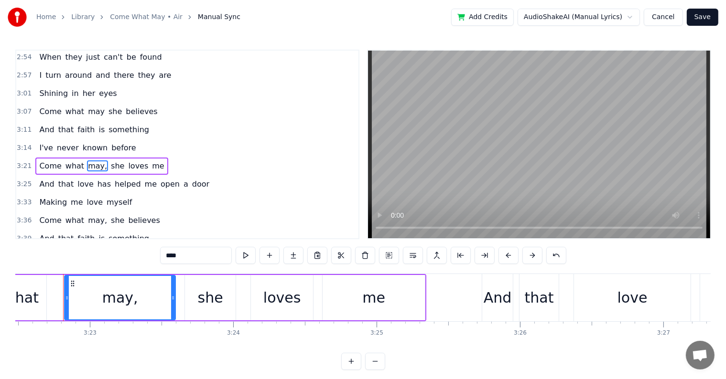
click at [186, 259] on input "****" at bounding box center [196, 255] width 72 height 17
click at [90, 215] on span "may," at bounding box center [97, 220] width 21 height 11
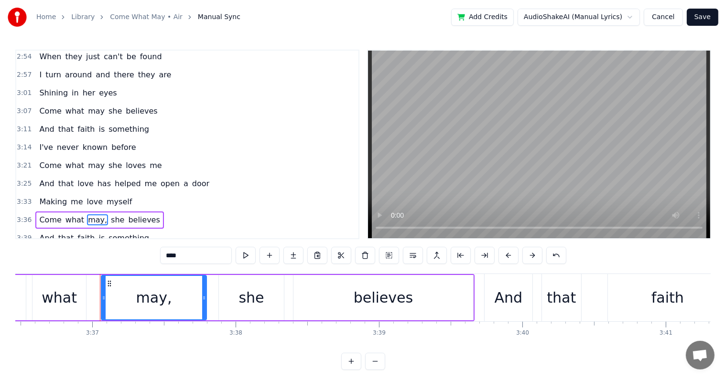
scroll to position [0, 31053]
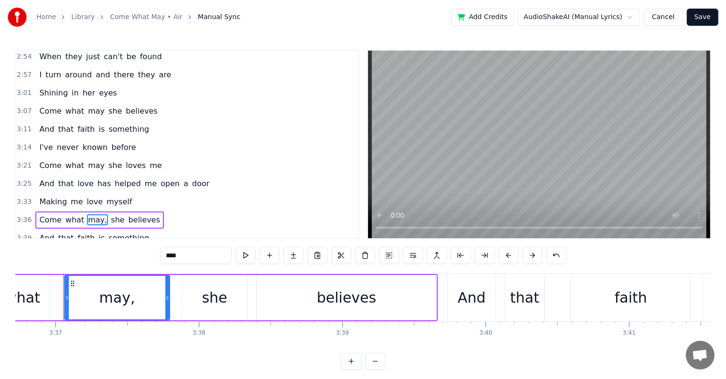
click at [187, 259] on input "****" at bounding box center [196, 255] width 72 height 17
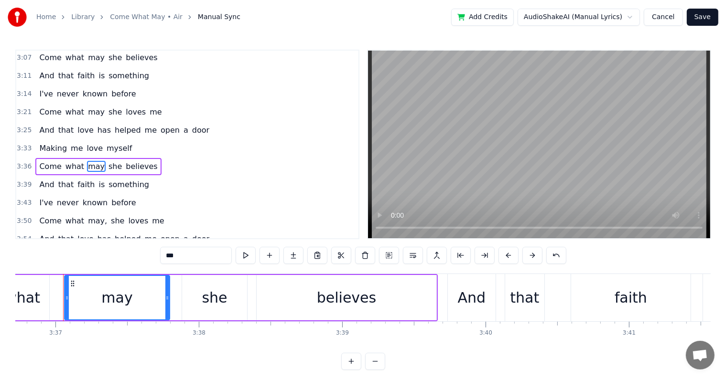
scroll to position [620, 0]
click at [88, 214] on span "may," at bounding box center [97, 219] width 21 height 11
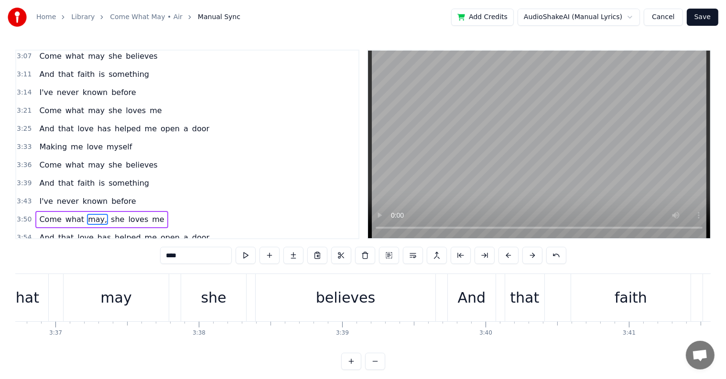
scroll to position [4, 0]
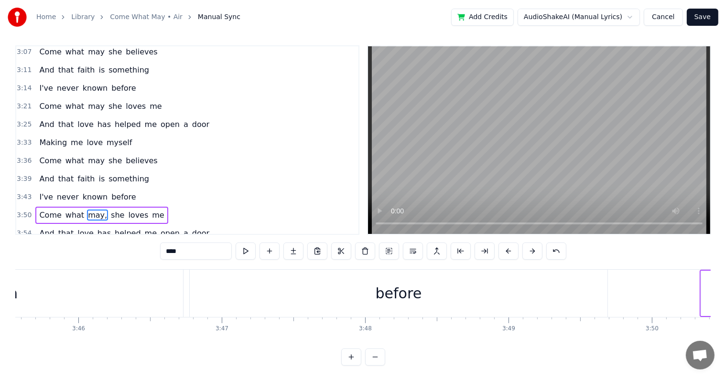
click at [186, 251] on input "****" at bounding box center [196, 251] width 72 height 17
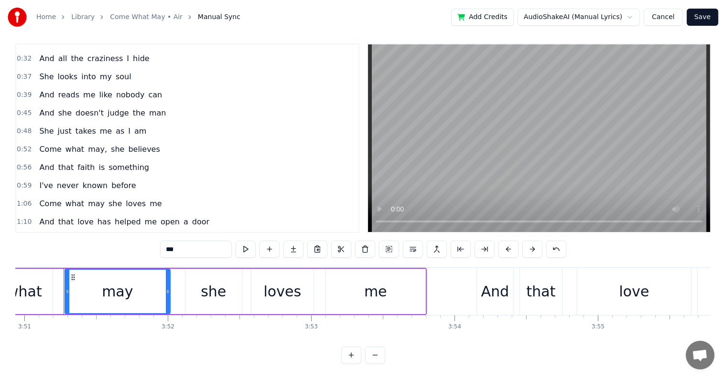
scroll to position [47, 0]
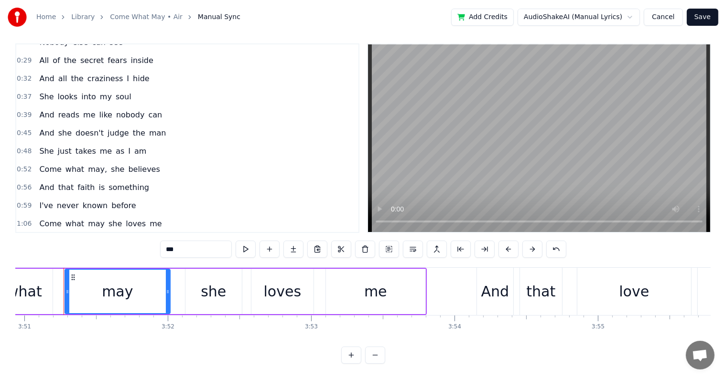
click at [88, 164] on span "may," at bounding box center [97, 169] width 21 height 11
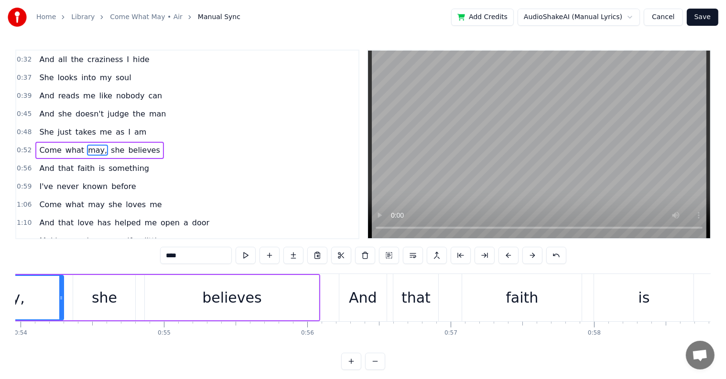
scroll to position [0, 7617]
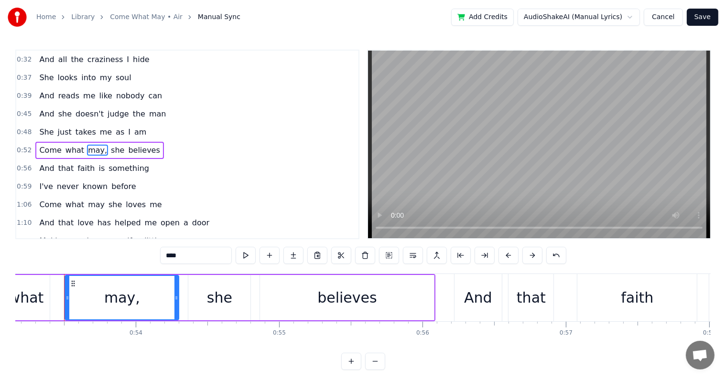
click at [189, 257] on input "****" at bounding box center [196, 255] width 72 height 17
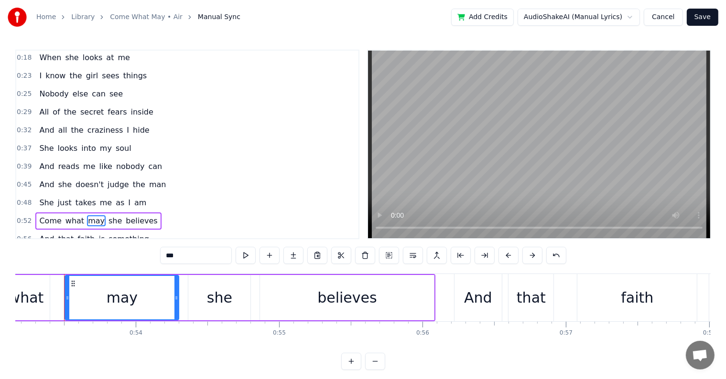
scroll to position [0, 0]
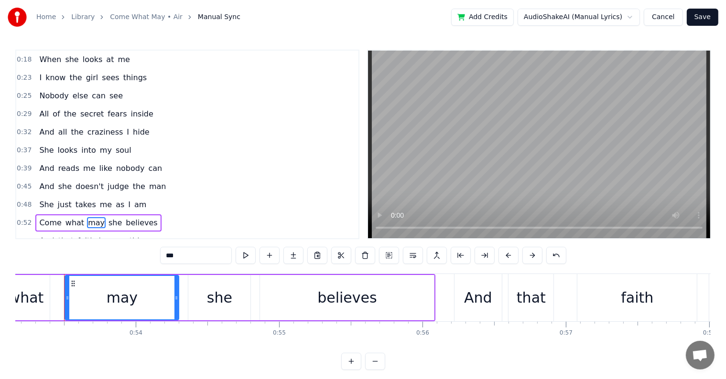
type input "***"
click at [703, 18] on button "Save" at bounding box center [702, 17] width 32 height 17
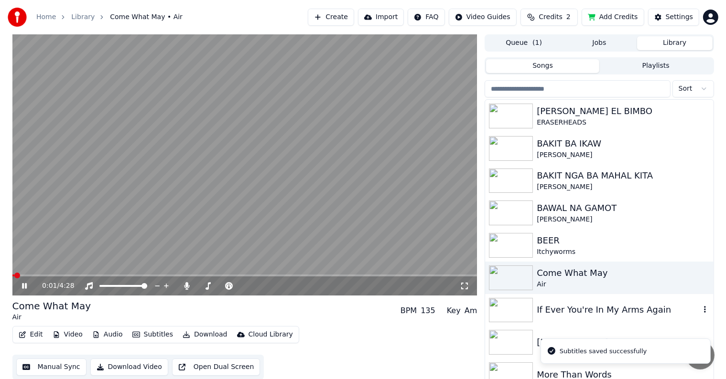
click at [550, 318] on div "If Ever You're In My Arms Again" at bounding box center [599, 310] width 228 height 32
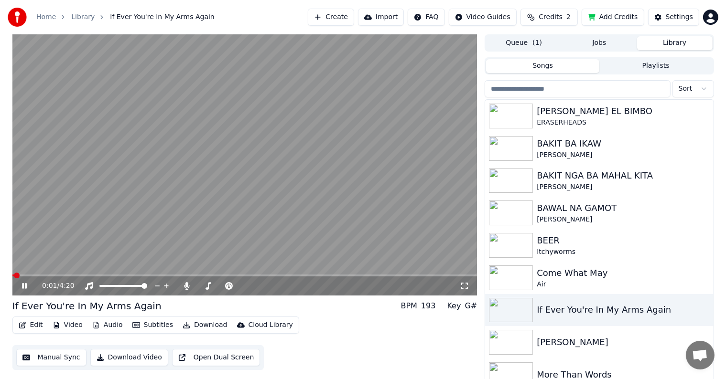
click at [39, 325] on button "Edit" at bounding box center [31, 325] width 32 height 13
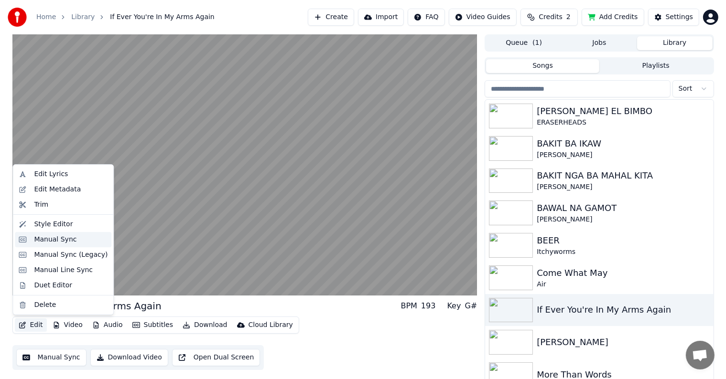
click at [46, 242] on div "Manual Sync" at bounding box center [55, 240] width 43 height 10
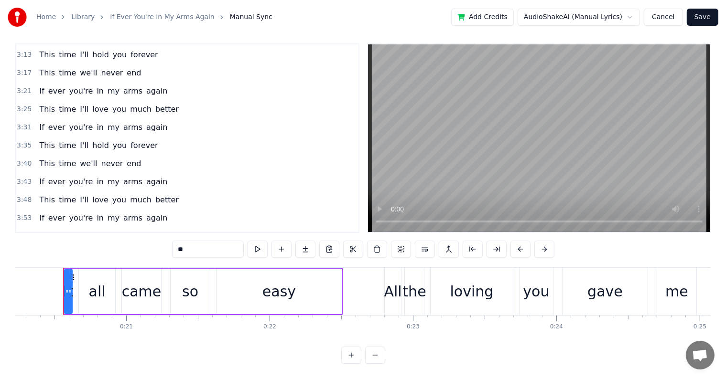
scroll to position [14, 0]
click at [696, 17] on button "Save" at bounding box center [702, 17] width 32 height 17
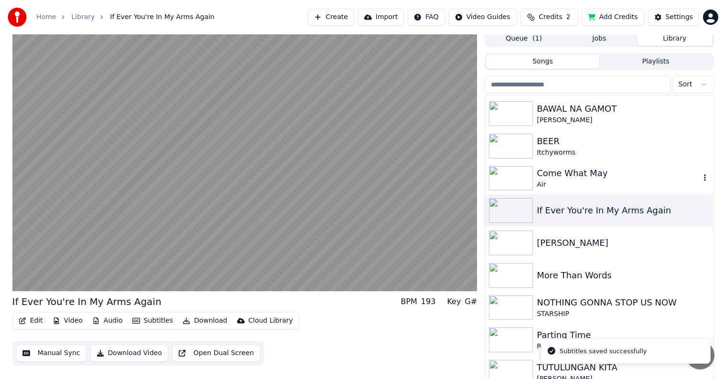
scroll to position [137, 0]
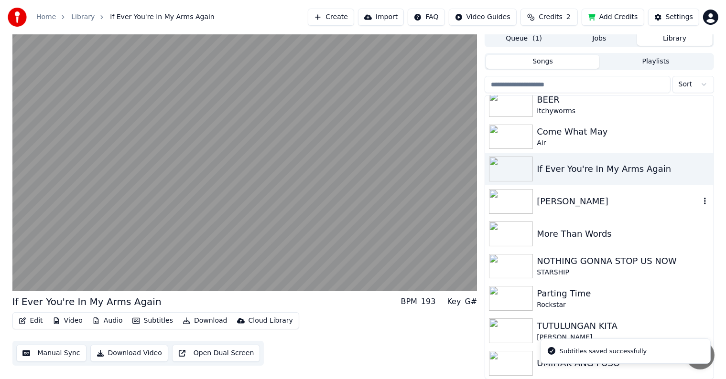
click at [567, 198] on div "[PERSON_NAME]" at bounding box center [617, 201] width 163 height 13
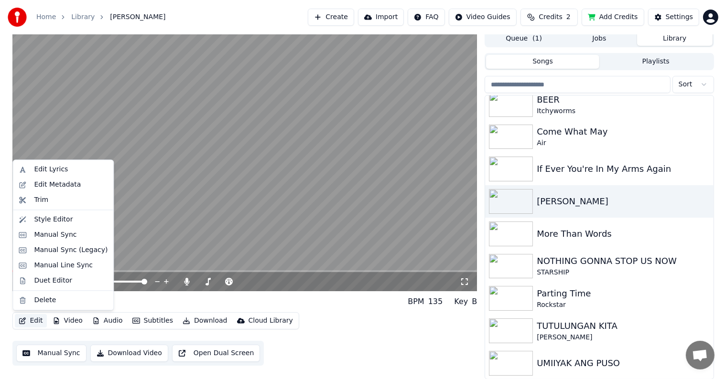
click at [35, 321] on button "Edit" at bounding box center [31, 320] width 32 height 13
click at [44, 235] on div "Manual Sync" at bounding box center [55, 235] width 43 height 10
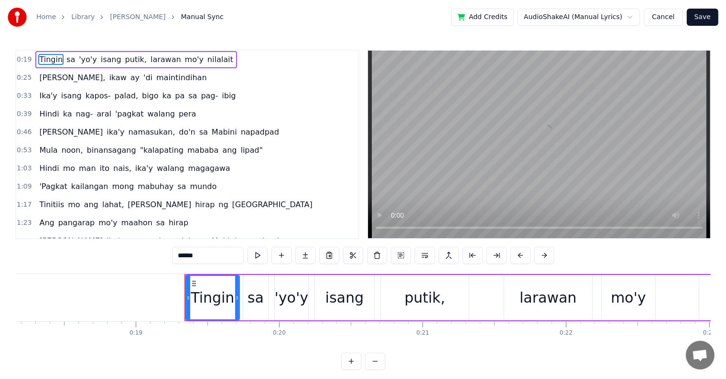
scroll to position [0, 2723]
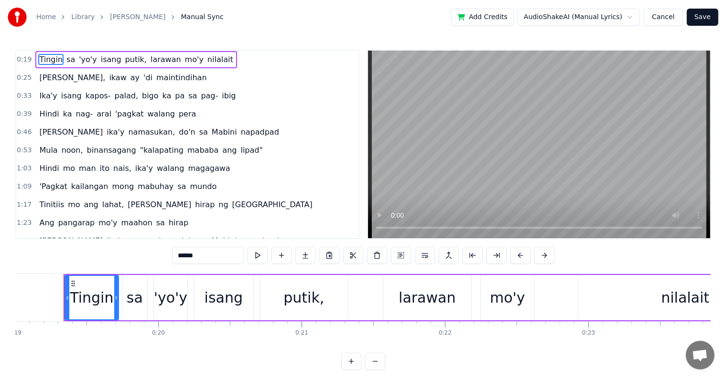
click at [124, 58] on span "putik," at bounding box center [135, 59] width 23 height 11
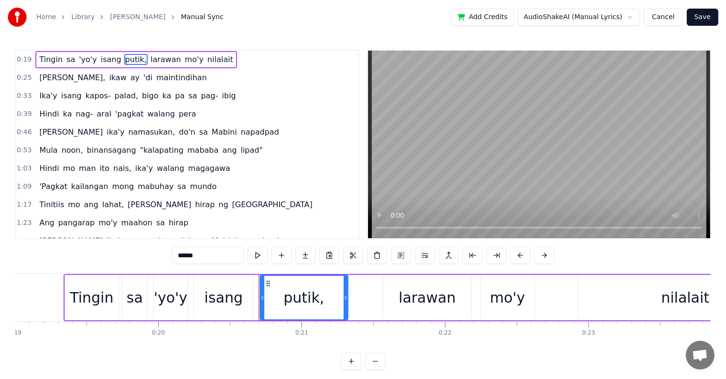
click at [200, 257] on input "******" at bounding box center [208, 255] width 72 height 17
click at [58, 76] on span "[PERSON_NAME]," at bounding box center [72, 77] width 68 height 11
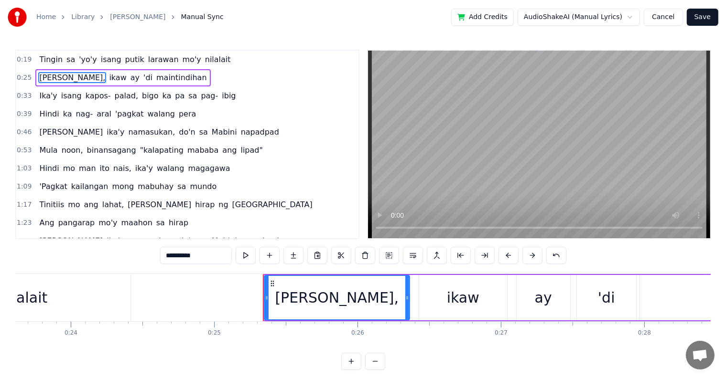
scroll to position [0, 3583]
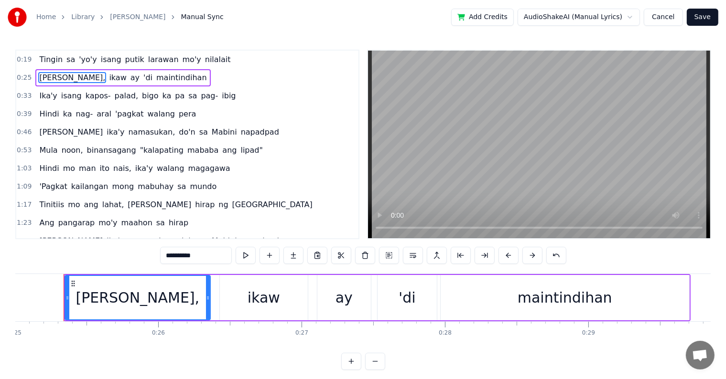
click at [212, 258] on input "**********" at bounding box center [196, 255] width 72 height 17
type input "*********"
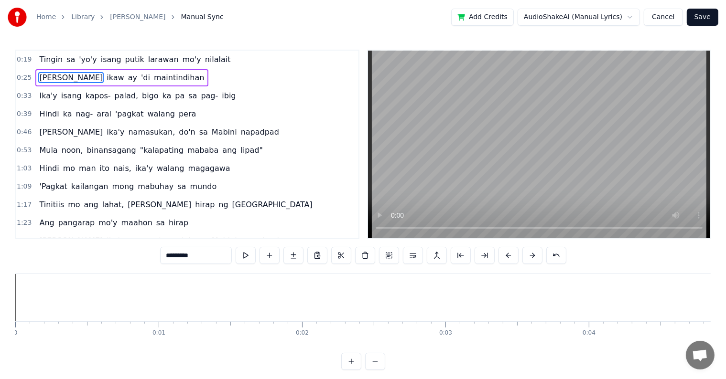
scroll to position [0, 3583]
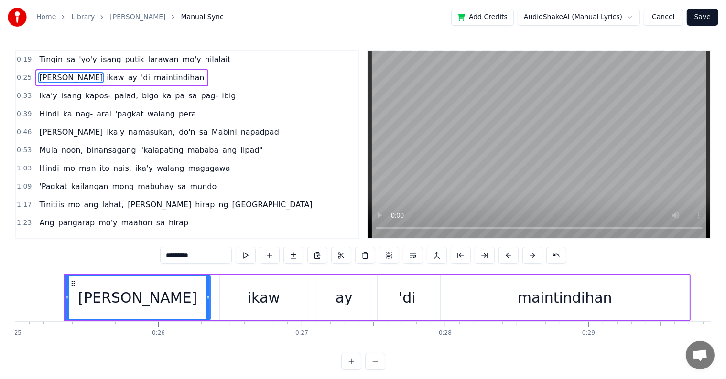
click at [96, 94] on span "kapos-" at bounding box center [98, 95] width 27 height 11
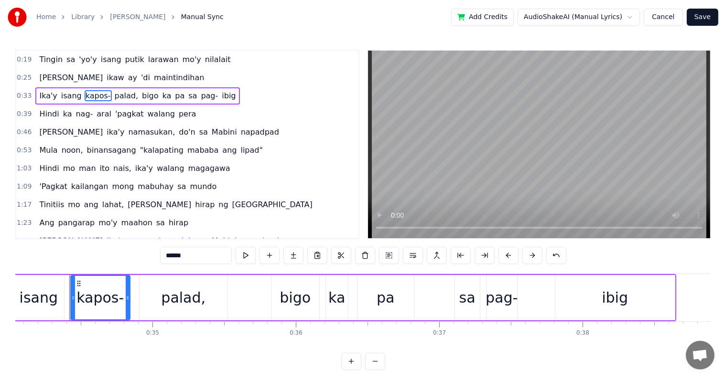
scroll to position [0, 4884]
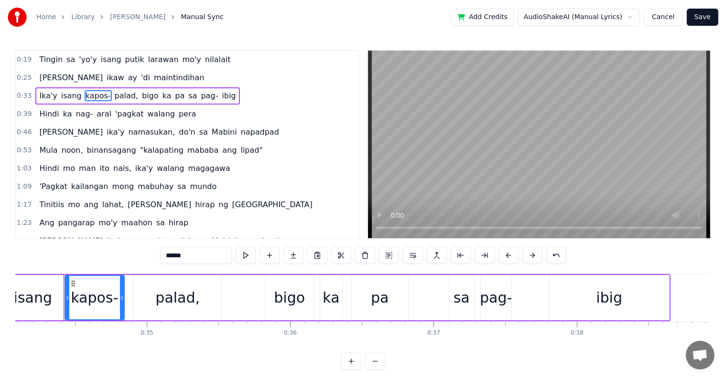
click at [197, 256] on input "******" at bounding box center [196, 255] width 72 height 17
click at [111, 93] on span "palad," at bounding box center [123, 95] width 25 height 11
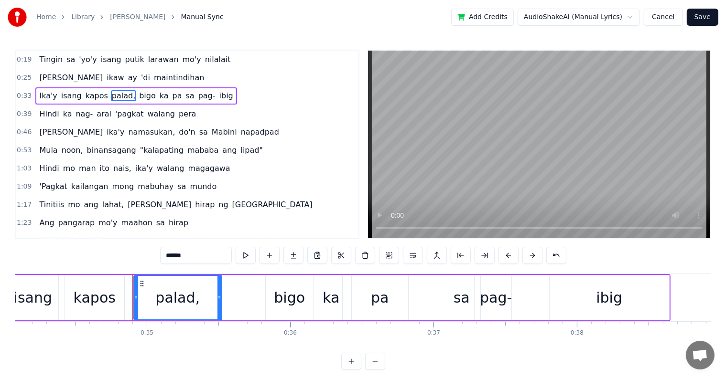
click at [189, 259] on input "******" at bounding box center [196, 255] width 72 height 17
click at [195, 96] on span "pag-" at bounding box center [204, 95] width 19 height 11
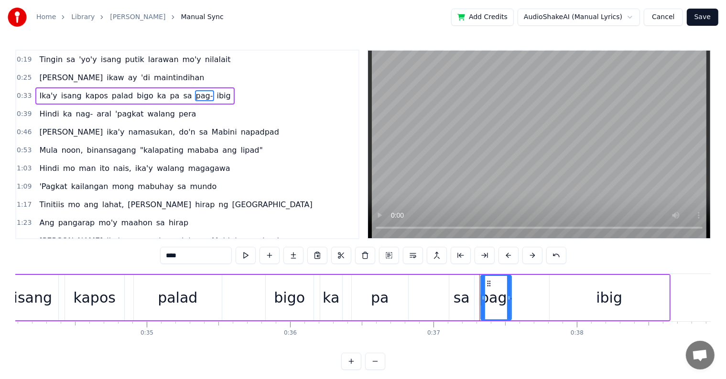
click at [185, 256] on input "****" at bounding box center [196, 255] width 72 height 17
click at [127, 128] on span "namasukan," at bounding box center [151, 132] width 49 height 11
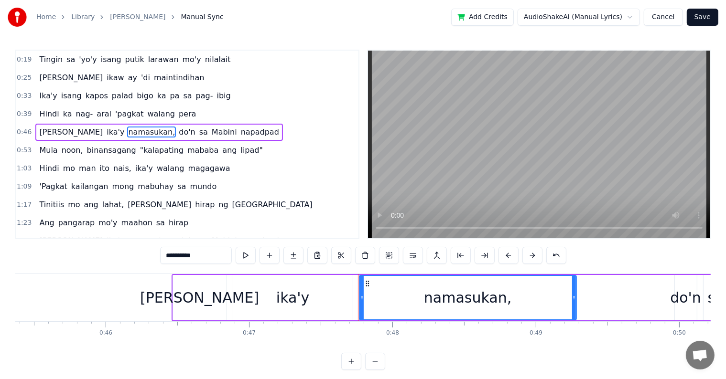
click at [208, 260] on input "**********" at bounding box center [196, 255] width 72 height 17
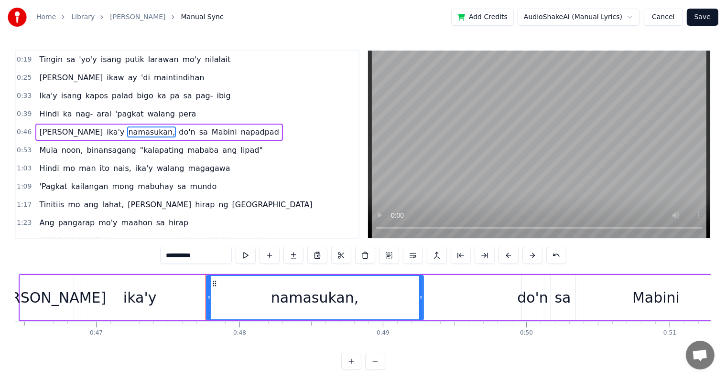
scroll to position [0, 6795]
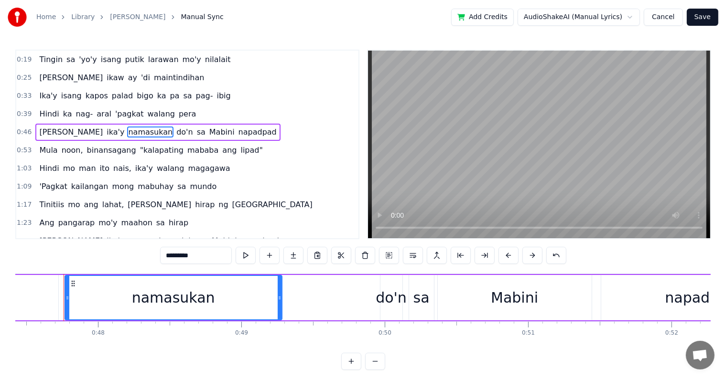
click at [64, 145] on span "noon," at bounding box center [72, 150] width 23 height 11
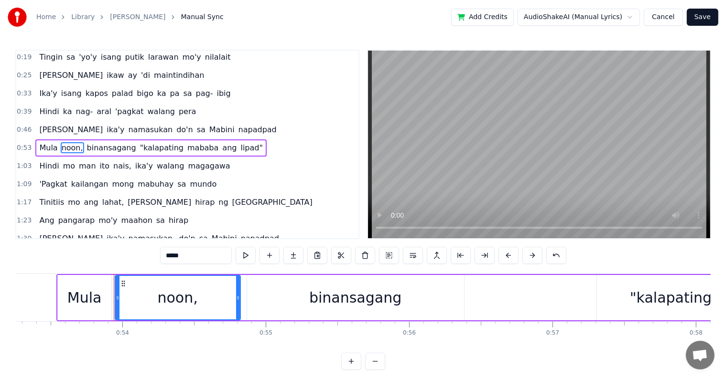
scroll to position [0, 7681]
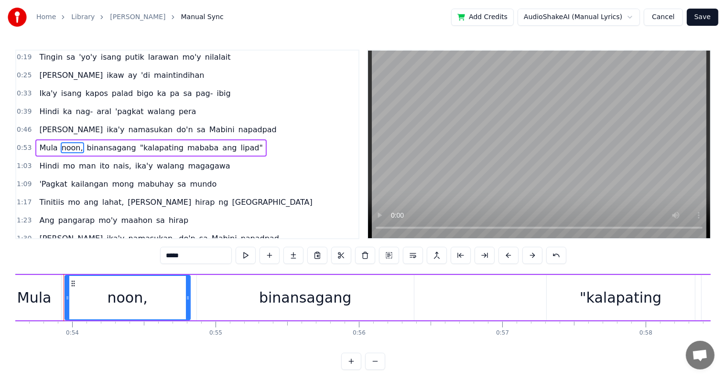
click at [189, 257] on input "*****" at bounding box center [196, 255] width 72 height 17
click at [137, 145] on span ""kalapating" at bounding box center [159, 147] width 45 height 11
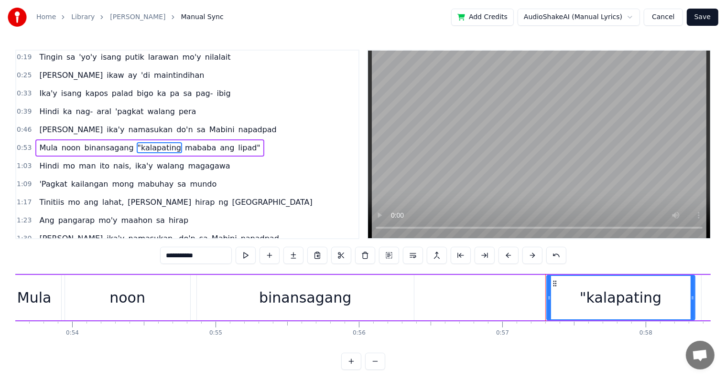
click at [166, 254] on input "**********" at bounding box center [196, 255] width 72 height 17
click at [234, 143] on span "lipad"" at bounding box center [246, 147] width 24 height 11
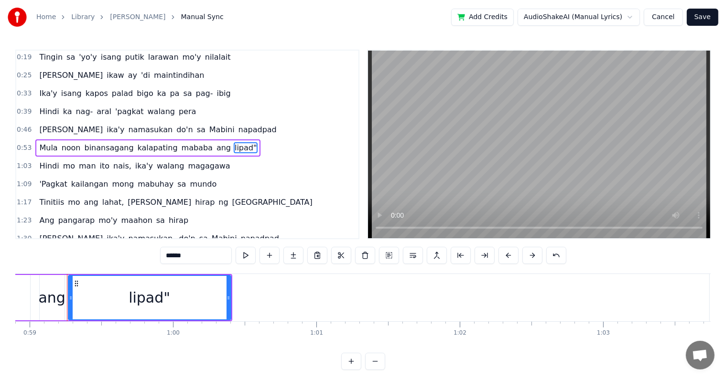
scroll to position [0, 8443]
click at [190, 257] on input "******" at bounding box center [196, 255] width 72 height 17
click at [112, 160] on span "nais," at bounding box center [122, 165] width 20 height 11
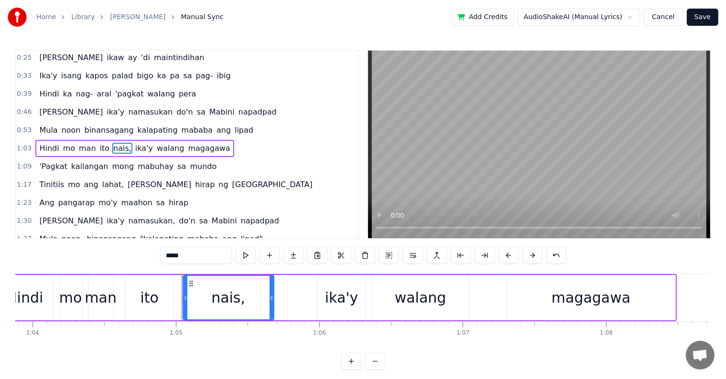
scroll to position [0, 9271]
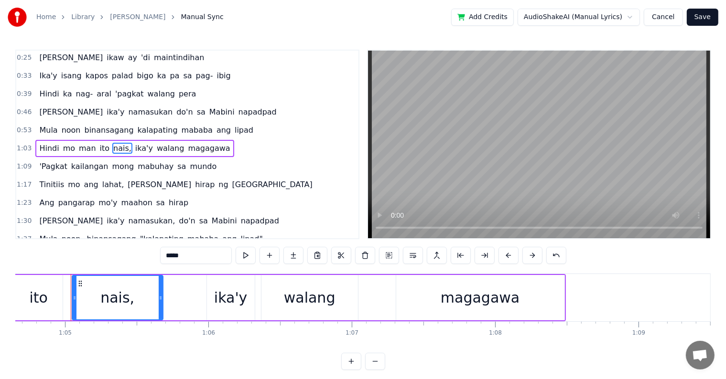
click at [187, 261] on input "*****" at bounding box center [196, 255] width 72 height 17
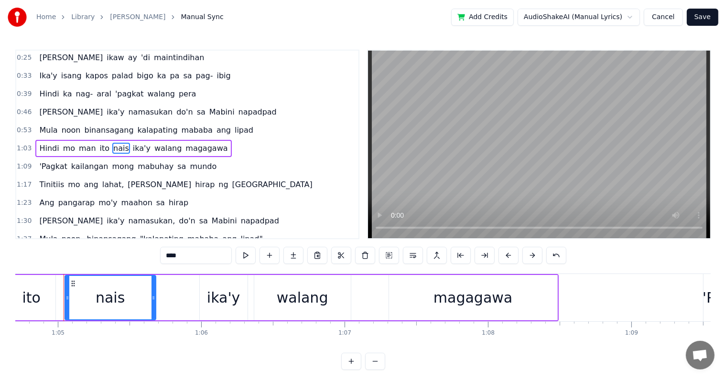
click at [101, 180] on span "lahat," at bounding box center [113, 184] width 24 height 11
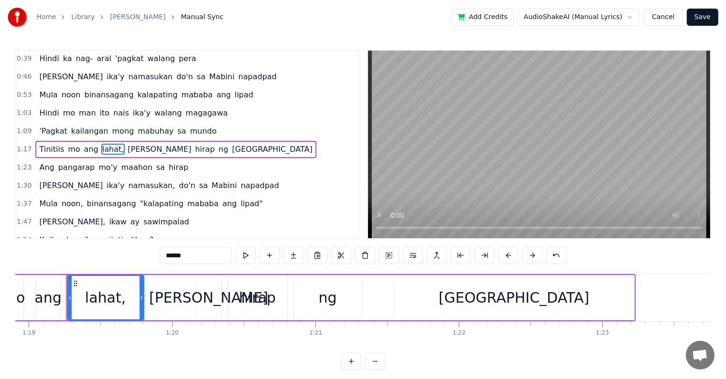
scroll to position [0, 11308]
click at [189, 258] on input "******" at bounding box center [196, 255] width 72 height 17
click at [127, 180] on span "namasukan," at bounding box center [151, 185] width 49 height 11
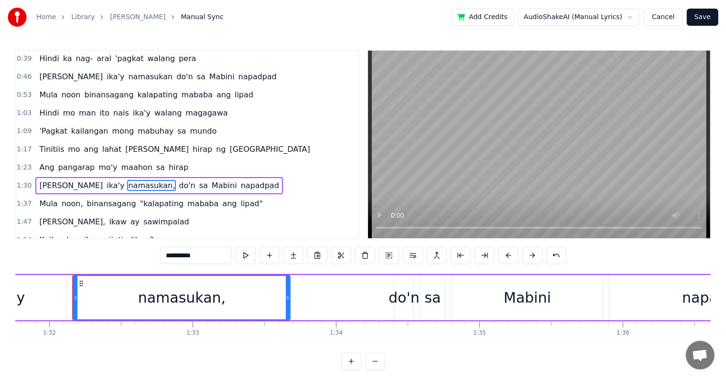
scroll to position [0, 13157]
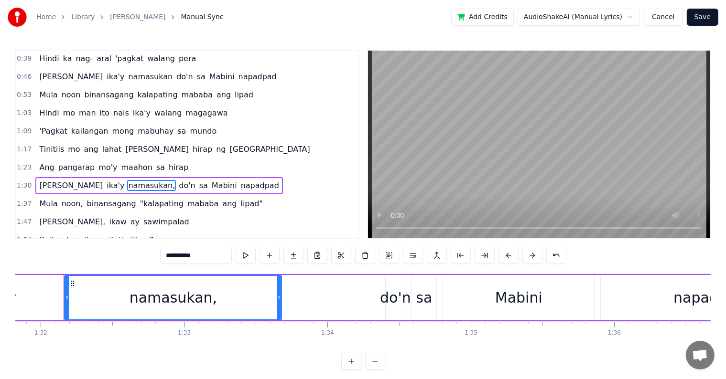
click at [208, 257] on input "**********" at bounding box center [196, 255] width 72 height 17
click at [139, 198] on span ""kalapating" at bounding box center [161, 203] width 45 height 11
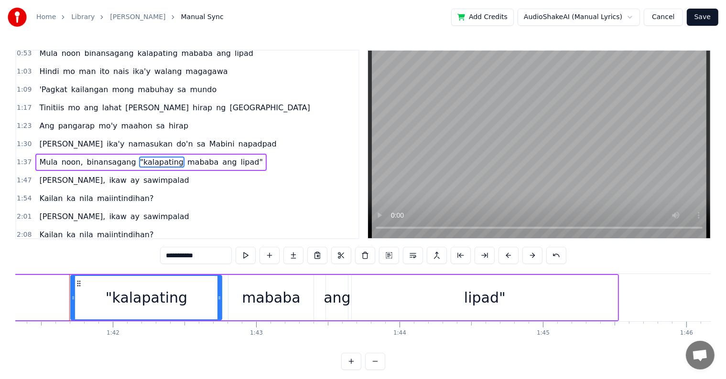
scroll to position [0, 14523]
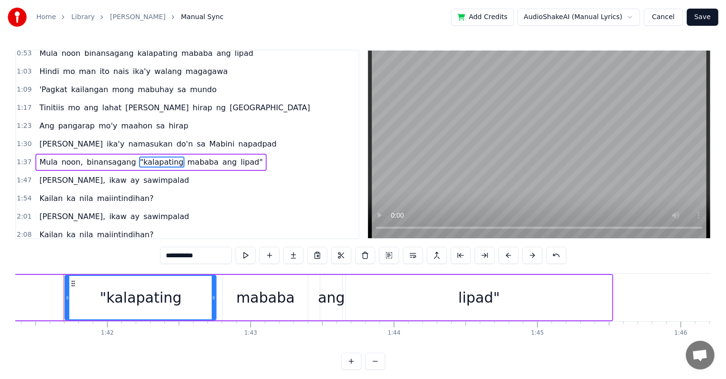
click at [166, 256] on input "**********" at bounding box center [196, 255] width 72 height 17
click at [71, 158] on span "noon," at bounding box center [72, 162] width 23 height 11
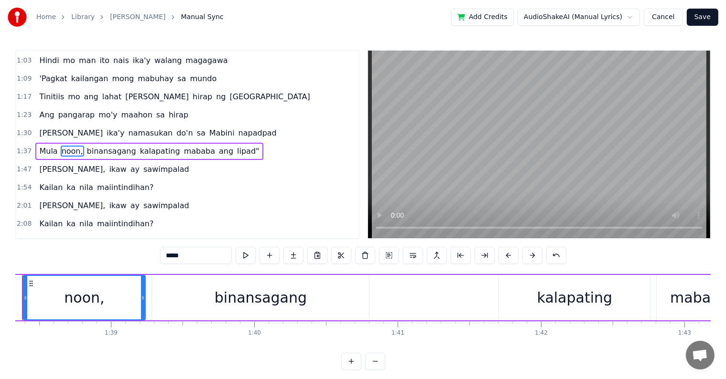
scroll to position [0, 14048]
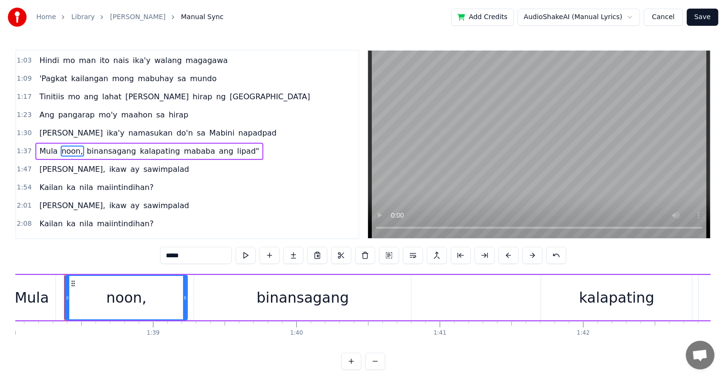
click at [189, 258] on input "*****" at bounding box center [196, 255] width 72 height 17
click at [234, 146] on span "lipad"" at bounding box center [246, 151] width 24 height 11
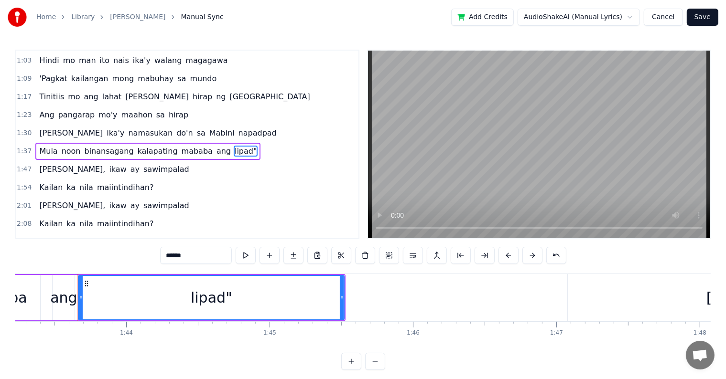
click at [194, 256] on input "******" at bounding box center [196, 255] width 72 height 17
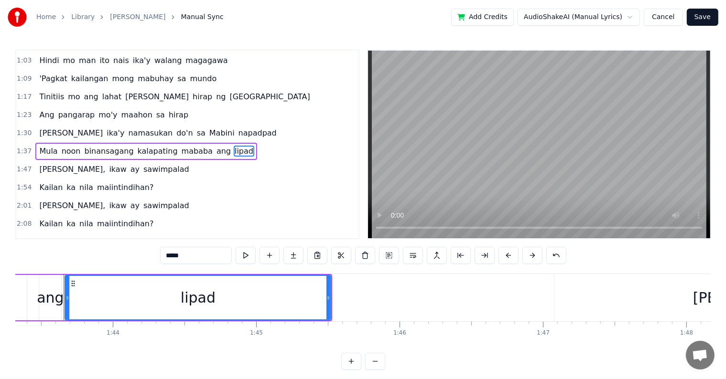
click at [61, 164] on span "[PERSON_NAME]," at bounding box center [72, 169] width 68 height 11
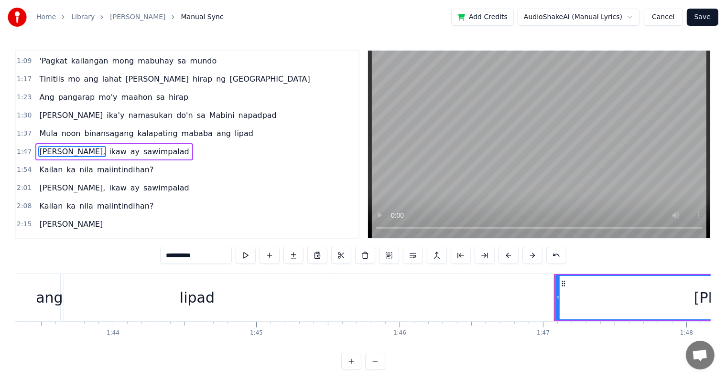
click at [208, 258] on input "**********" at bounding box center [196, 255] width 72 height 17
click at [113, 164] on span "maiintindihan?" at bounding box center [125, 169] width 58 height 11
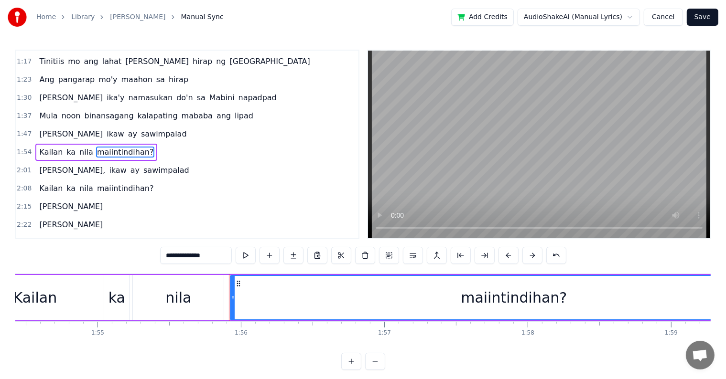
scroll to position [0, 16561]
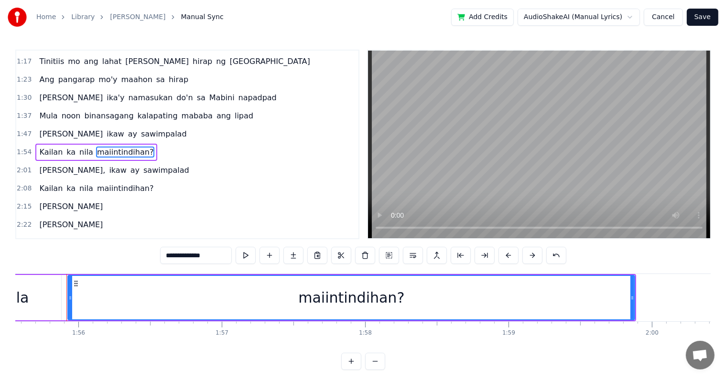
click at [219, 257] on input "**********" at bounding box center [196, 255] width 72 height 17
click at [55, 165] on span "[PERSON_NAME]," at bounding box center [72, 170] width 68 height 11
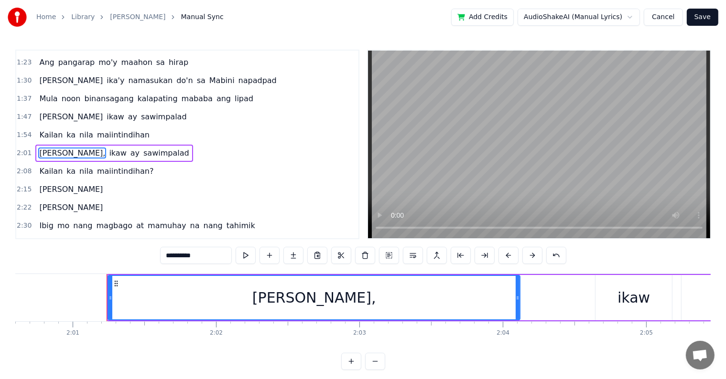
scroll to position [0, 17324]
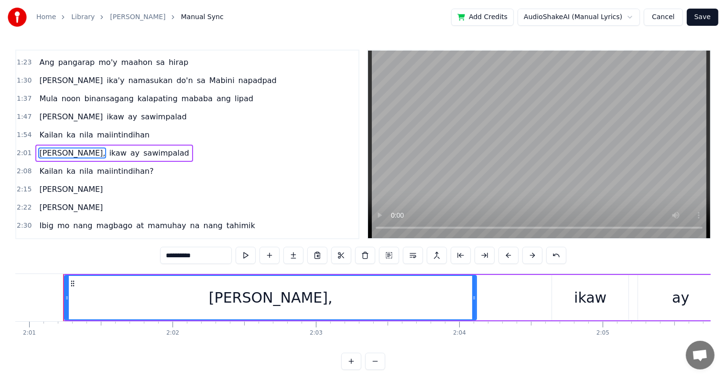
click at [206, 257] on input "**********" at bounding box center [196, 255] width 72 height 17
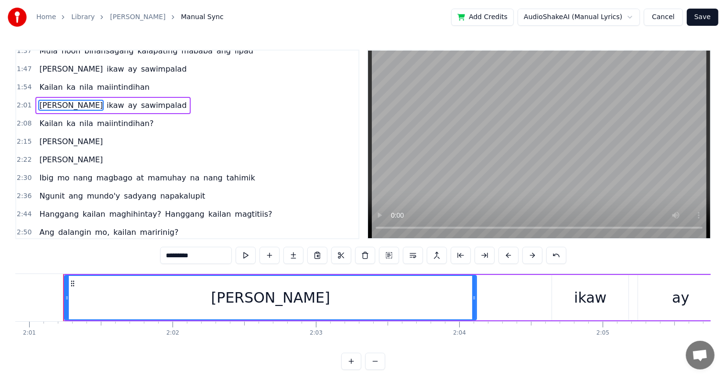
scroll to position [256, 0]
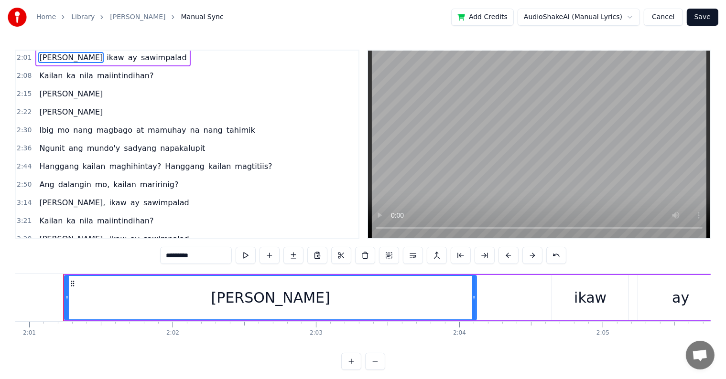
click at [134, 161] on span "maghihintay?" at bounding box center [135, 166] width 54 height 11
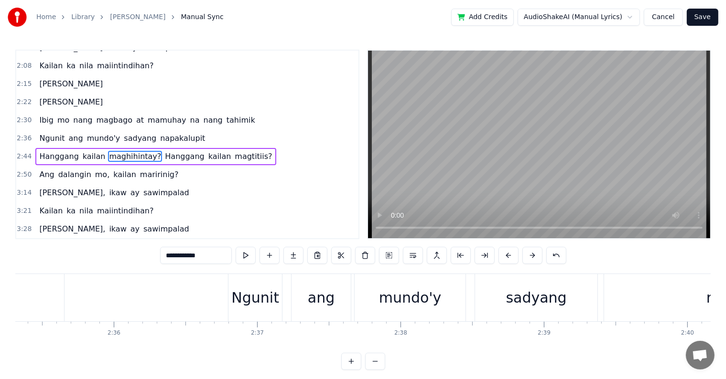
click at [214, 255] on input "**********" at bounding box center [196, 255] width 72 height 17
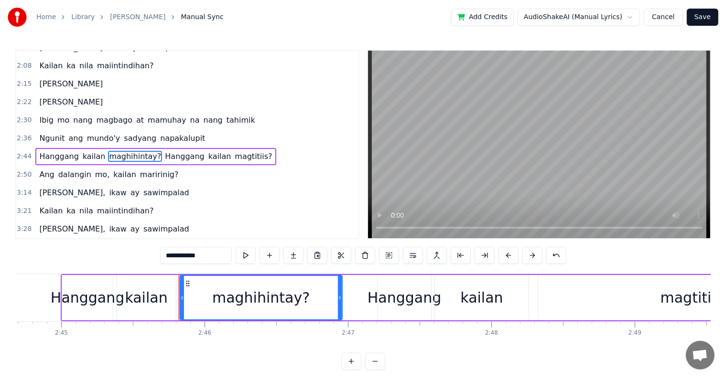
scroll to position [0, 23711]
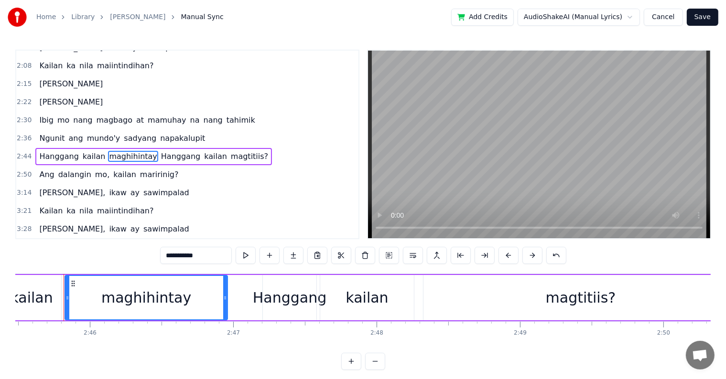
click at [235, 151] on span "magtitiis?" at bounding box center [249, 156] width 39 height 11
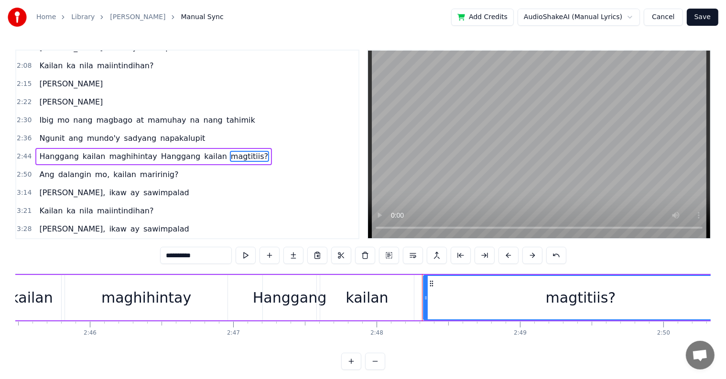
click at [204, 257] on input "**********" at bounding box center [196, 255] width 72 height 17
click at [94, 169] on span "mo," at bounding box center [102, 174] width 16 height 11
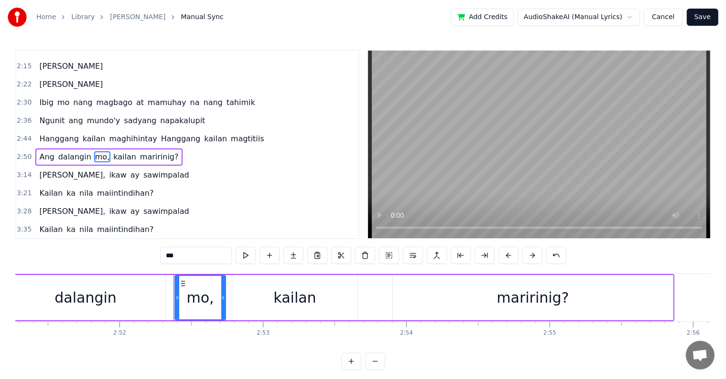
click at [190, 257] on input "***" at bounding box center [196, 255] width 72 height 17
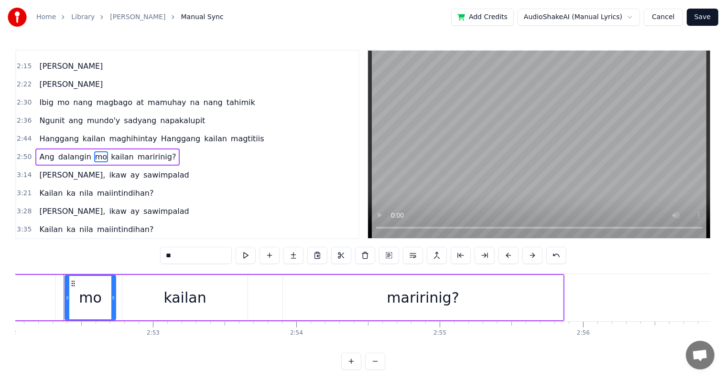
click at [151, 151] on span "maririnig?" at bounding box center [157, 156] width 41 height 11
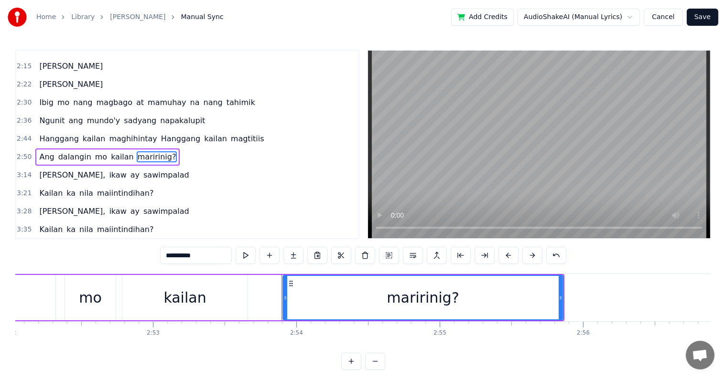
click at [208, 256] on input "**********" at bounding box center [196, 255] width 72 height 17
click at [53, 170] on span "[PERSON_NAME]," at bounding box center [72, 175] width 68 height 11
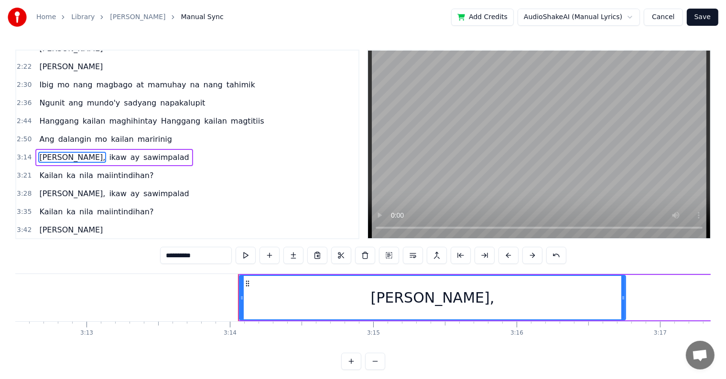
scroll to position [0, 27757]
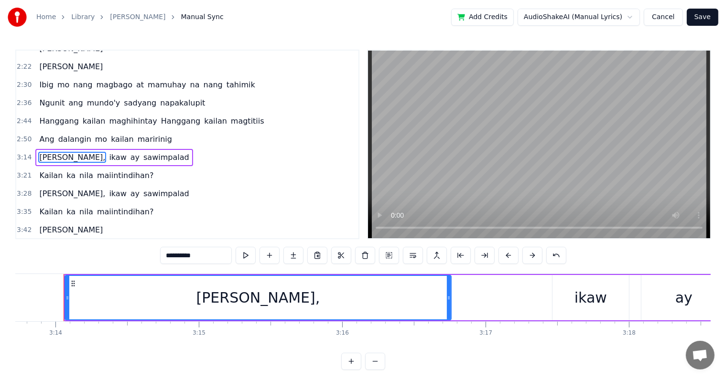
click at [208, 258] on input "**********" at bounding box center [196, 255] width 72 height 17
click at [109, 170] on span "maiintindihan?" at bounding box center [125, 175] width 58 height 11
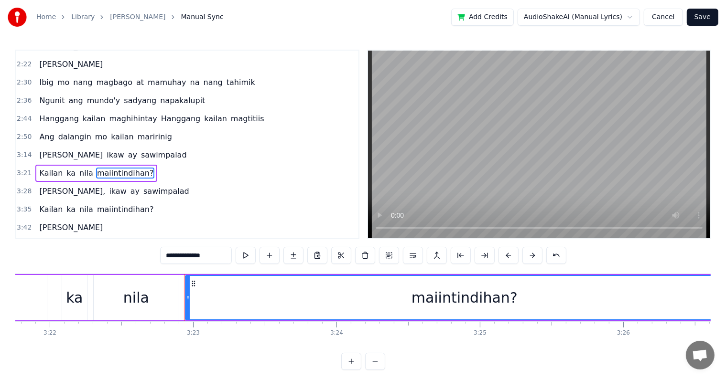
scroll to position [0, 29030]
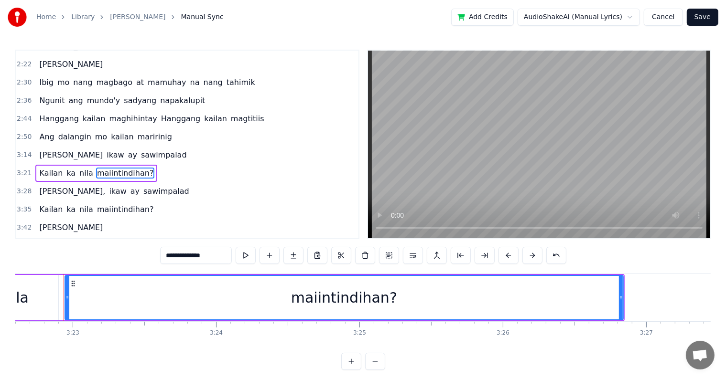
click at [217, 257] on input "**********" at bounding box center [196, 255] width 72 height 17
click at [51, 186] on span "[PERSON_NAME]," at bounding box center [72, 191] width 68 height 11
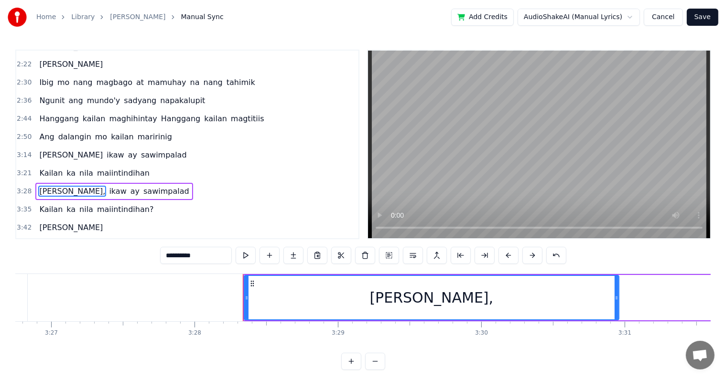
click at [209, 258] on input "**********" at bounding box center [196, 255] width 72 height 17
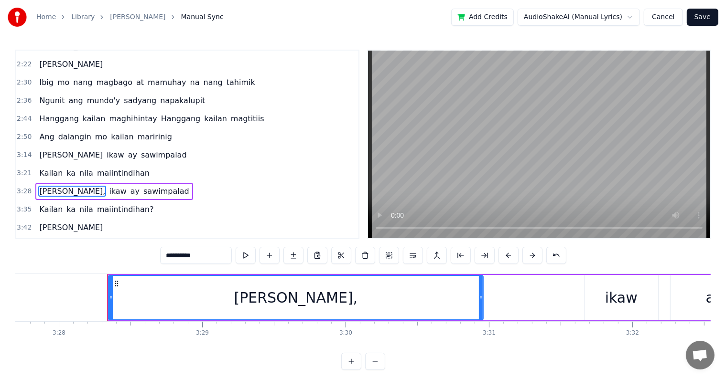
scroll to position [0, 29803]
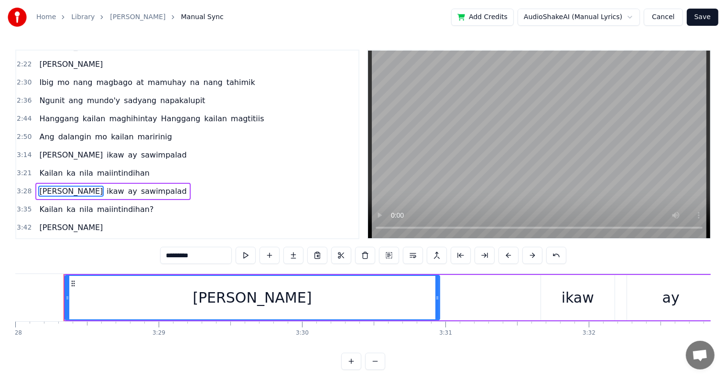
click at [126, 204] on span "maiintindihan?" at bounding box center [125, 209] width 58 height 11
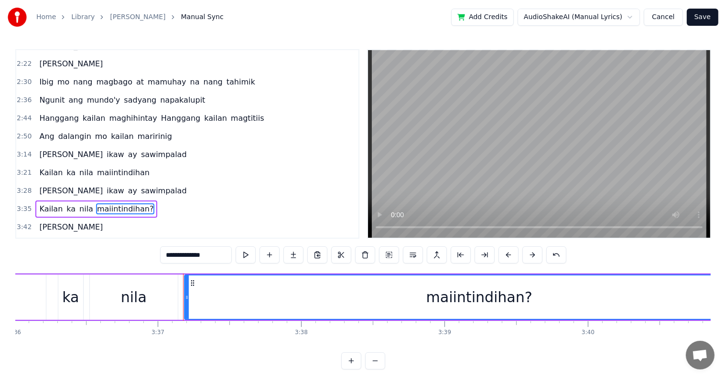
scroll to position [0, 31070]
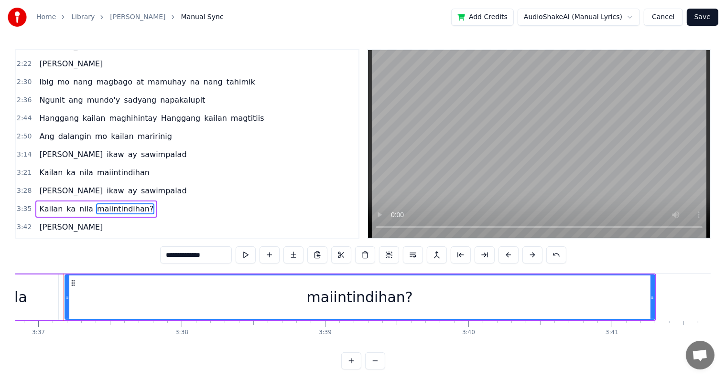
click at [217, 257] on input "**********" at bounding box center [196, 254] width 72 height 17
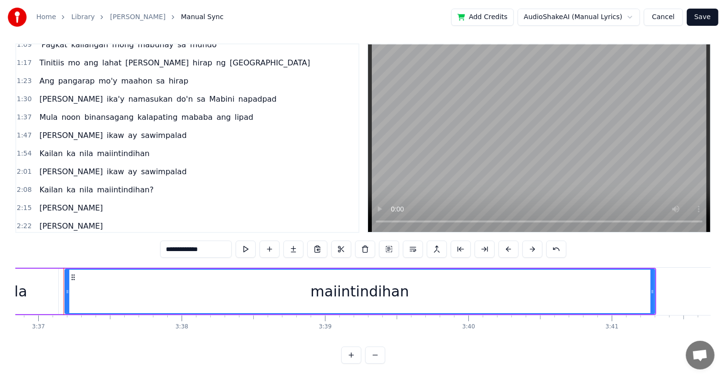
scroll to position [113, 0]
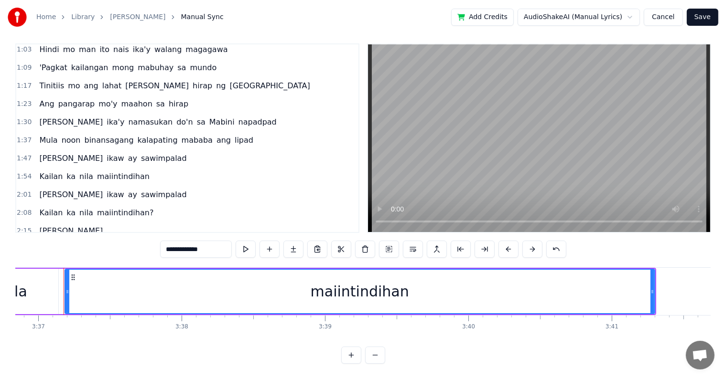
click at [123, 207] on span "maiintindihan?" at bounding box center [125, 212] width 58 height 11
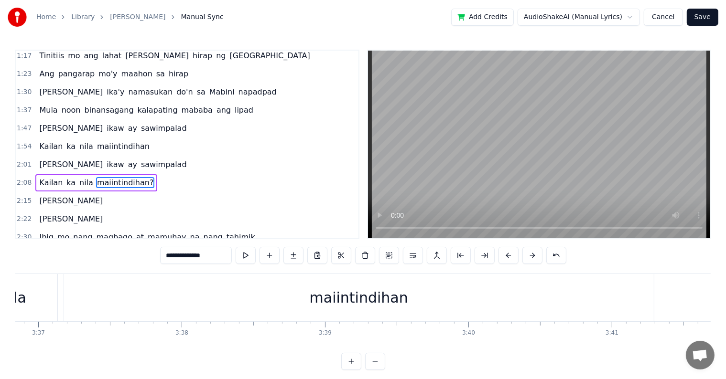
scroll to position [178, 0]
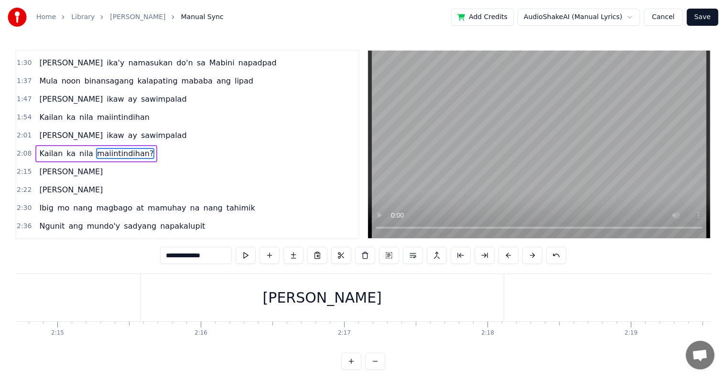
click at [218, 254] on input "**********" at bounding box center [196, 255] width 72 height 17
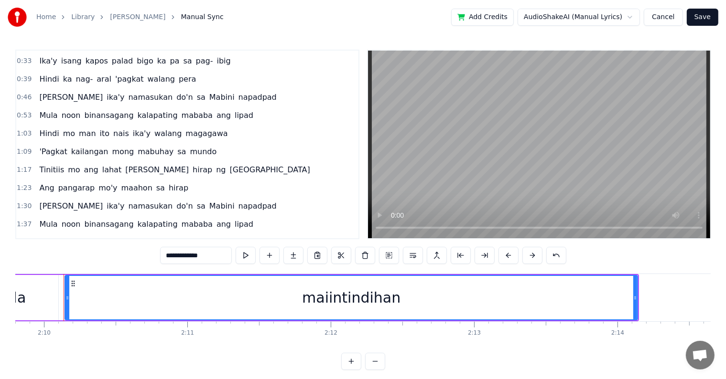
scroll to position [0, 0]
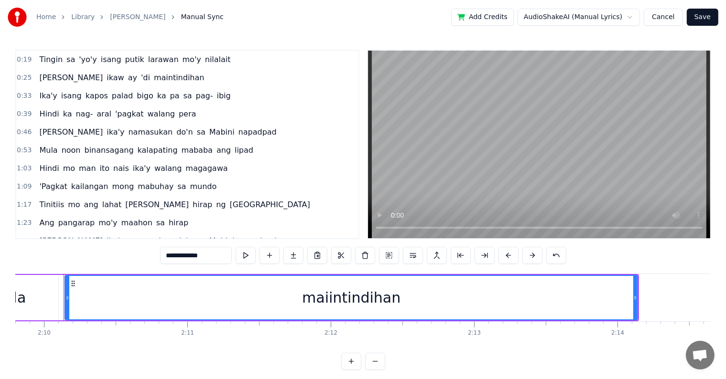
type input "**********"
click at [699, 19] on button "Save" at bounding box center [702, 17] width 32 height 17
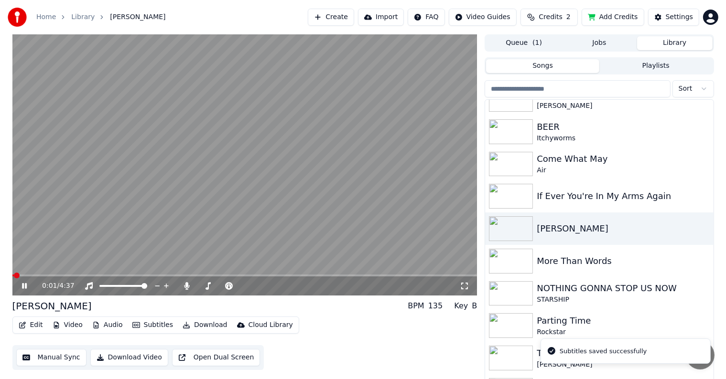
scroll to position [138, 0]
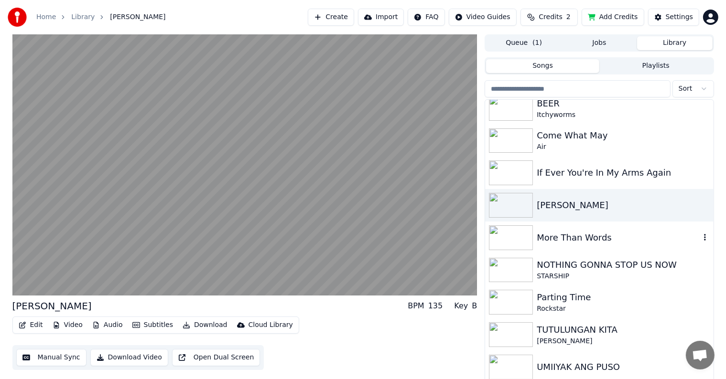
click at [570, 233] on div "More Than Words" at bounding box center [617, 237] width 163 height 13
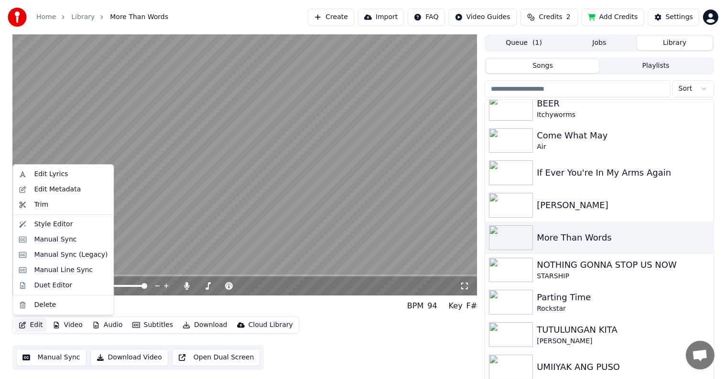
click at [29, 325] on button "Edit" at bounding box center [31, 325] width 32 height 13
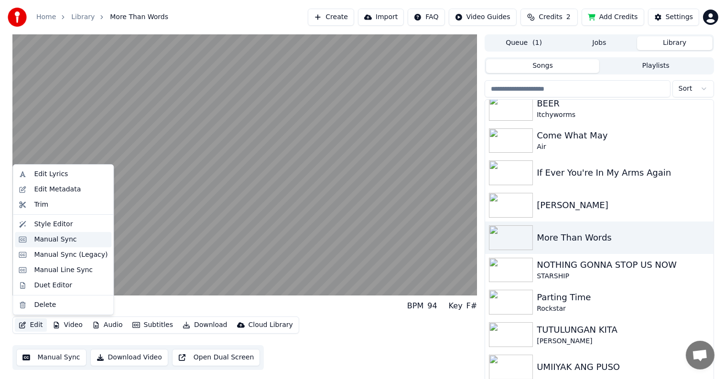
click at [56, 238] on div "Manual Sync" at bounding box center [55, 240] width 43 height 10
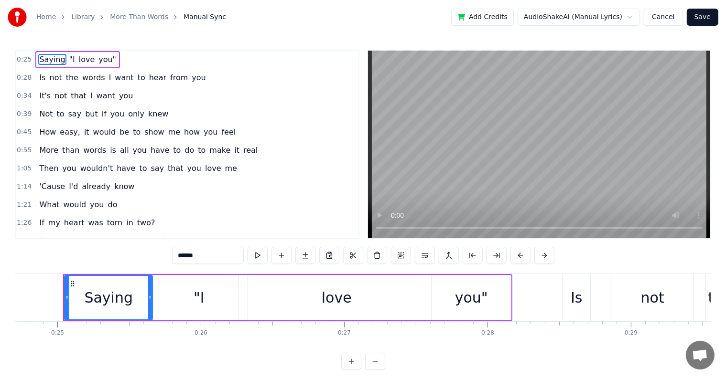
scroll to position [48, 0]
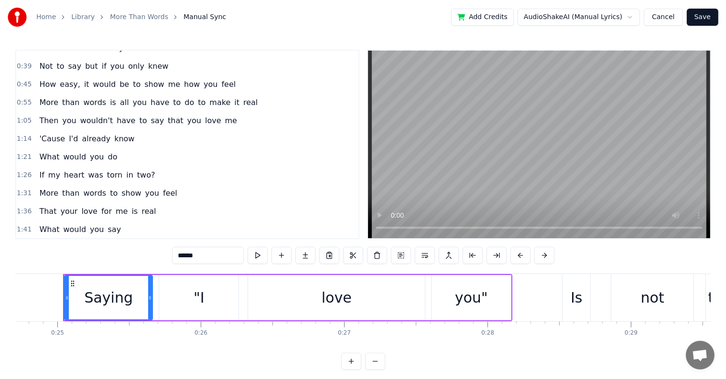
click at [136, 172] on span "two?" at bounding box center [146, 175] width 20 height 11
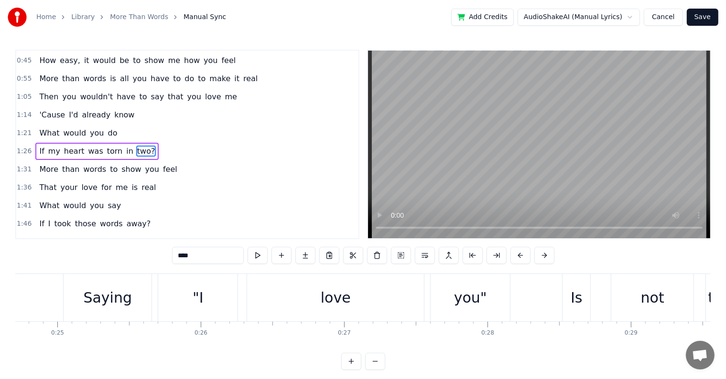
scroll to position [73, 0]
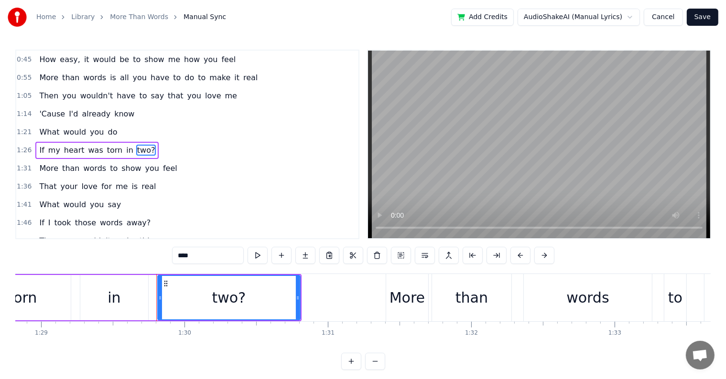
click at [208, 255] on input "****" at bounding box center [208, 255] width 72 height 17
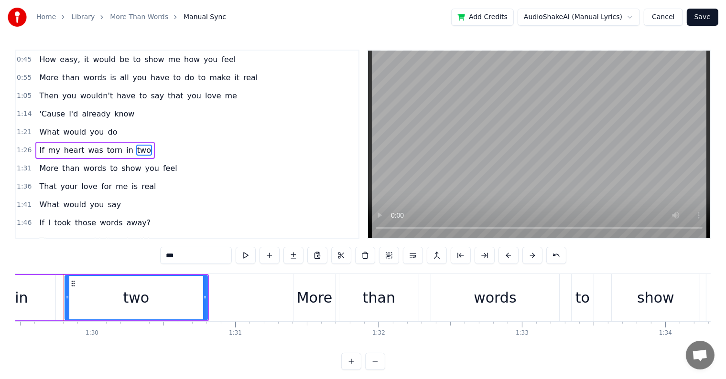
click at [126, 217] on span "away?" at bounding box center [139, 222] width 26 height 11
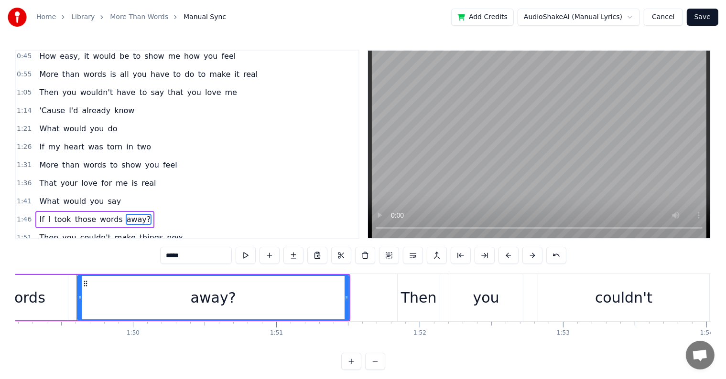
scroll to position [0, 15656]
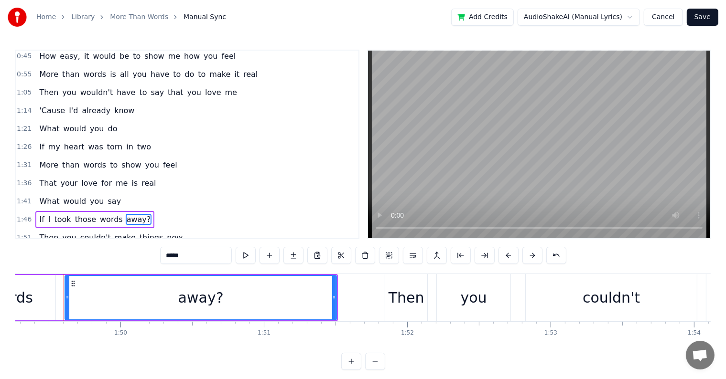
click at [193, 258] on input "*****" at bounding box center [196, 255] width 72 height 17
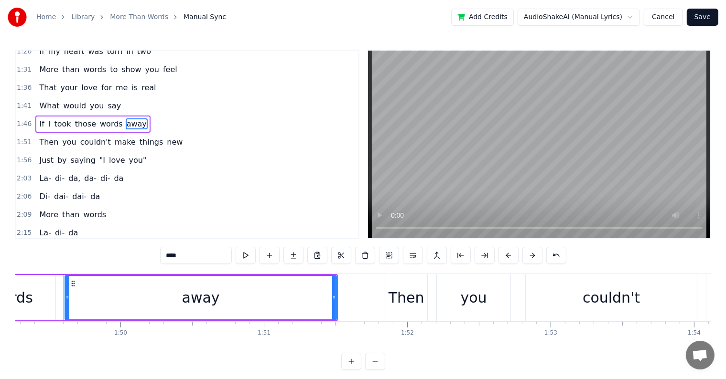
scroll to position [219, 0]
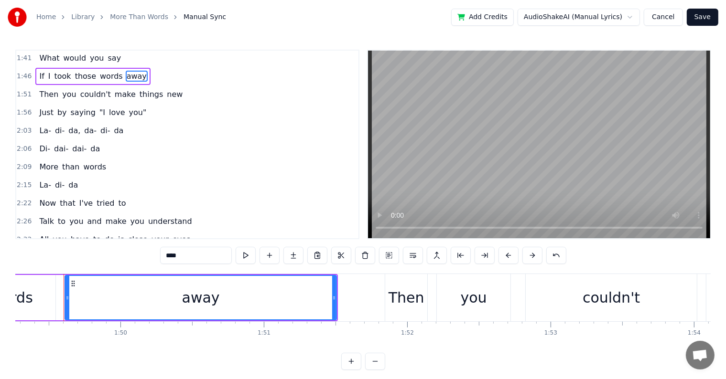
click at [108, 107] on span "love" at bounding box center [117, 112] width 18 height 11
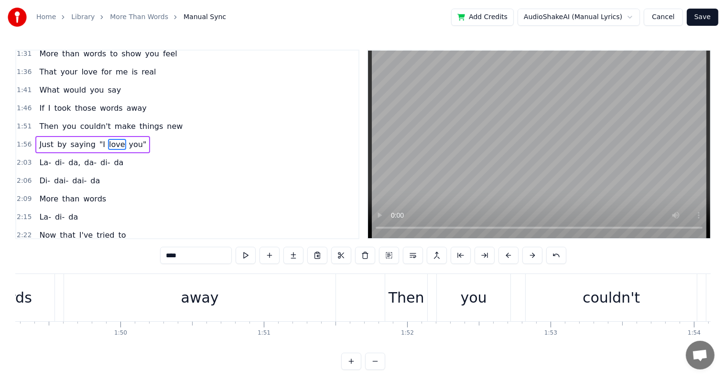
scroll to position [178, 0]
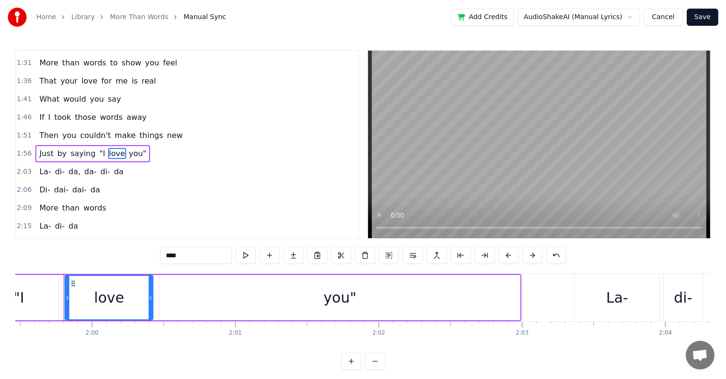
click at [98, 148] on span ""I" at bounding box center [102, 153] width 8 height 11
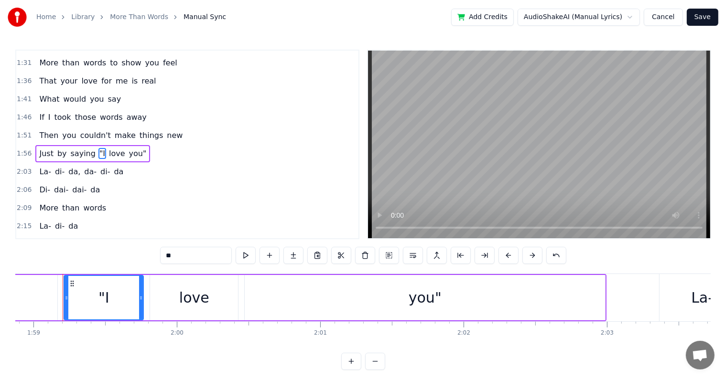
scroll to position [0, 17032]
click at [166, 256] on input "**" at bounding box center [196, 255] width 72 height 17
click at [124, 148] on span "you"" at bounding box center [134, 153] width 20 height 11
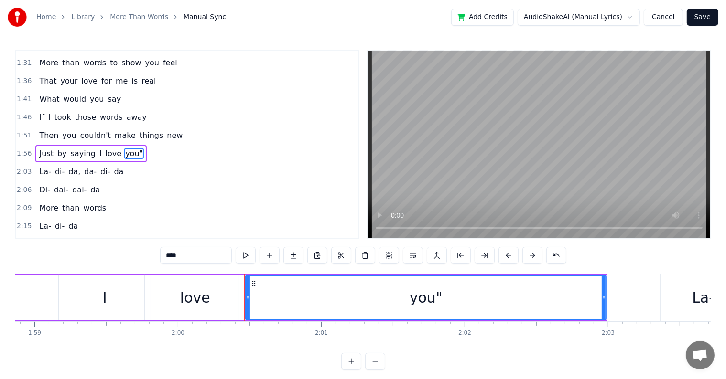
click at [189, 256] on input "****" at bounding box center [196, 255] width 72 height 17
click at [41, 166] on span "La-" at bounding box center [45, 171] width 14 height 11
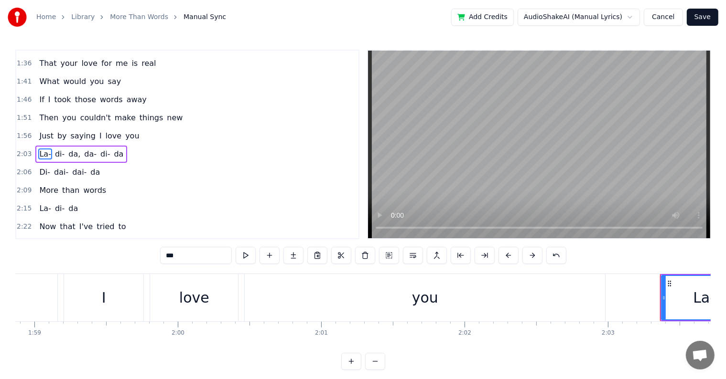
click at [181, 255] on input "***" at bounding box center [196, 255] width 72 height 17
click at [51, 149] on span "di-" at bounding box center [56, 154] width 11 height 11
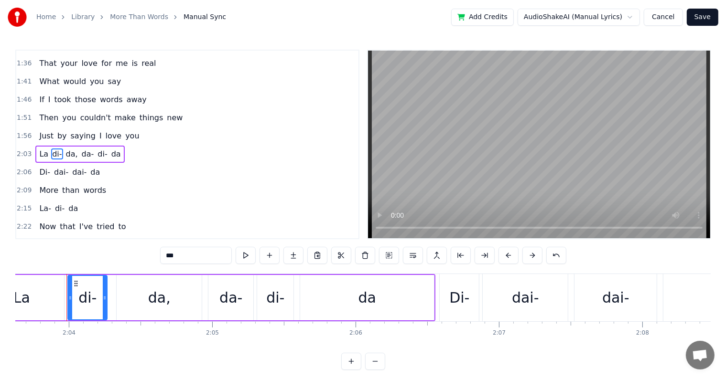
scroll to position [0, 17717]
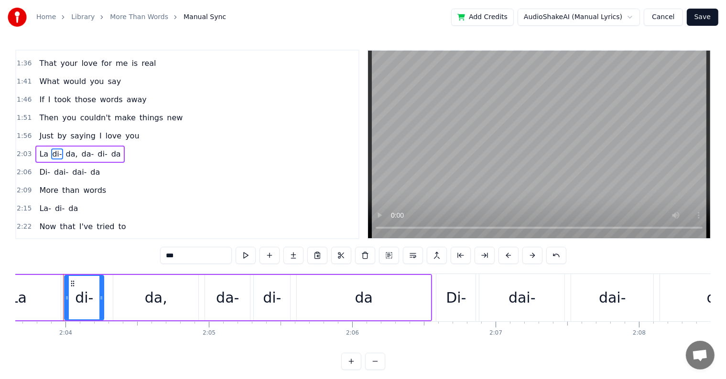
click at [182, 258] on input "***" at bounding box center [196, 255] width 72 height 17
click at [62, 149] on span "da," at bounding box center [69, 154] width 14 height 11
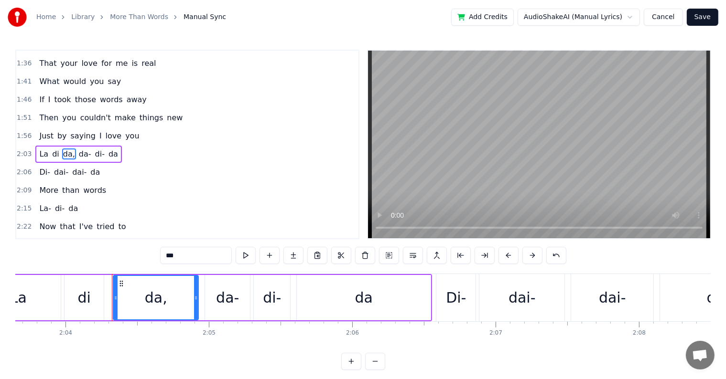
click at [180, 258] on input "***" at bounding box center [196, 255] width 72 height 17
click at [75, 149] on span "da-" at bounding box center [82, 154] width 14 height 11
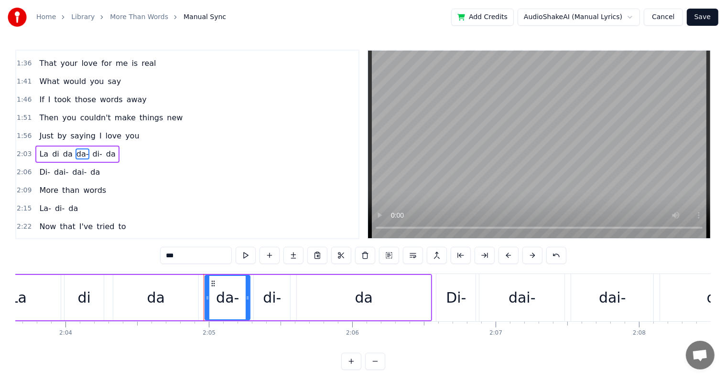
click at [181, 256] on input "***" at bounding box center [196, 255] width 72 height 17
click at [89, 149] on span "di-" at bounding box center [94, 154] width 11 height 11
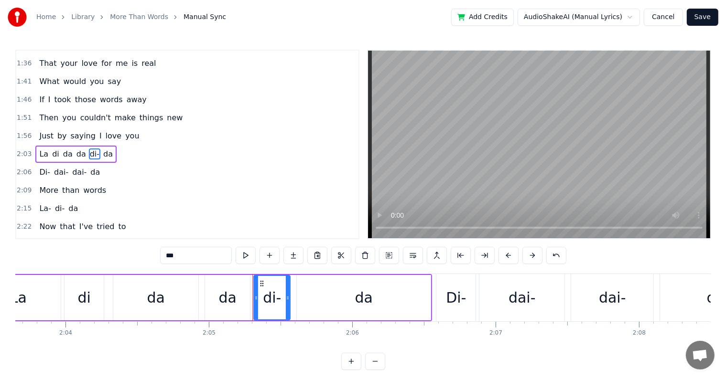
click at [181, 258] on input "***" at bounding box center [196, 255] width 72 height 17
click at [40, 167] on span "Di-" at bounding box center [44, 172] width 13 height 11
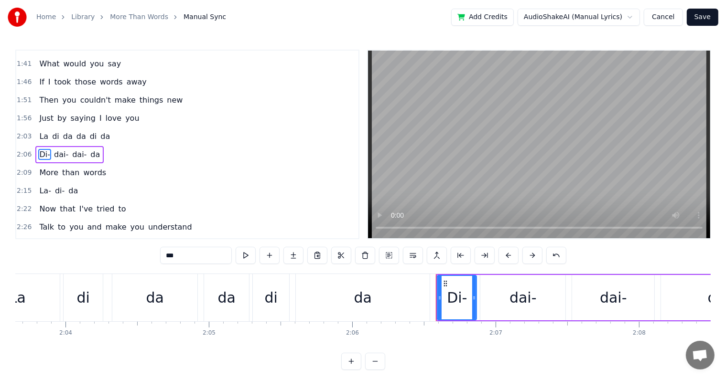
click at [183, 259] on input "***" at bounding box center [196, 255] width 72 height 17
click at [53, 149] on span "dai-" at bounding box center [58, 154] width 16 height 11
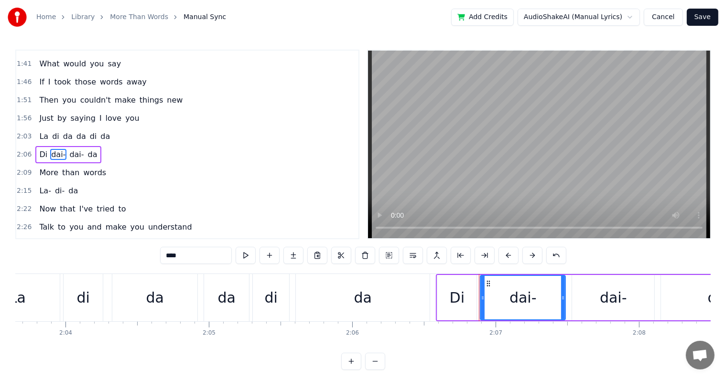
click at [183, 256] on input "****" at bounding box center [196, 255] width 72 height 17
click at [66, 149] on span "dai-" at bounding box center [74, 154] width 16 height 11
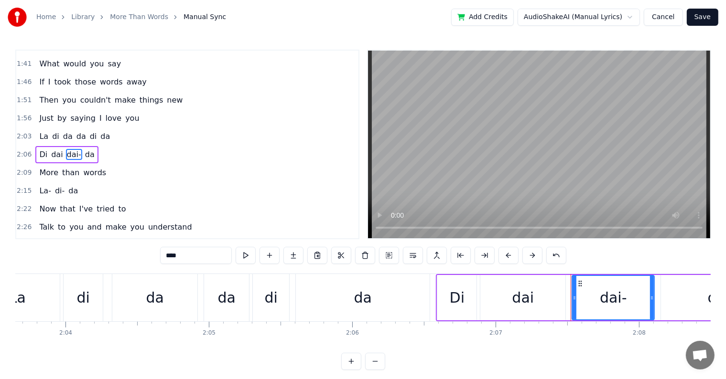
click at [181, 256] on input "****" at bounding box center [196, 255] width 72 height 17
click at [39, 185] on span "La-" at bounding box center [45, 190] width 14 height 11
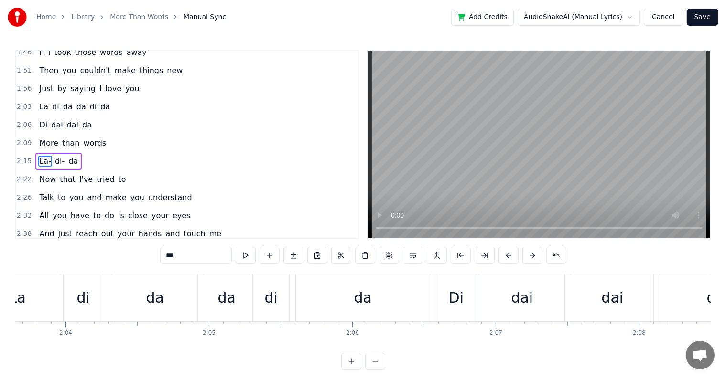
scroll to position [246, 0]
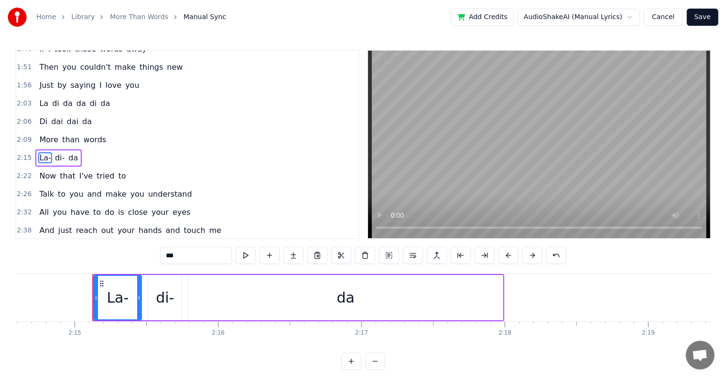
click at [189, 256] on input "***" at bounding box center [196, 255] width 72 height 17
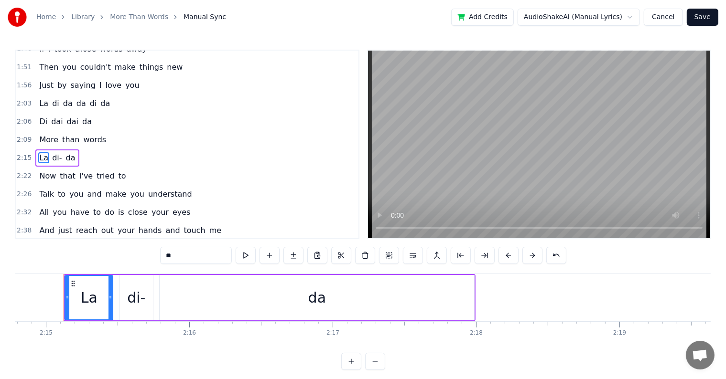
click at [52, 152] on span "di-" at bounding box center [56, 157] width 11 height 11
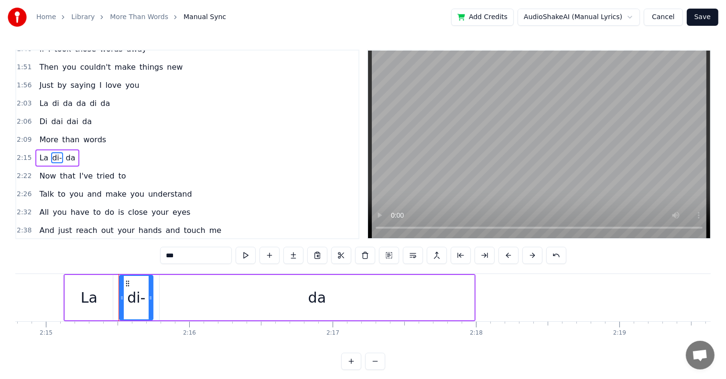
scroll to position [248, 0]
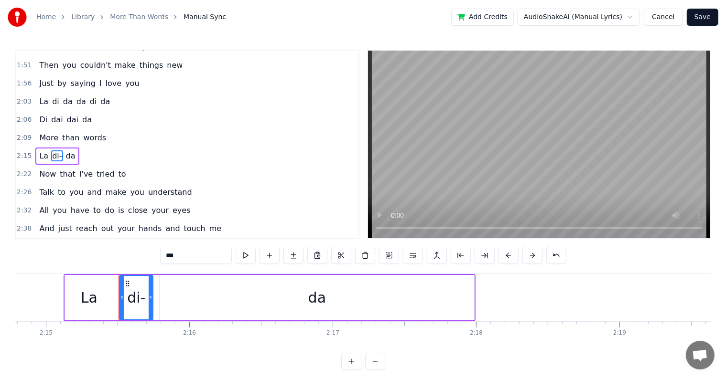
click at [187, 261] on input "***" at bounding box center [196, 255] width 72 height 17
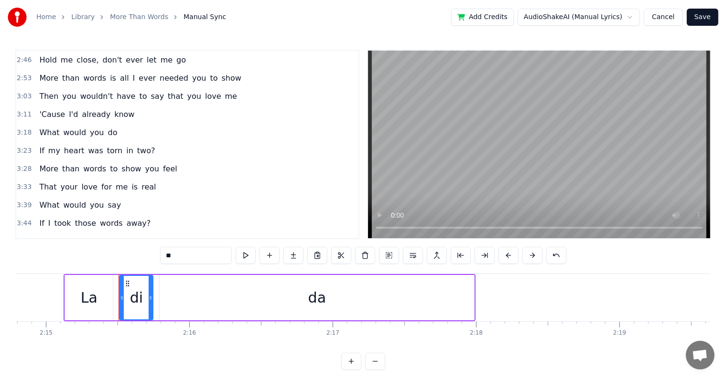
scroll to position [439, 0]
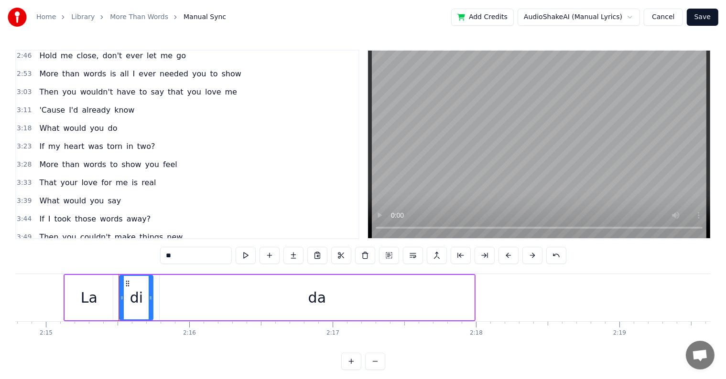
click at [136, 141] on span "two?" at bounding box center [146, 146] width 20 height 11
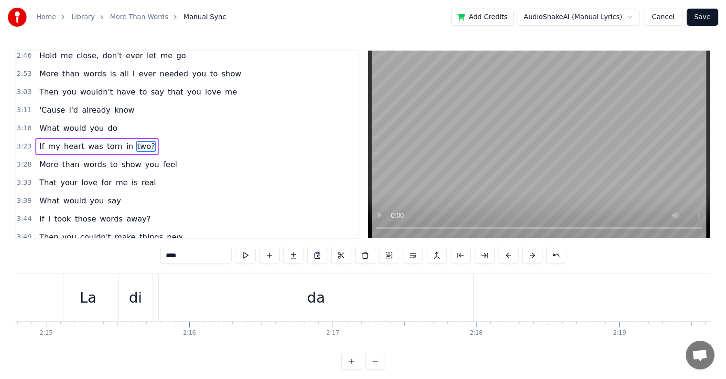
scroll to position [424, 0]
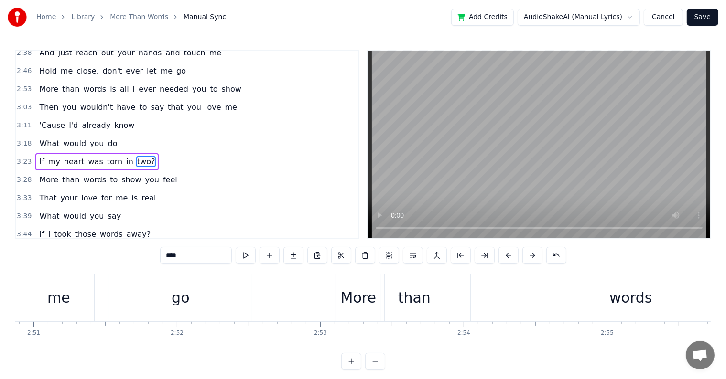
click at [192, 254] on input "****" at bounding box center [196, 255] width 72 height 17
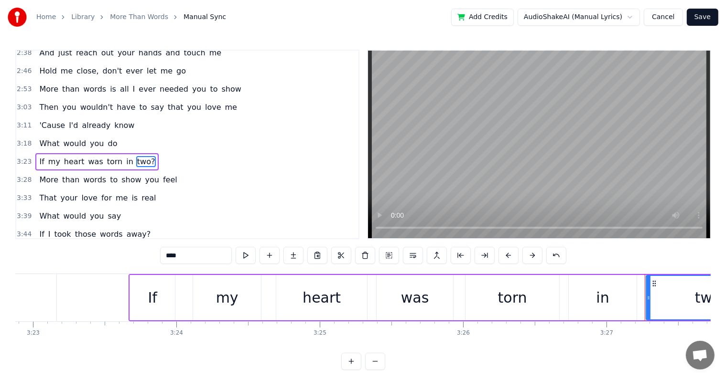
scroll to position [0, 29651]
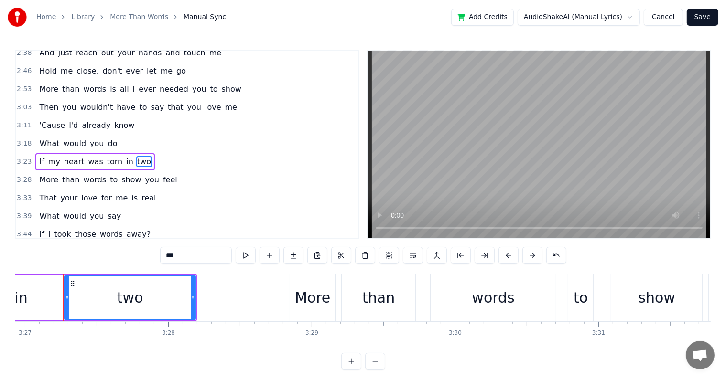
click at [128, 229] on span "away?" at bounding box center [139, 234] width 26 height 11
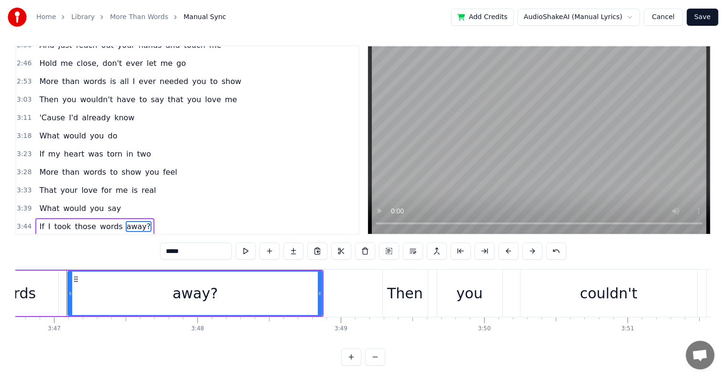
scroll to position [0, 32490]
click at [192, 252] on input "*****" at bounding box center [196, 251] width 72 height 17
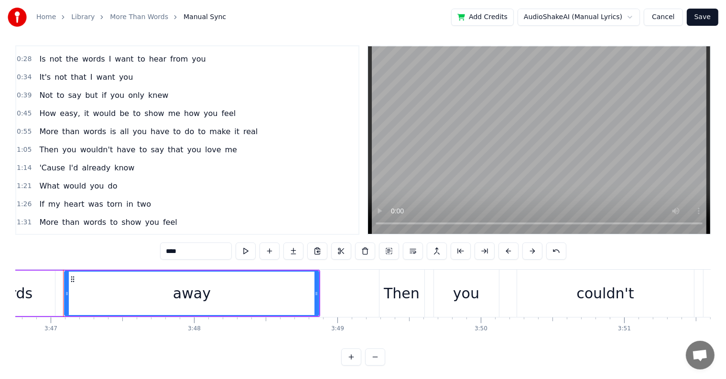
scroll to position [0, 0]
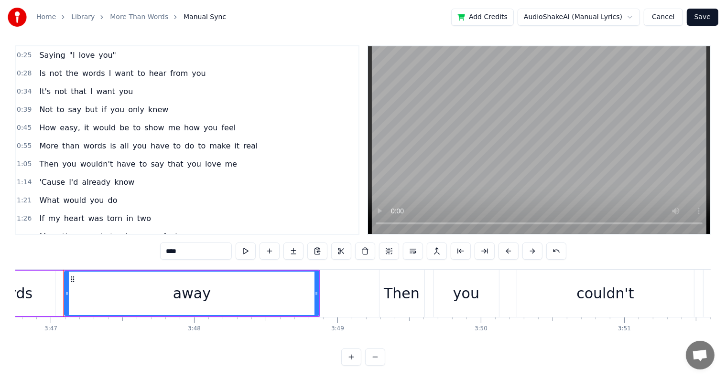
click at [65, 124] on span "easy," at bounding box center [70, 127] width 22 height 11
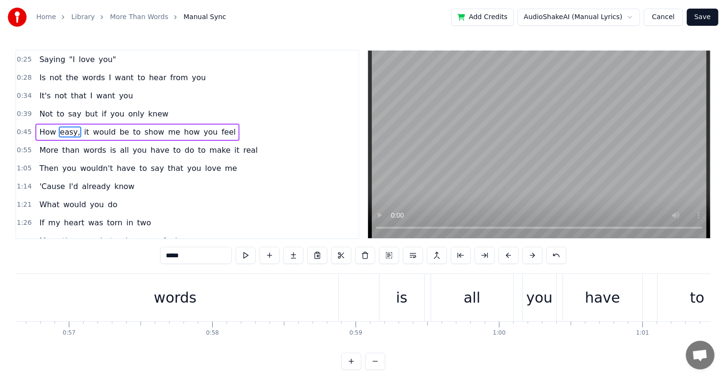
click at [190, 257] on input "*****" at bounding box center [196, 255] width 72 height 17
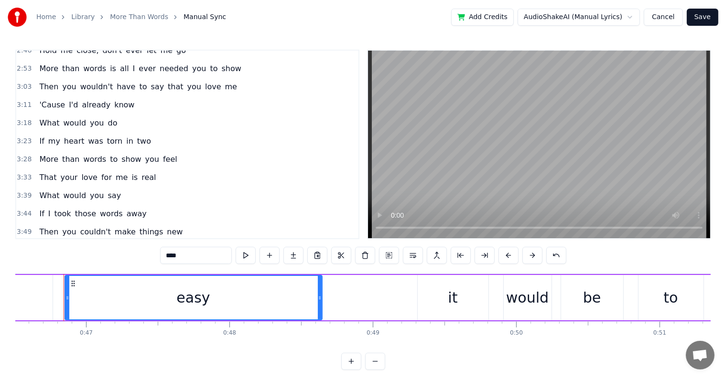
scroll to position [14, 0]
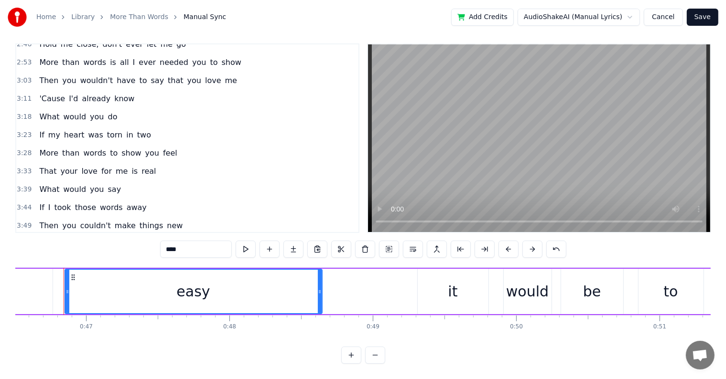
click at [98, 238] on span ""I" at bounding box center [102, 243] width 8 height 11
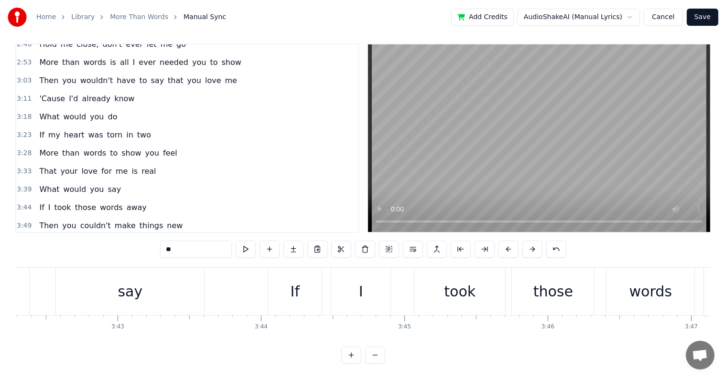
scroll to position [0, 33866]
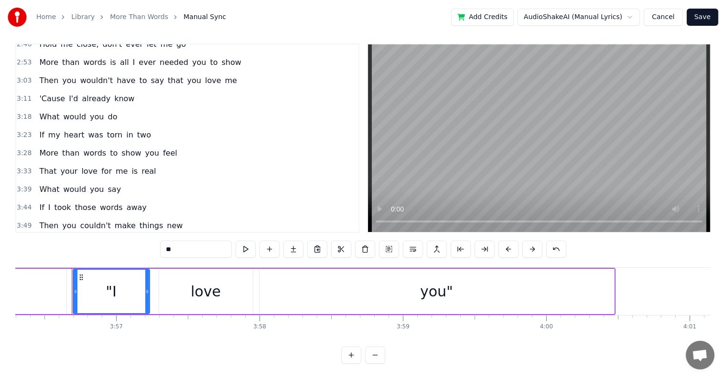
click at [164, 241] on input "**" at bounding box center [196, 249] width 72 height 17
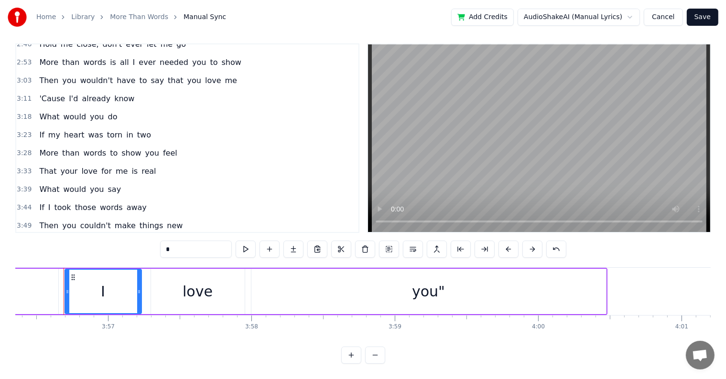
click at [124, 238] on span "you"" at bounding box center [134, 243] width 20 height 11
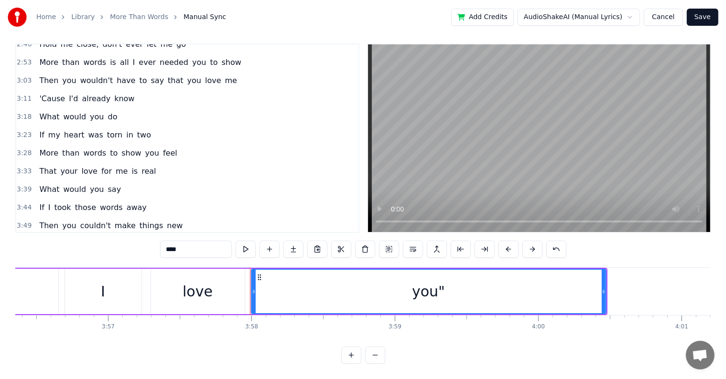
click at [189, 241] on input "****" at bounding box center [196, 249] width 72 height 17
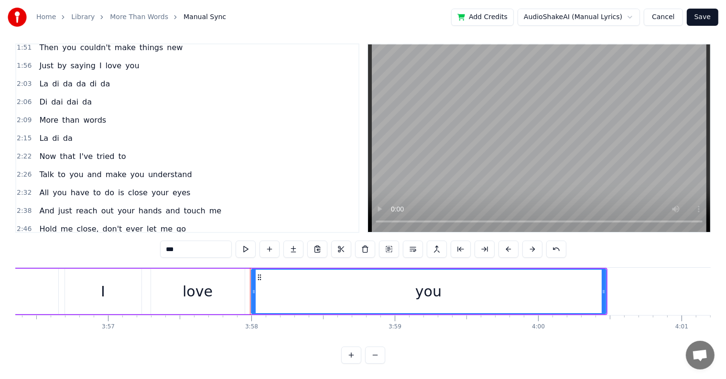
scroll to position [254, 0]
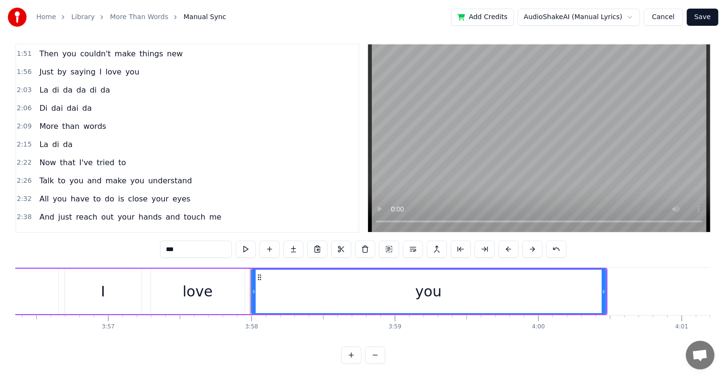
type input "***"
click at [703, 17] on button "Save" at bounding box center [702, 17] width 32 height 17
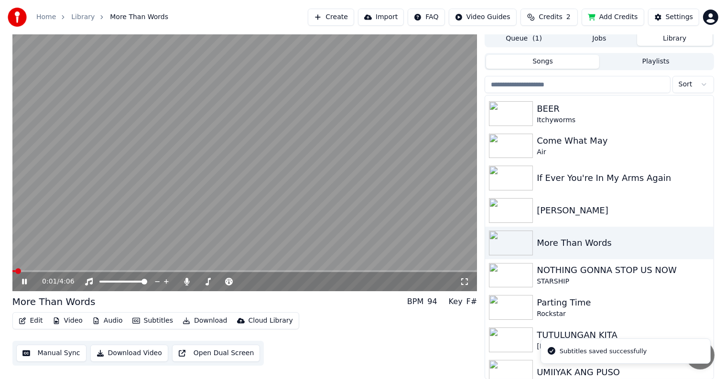
scroll to position [133, 0]
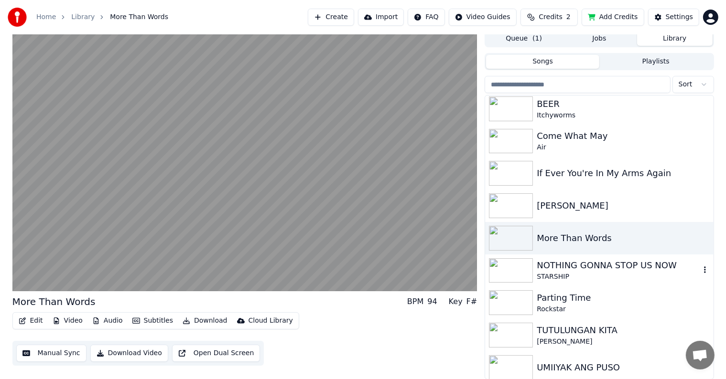
click at [578, 268] on div "NOTHING GONNA STOP US NOW" at bounding box center [617, 265] width 163 height 13
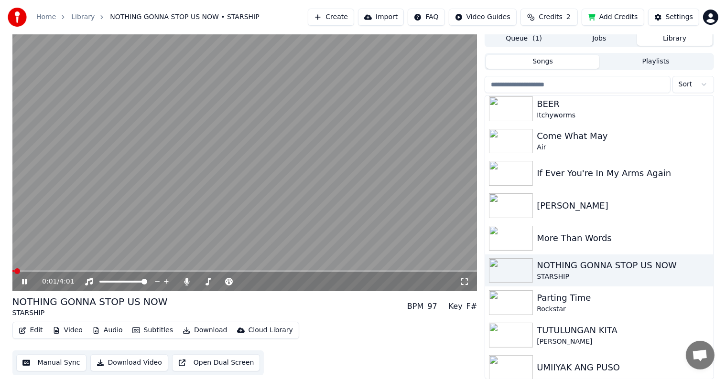
click at [32, 329] on button "Edit" at bounding box center [31, 330] width 32 height 13
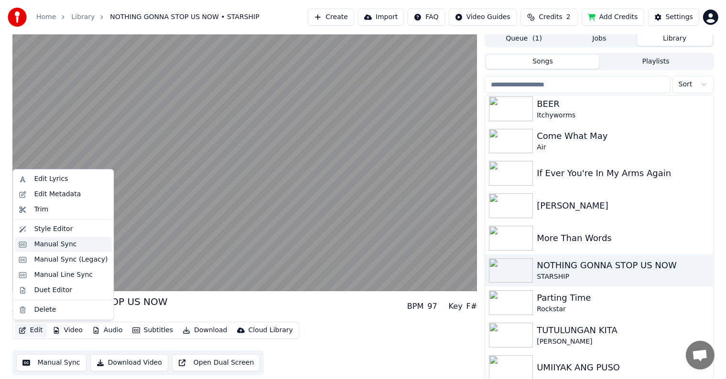
click at [36, 246] on div "Manual Sync" at bounding box center [55, 245] width 43 height 10
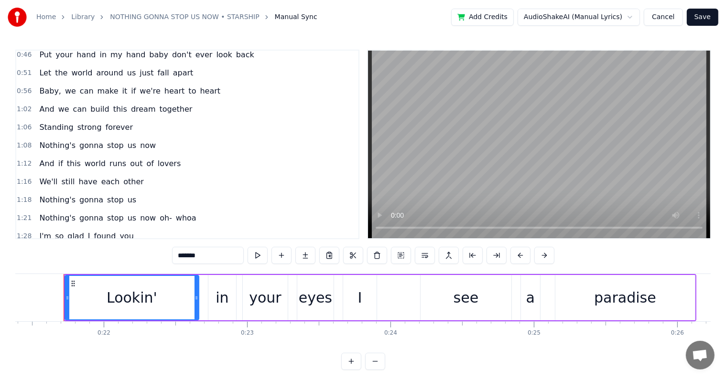
scroll to position [143, 0]
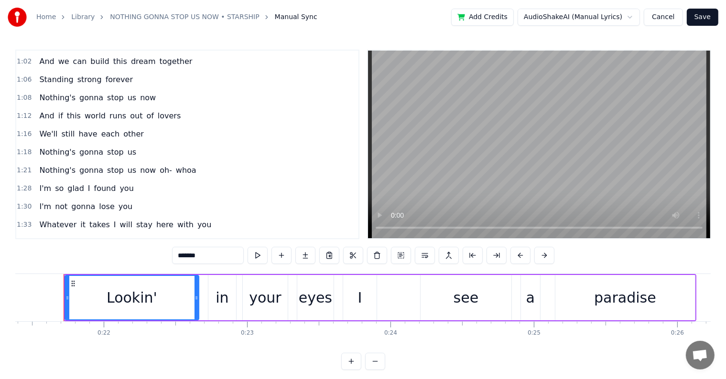
click at [159, 165] on span "oh-" at bounding box center [166, 170] width 14 height 11
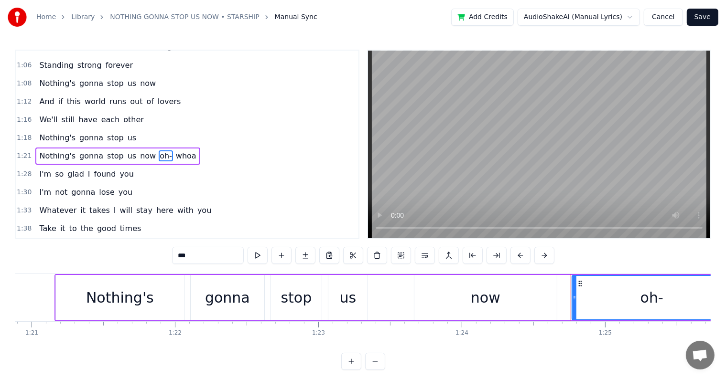
scroll to position [0, 12097]
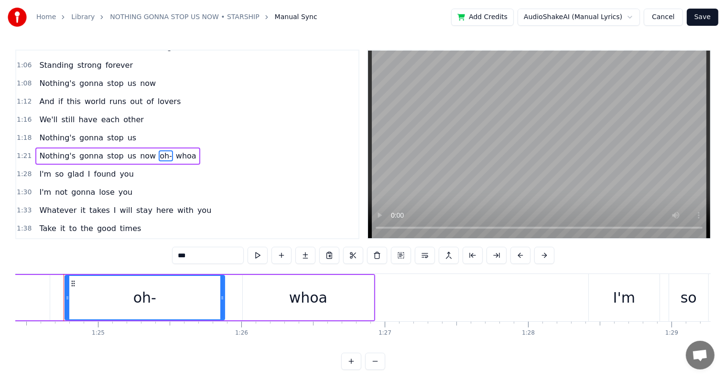
click at [196, 254] on input "***" at bounding box center [208, 255] width 72 height 17
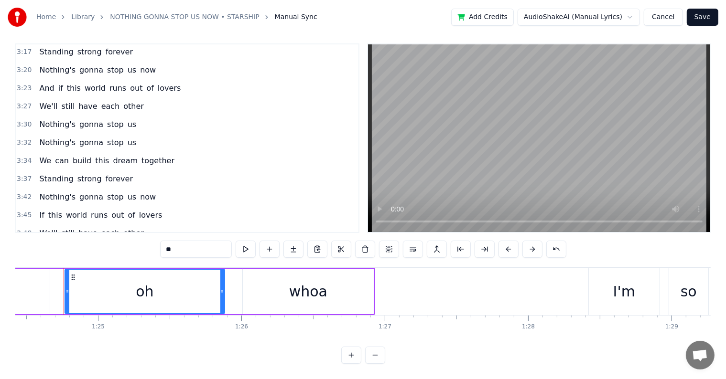
scroll to position [14, 0]
type input "**"
click at [694, 14] on button "Save" at bounding box center [702, 17] width 32 height 17
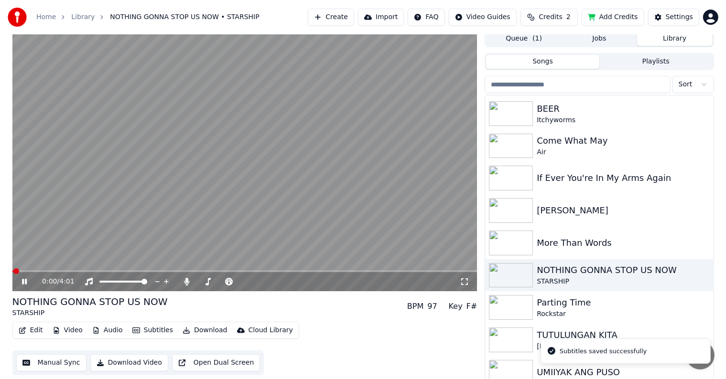
scroll to position [138, 0]
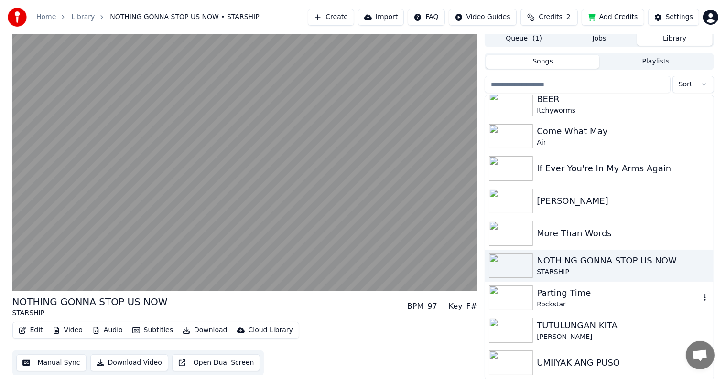
click at [565, 298] on div "Parting Time" at bounding box center [617, 293] width 163 height 13
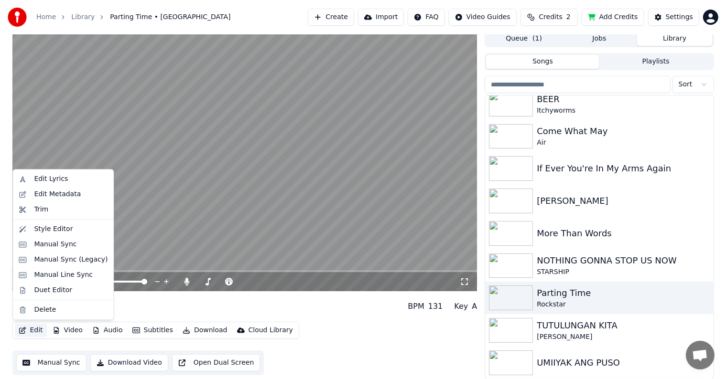
click at [40, 334] on button "Edit" at bounding box center [31, 330] width 32 height 13
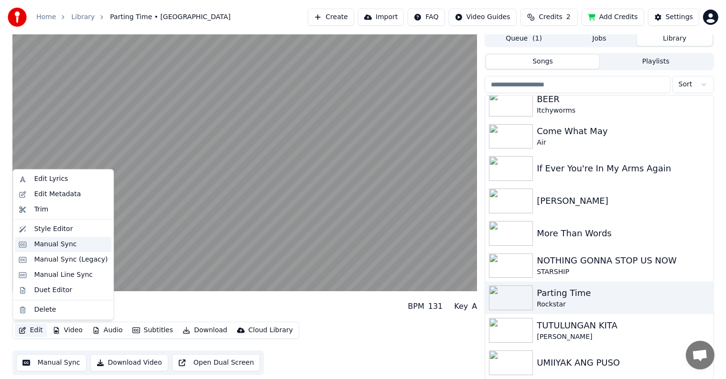
click at [45, 243] on div "Manual Sync" at bounding box center [55, 245] width 43 height 10
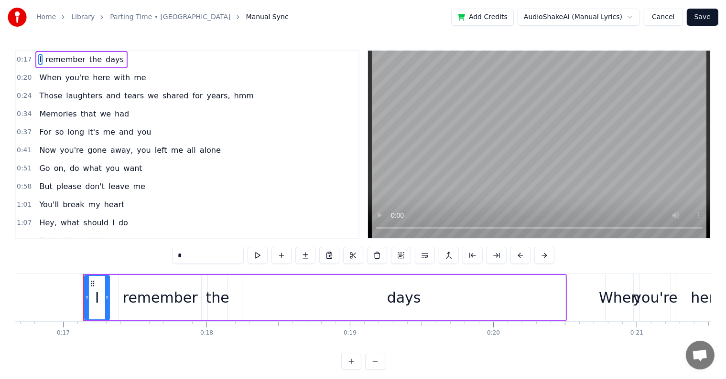
scroll to position [0, 2408]
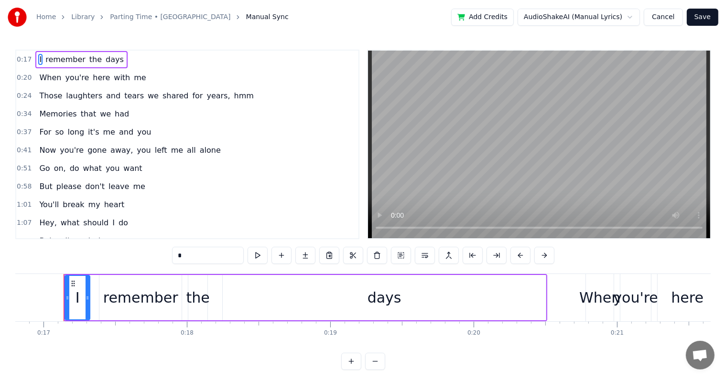
click at [205, 94] on span "years," at bounding box center [217, 95] width 25 height 11
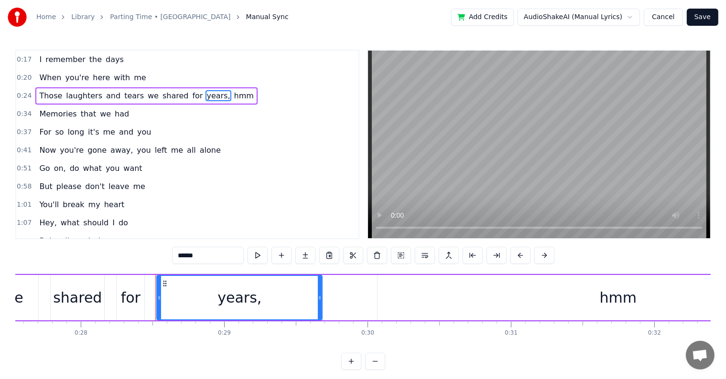
scroll to position [0, 4039]
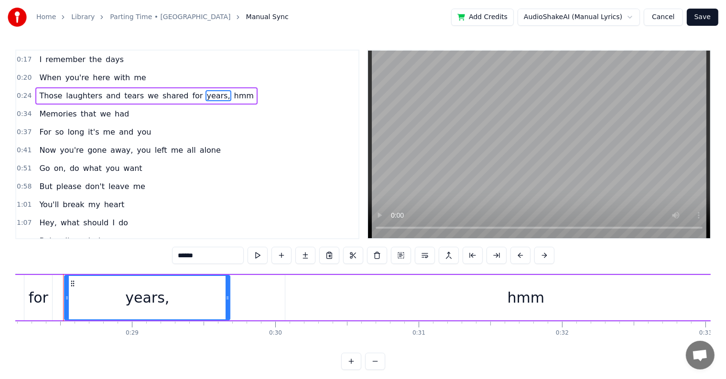
click at [203, 256] on input "******" at bounding box center [208, 255] width 72 height 17
click at [109, 146] on span "away," at bounding box center [121, 150] width 24 height 11
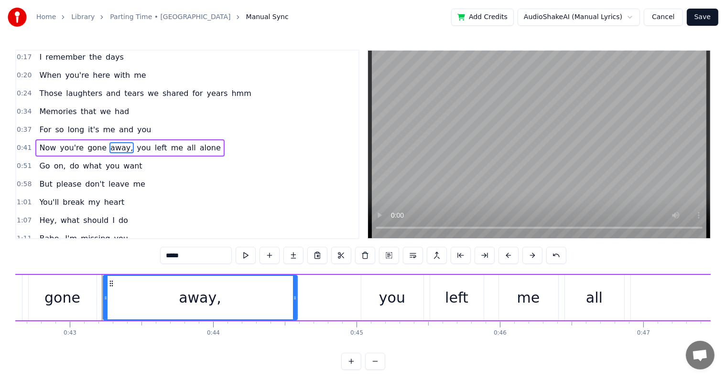
scroll to position [0, 6145]
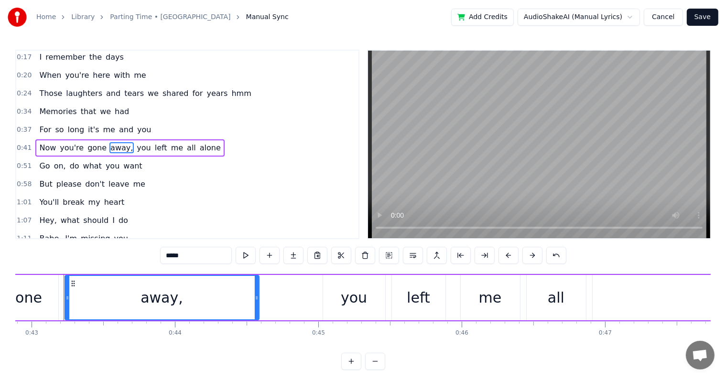
click at [193, 257] on input "*****" at bounding box center [196, 255] width 72 height 17
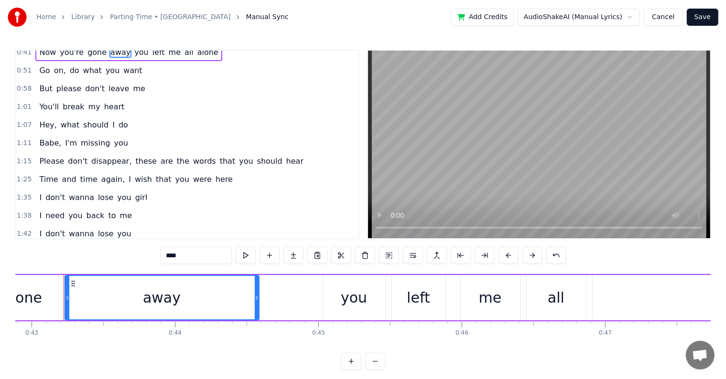
scroll to position [146, 0]
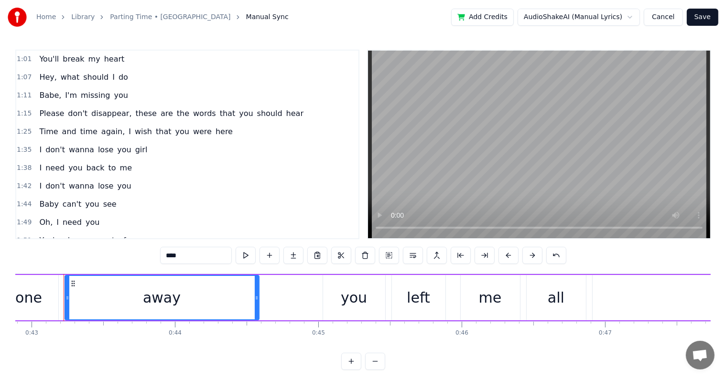
click at [97, 108] on span "disappear," at bounding box center [111, 113] width 42 height 11
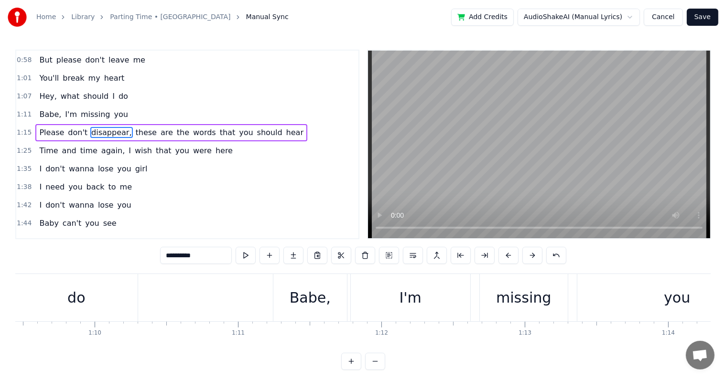
scroll to position [0, 10905]
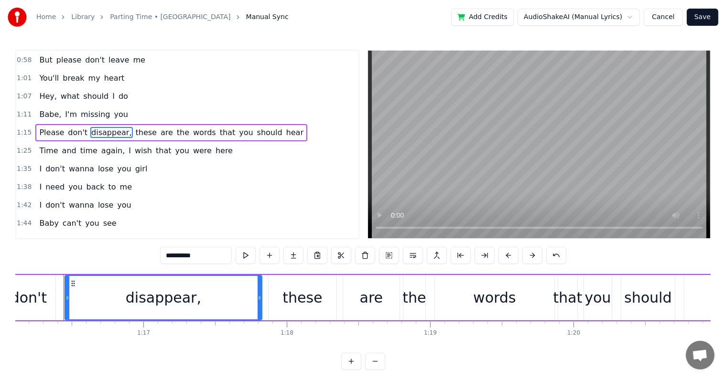
click at [203, 259] on input "**********" at bounding box center [196, 255] width 72 height 17
click at [100, 145] on span "again," at bounding box center [112, 150] width 25 height 11
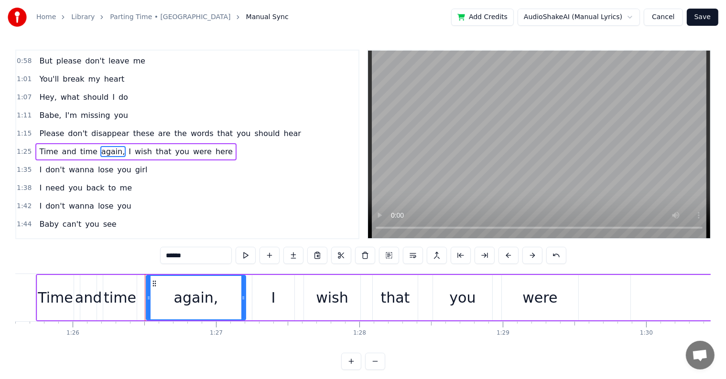
scroll to position [0, 12346]
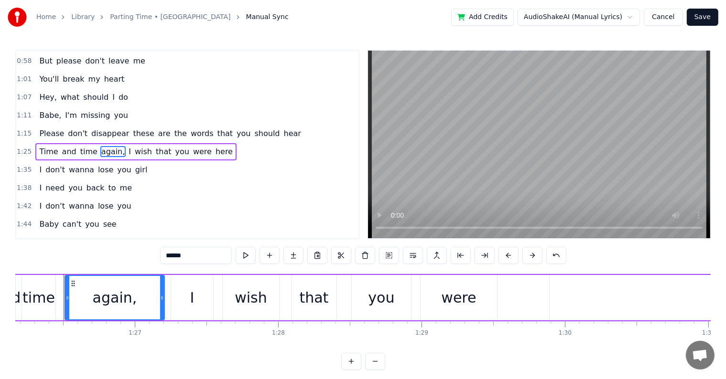
click at [196, 256] on input "******" at bounding box center [196, 255] width 72 height 17
click at [46, 92] on span "Hey," at bounding box center [47, 97] width 19 height 11
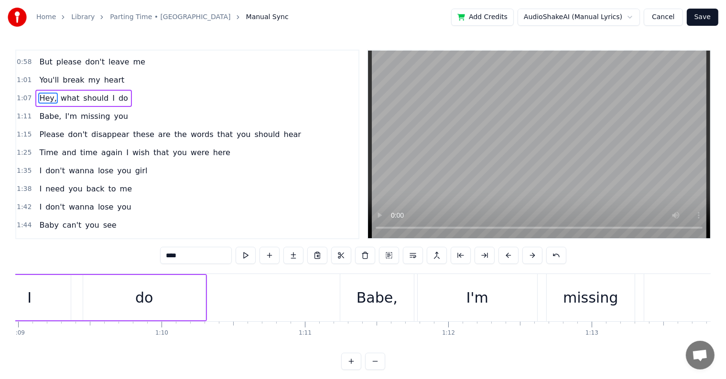
scroll to position [0, 9627]
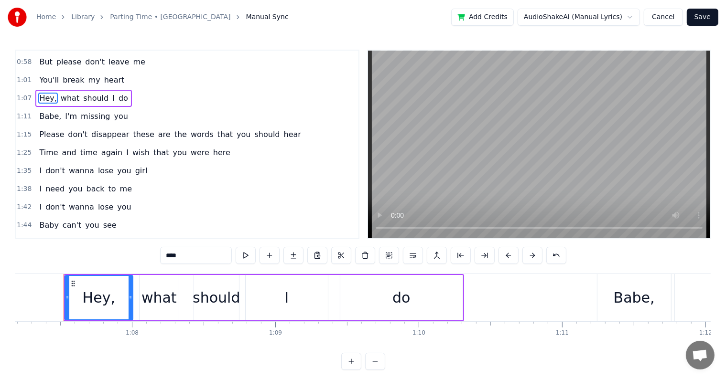
click at [191, 259] on input "****" at bounding box center [196, 255] width 72 height 17
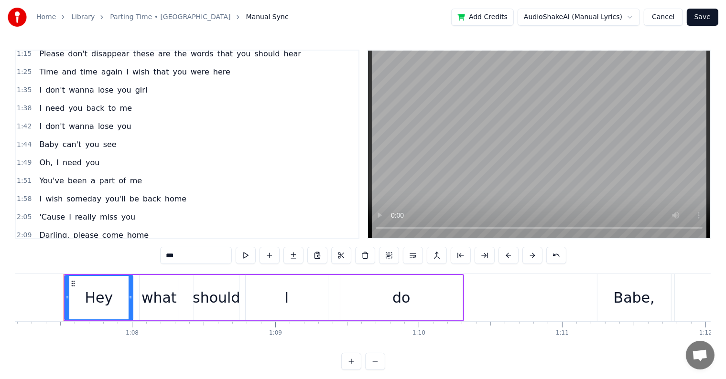
scroll to position [220, 0]
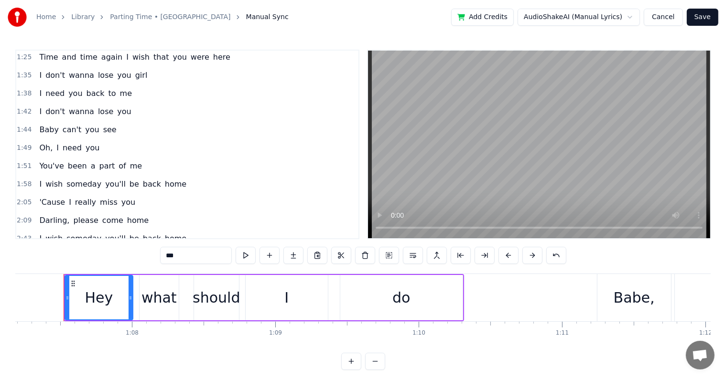
click at [44, 142] on span "Oh," at bounding box center [45, 147] width 15 height 11
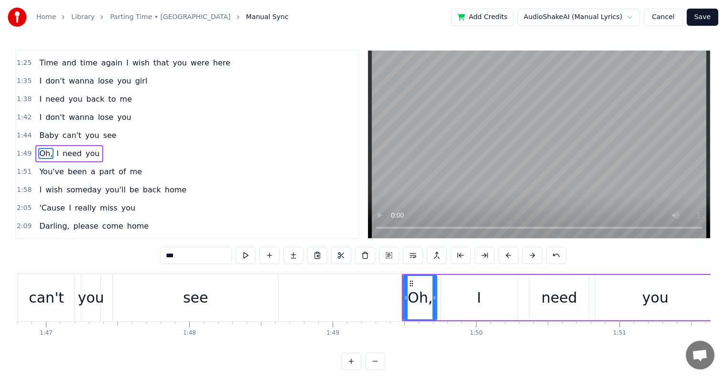
scroll to position [0, 15639]
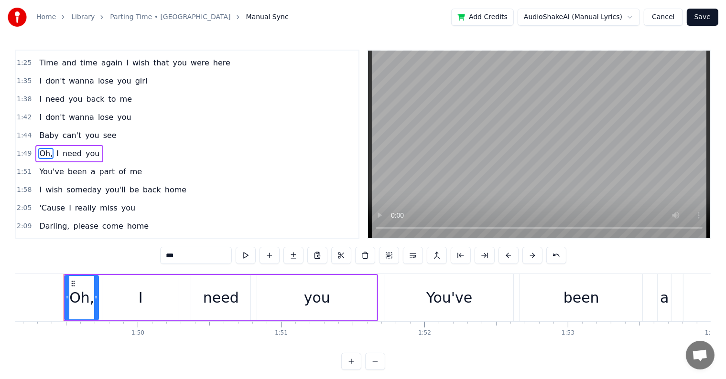
click at [197, 256] on input "***" at bounding box center [196, 255] width 72 height 17
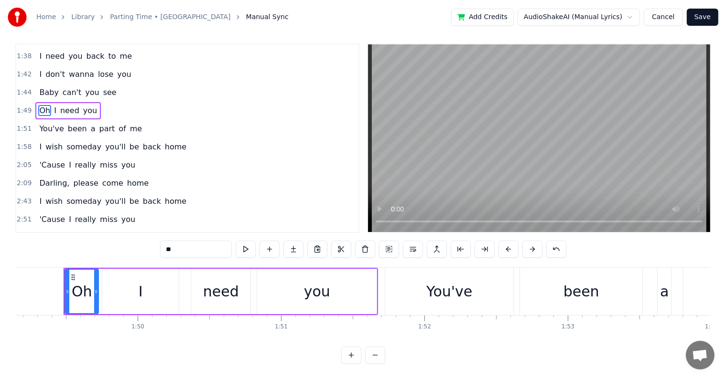
scroll to position [14, 0]
drag, startPoint x: 46, startPoint y: 161, endPoint x: 76, endPoint y: 197, distance: 47.1
click at [46, 178] on span "Darling," at bounding box center [54, 183] width 32 height 11
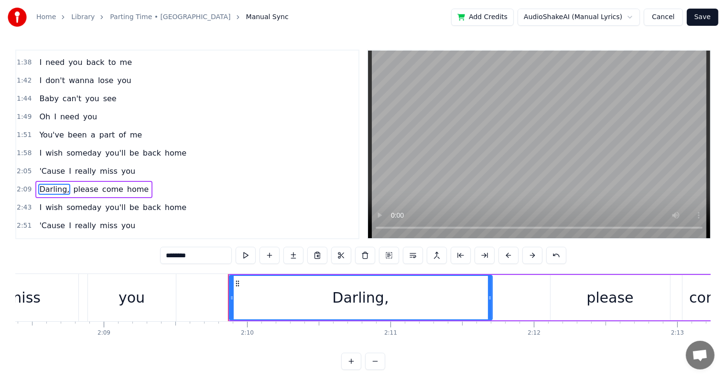
scroll to position [0, 18560]
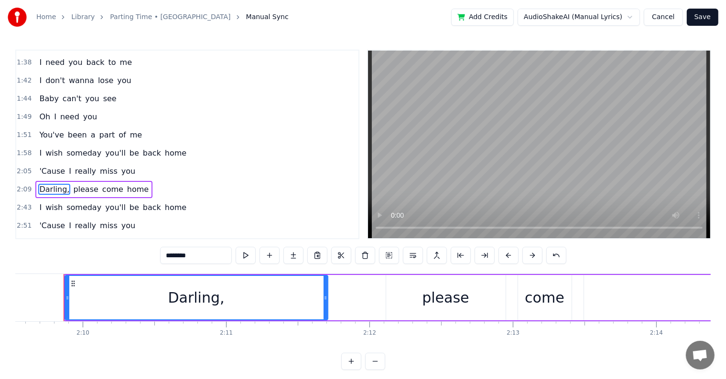
click at [195, 256] on input "********" at bounding box center [196, 255] width 72 height 17
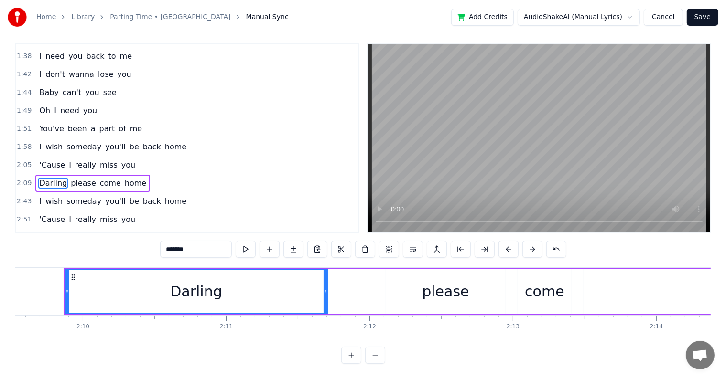
scroll to position [14, 0]
click at [51, 232] on span "Darling," at bounding box center [54, 237] width 32 height 11
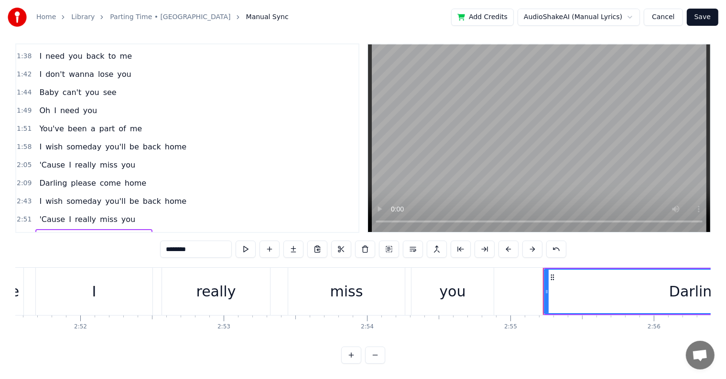
scroll to position [0, 25060]
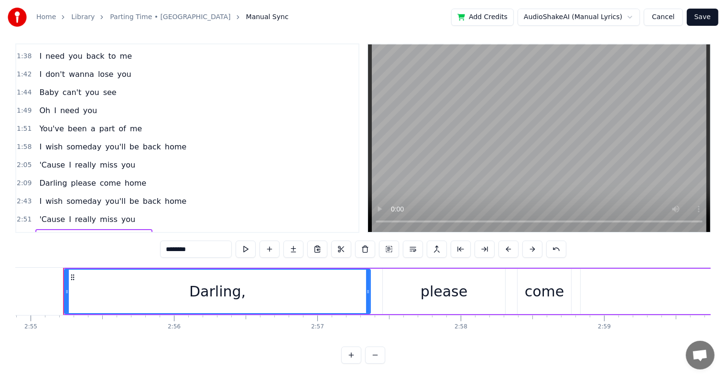
click at [195, 243] on input "********" at bounding box center [196, 249] width 72 height 17
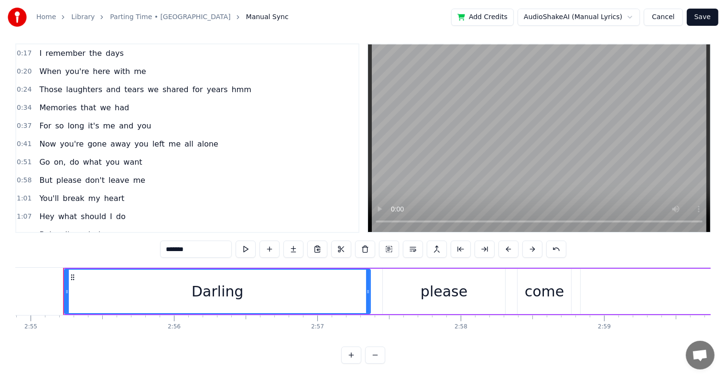
scroll to position [0, 0]
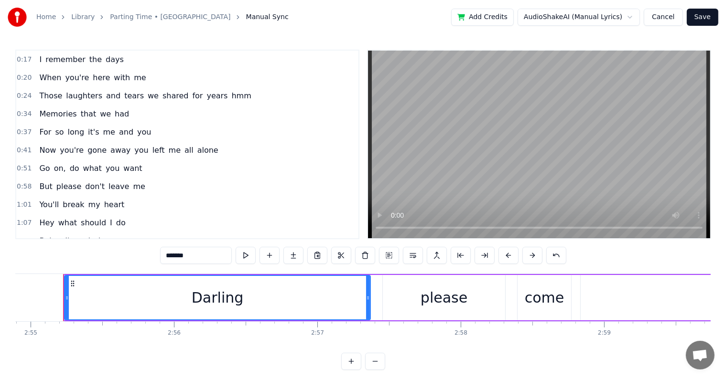
type input "*******"
click at [700, 17] on button "Save" at bounding box center [702, 17] width 32 height 17
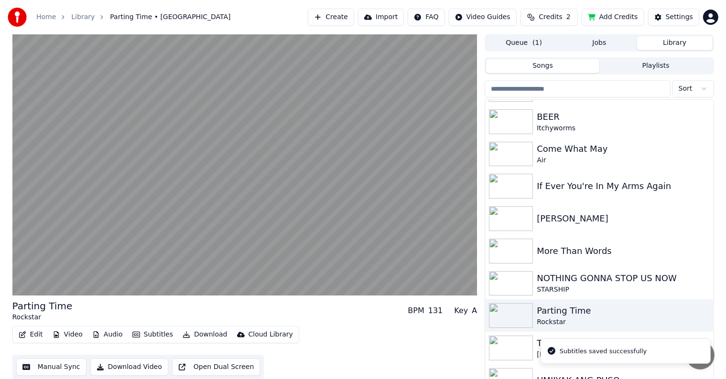
scroll to position [138, 0]
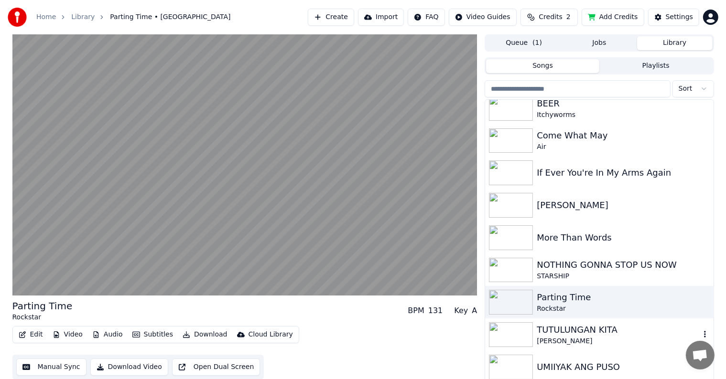
click at [556, 331] on div "TUTULUNGAN KITA" at bounding box center [617, 329] width 163 height 13
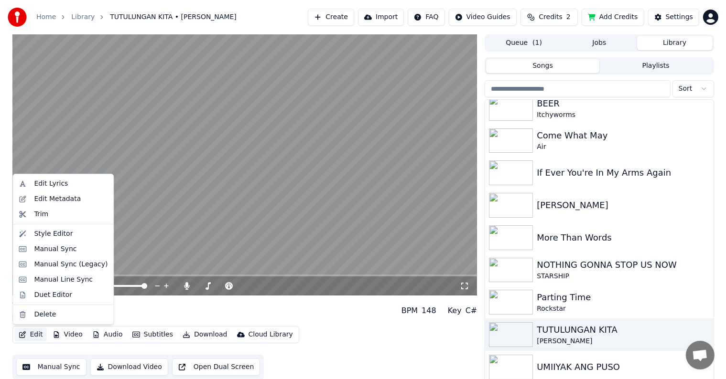
click at [32, 334] on button "Edit" at bounding box center [31, 334] width 32 height 13
click at [42, 249] on div "Manual Sync" at bounding box center [55, 250] width 43 height 10
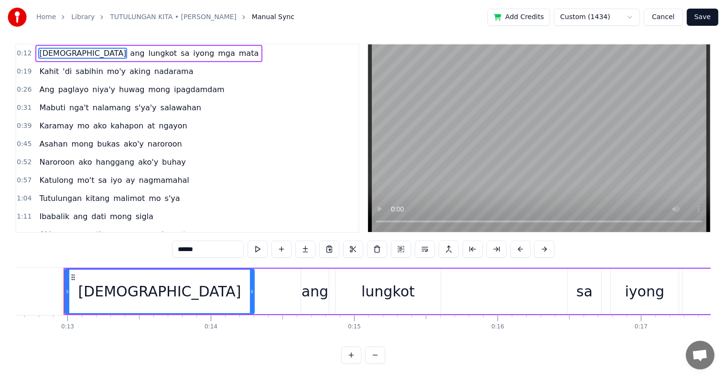
click at [701, 17] on button "Save" at bounding box center [702, 17] width 32 height 17
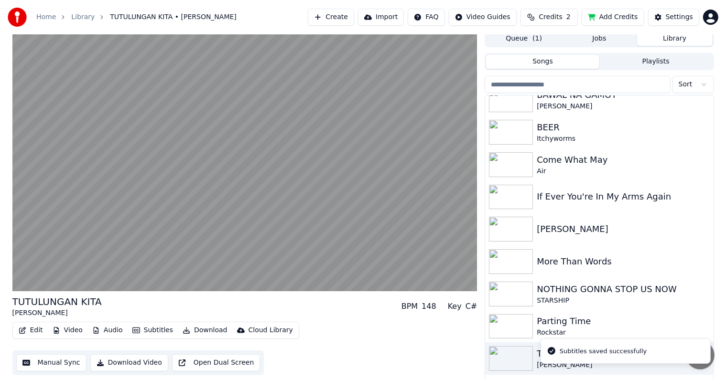
scroll to position [138, 0]
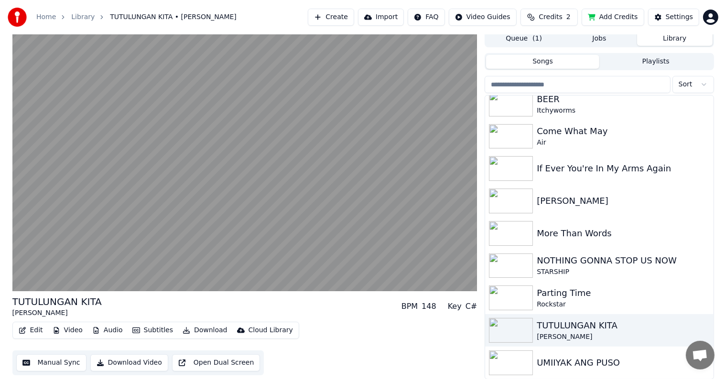
click at [543, 365] on div "UMIIYAK ANG PUSO" at bounding box center [617, 362] width 163 height 13
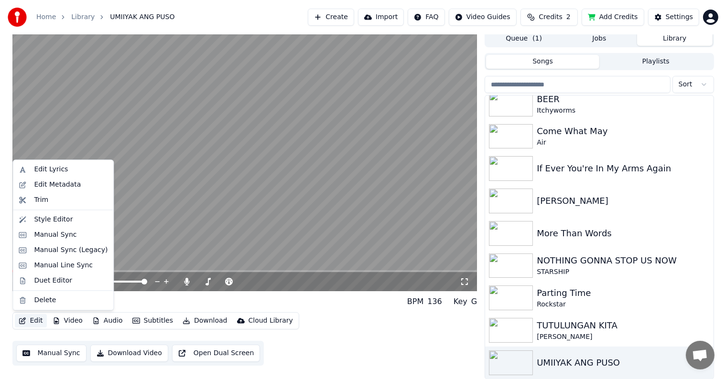
click at [34, 322] on button "Edit" at bounding box center [31, 320] width 32 height 13
click at [51, 235] on div "Manual Sync" at bounding box center [55, 235] width 43 height 10
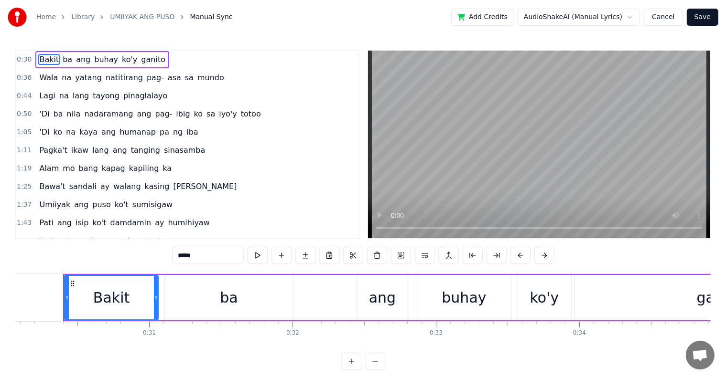
click at [703, 17] on button "Save" at bounding box center [702, 17] width 32 height 17
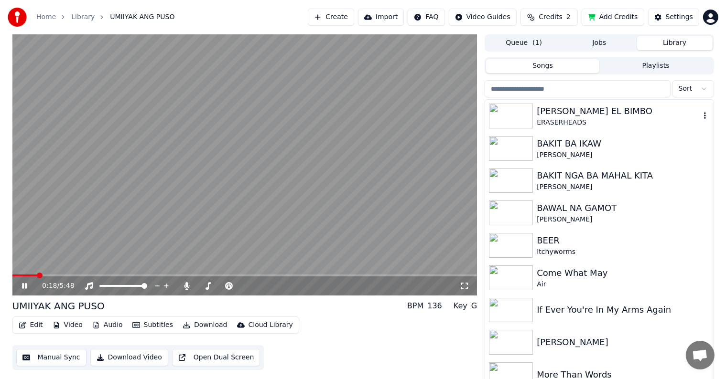
click at [581, 112] on div "[PERSON_NAME] EL BIMBO" at bounding box center [617, 111] width 163 height 13
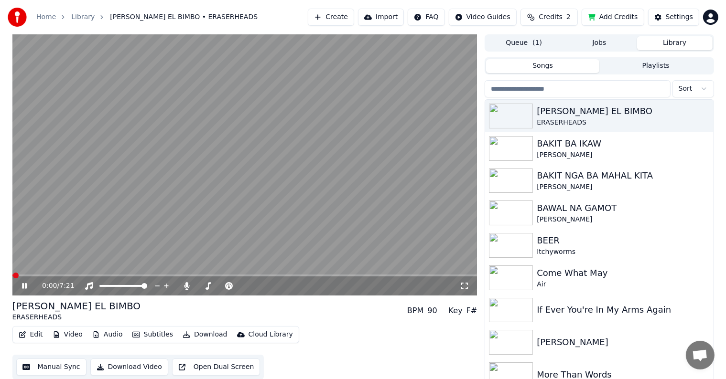
click at [82, 274] on video at bounding box center [244, 164] width 465 height 261
click at [83, 276] on span at bounding box center [244, 276] width 465 height 2
click at [19, 286] on div "1:07 / 7:21" at bounding box center [244, 286] width 457 height 10
click at [22, 287] on icon at bounding box center [24, 286] width 6 height 7
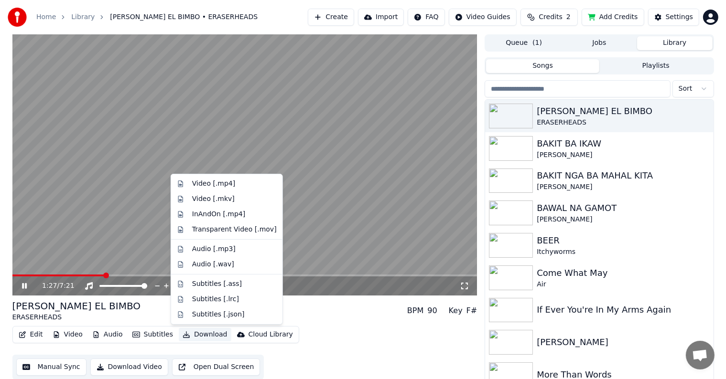
click at [196, 334] on button "Download" at bounding box center [205, 334] width 53 height 13
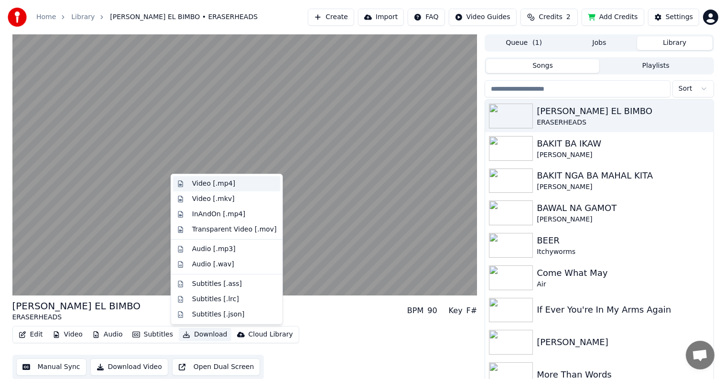
click at [211, 181] on div "Video [.mp4]" at bounding box center [213, 184] width 43 height 10
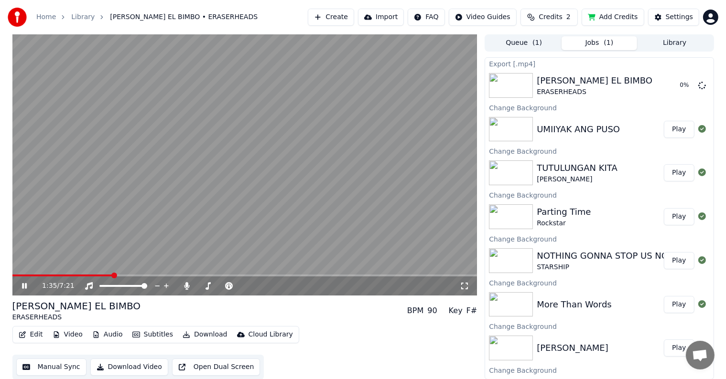
click at [672, 43] on button "Library" at bounding box center [674, 43] width 75 height 14
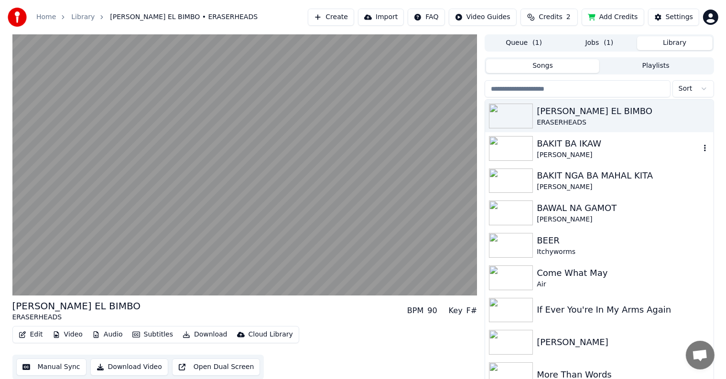
click at [564, 146] on div "BAKIT BA IKAW" at bounding box center [617, 143] width 163 height 13
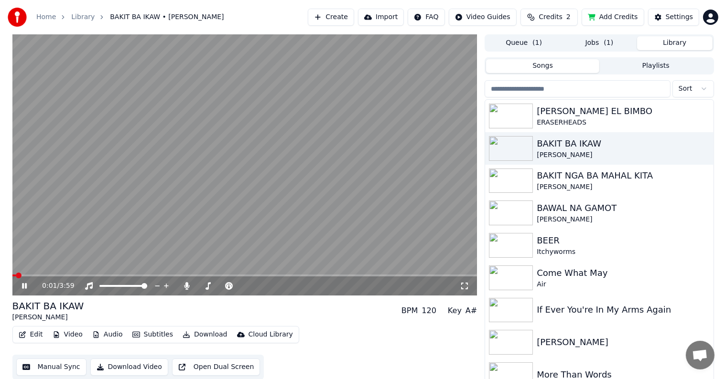
click at [196, 334] on button "Download" at bounding box center [205, 334] width 53 height 13
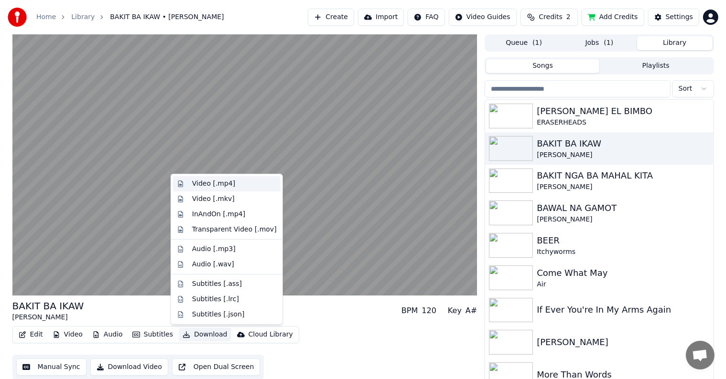
click at [216, 186] on div "Video [.mp4]" at bounding box center [213, 184] width 43 height 10
